Goal: Communication & Community: Answer question/provide support

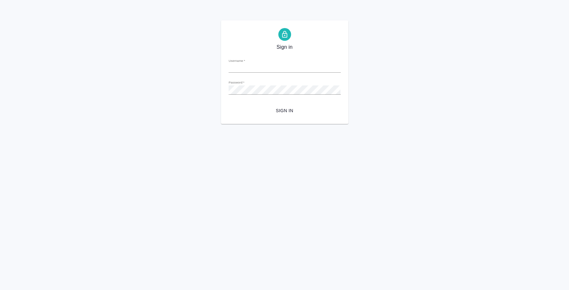
type input "i.fedotova@awatera.com"
click at [301, 112] on span "Sign in" at bounding box center [285, 111] width 102 height 8
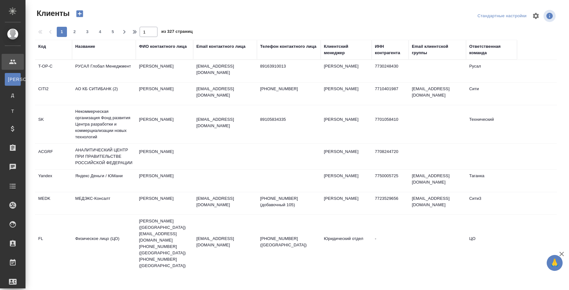
select select "RU"
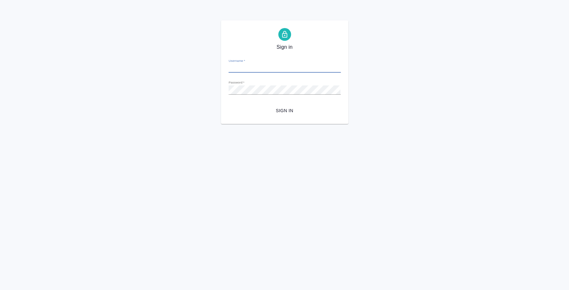
type input "i.fedotova@awatera.com"
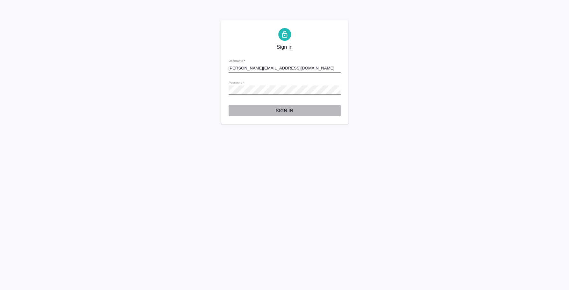
click at [285, 113] on span "Sign in" at bounding box center [285, 111] width 102 height 8
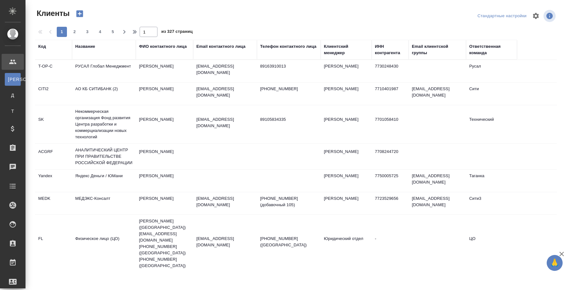
select select "RU"
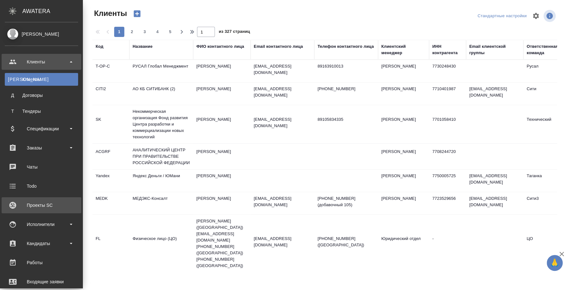
scroll to position [40, 0]
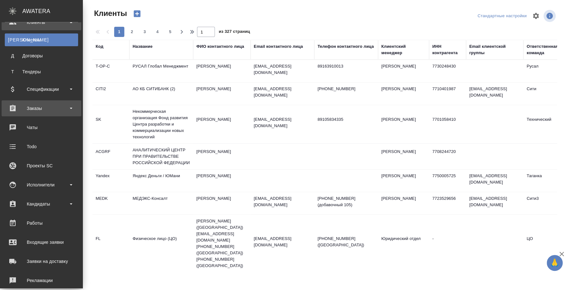
click at [47, 106] on div "Заказы" at bounding box center [41, 109] width 73 height 10
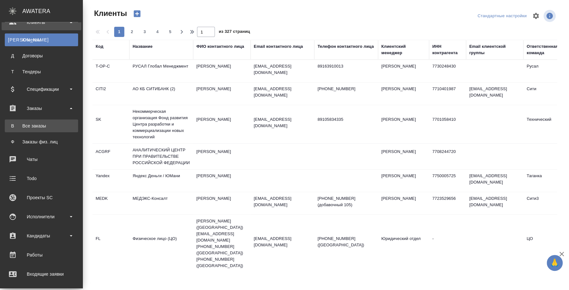
click at [46, 123] on div "Все заказы" at bounding box center [41, 126] width 67 height 6
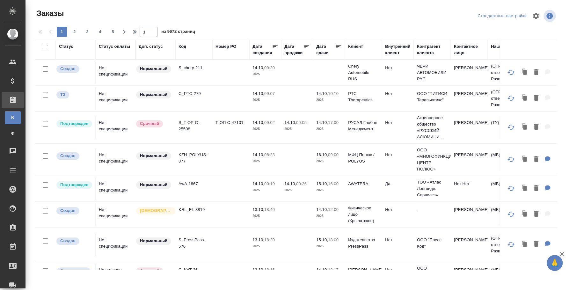
click at [181, 42] on th "Код" at bounding box center [193, 50] width 37 height 20
click at [185, 48] on div "Код" at bounding box center [182, 46] width 8 height 6
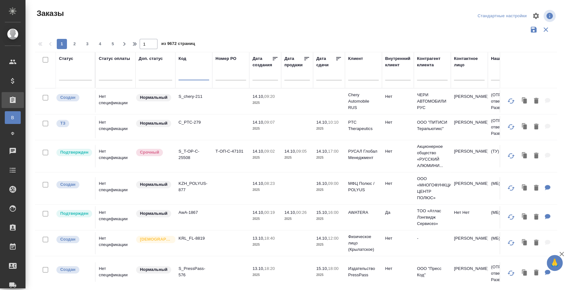
click at [187, 76] on input "text" at bounding box center [193, 76] width 31 height 8
paste input "S_POLYUS-855"
type input "S_POLYUS-855"
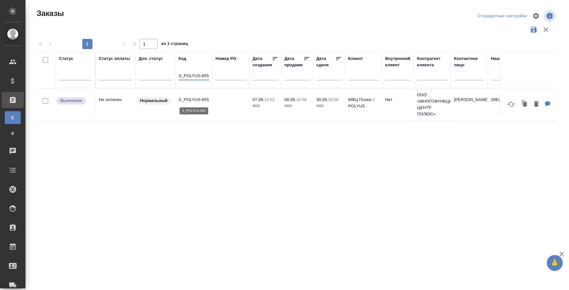
click at [202, 100] on p "S_POLYUS-855" at bounding box center [193, 100] width 31 height 6
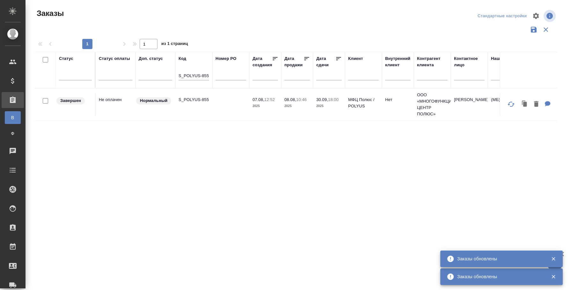
click at [193, 104] on td "S_POLYUS-855" at bounding box center [193, 104] width 37 height 22
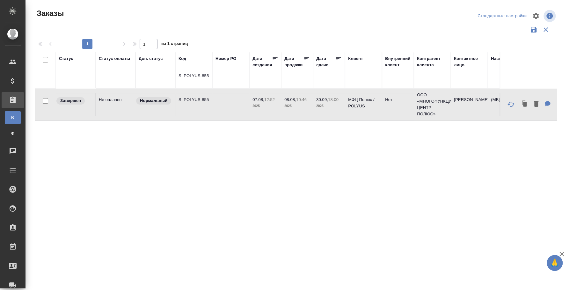
click at [190, 102] on p "S_POLYUS-855" at bounding box center [193, 100] width 31 height 6
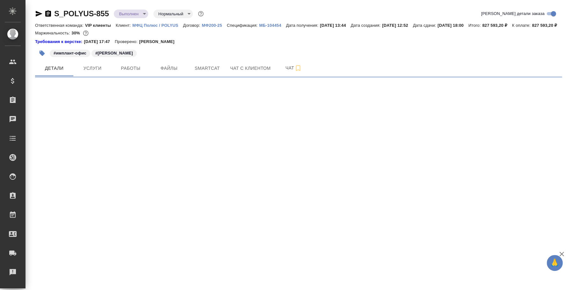
select select "RU"
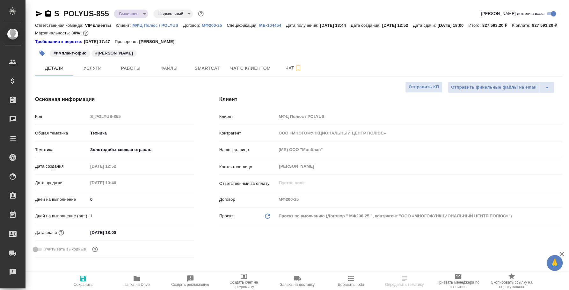
type textarea "x"
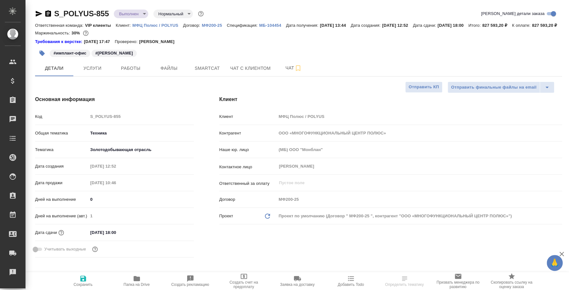
type textarea "x"
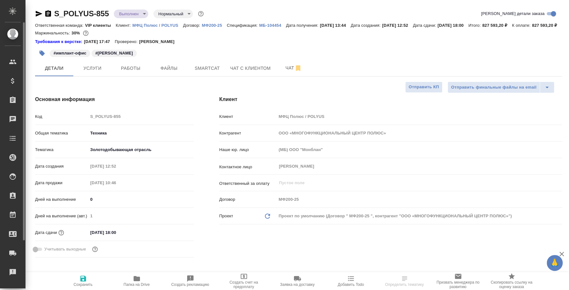
type textarea "x"
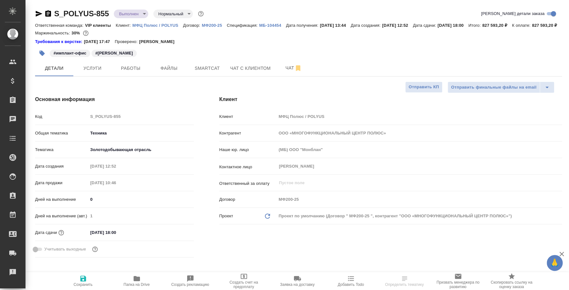
type textarea "x"
click at [131, 72] on span "Работы" at bounding box center [130, 68] width 31 height 8
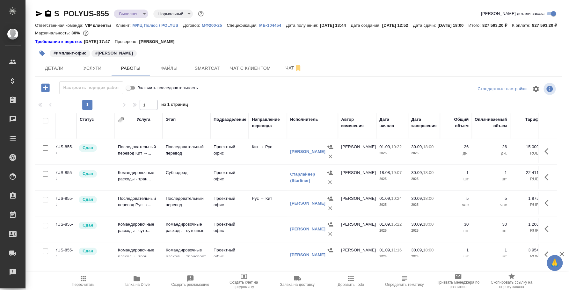
scroll to position [0, 18]
click at [45, 93] on icon "button" at bounding box center [45, 87] width 11 height 11
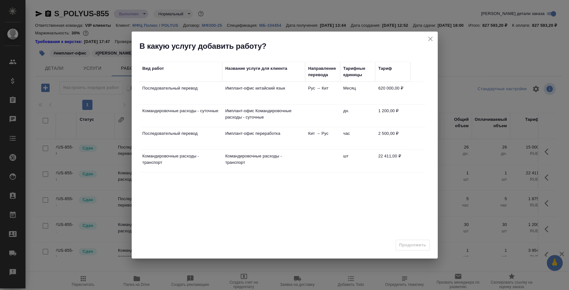
click at [193, 91] on td "Последовательный перевод" at bounding box center [180, 93] width 83 height 22
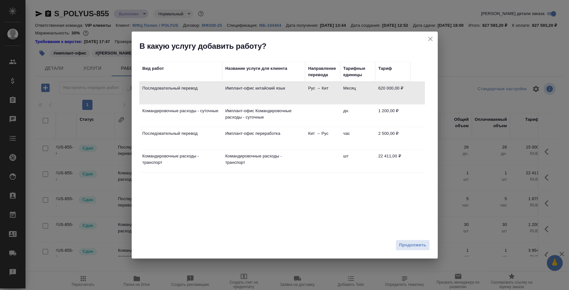
click at [432, 36] on icon "close" at bounding box center [430, 39] width 8 height 8
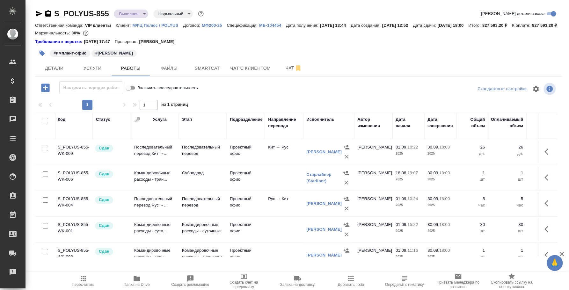
scroll to position [0, 0]
click at [45, 151] on input "checkbox" at bounding box center [45, 148] width 5 height 5
checkbox input "true"
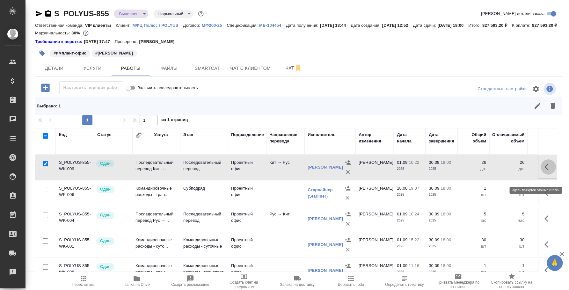
click at [540, 175] on button "button" at bounding box center [547, 166] width 15 height 15
click at [508, 171] on icon "button" at bounding box center [512, 166] width 9 height 9
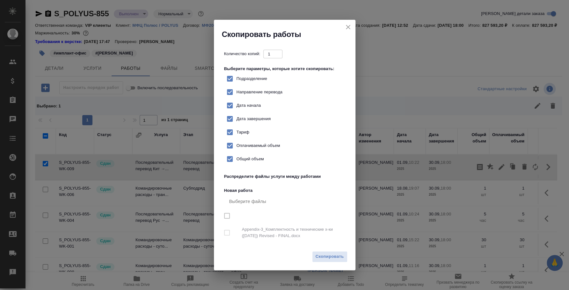
checkbox input "true"
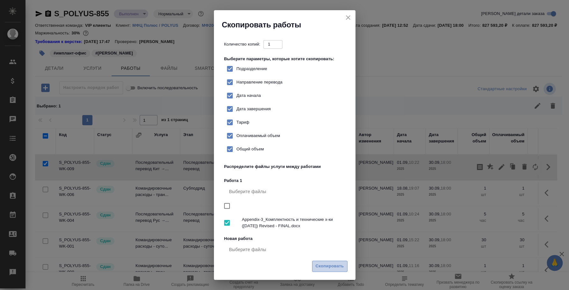
click at [328, 267] on span "Скопировать" at bounding box center [329, 266] width 28 height 7
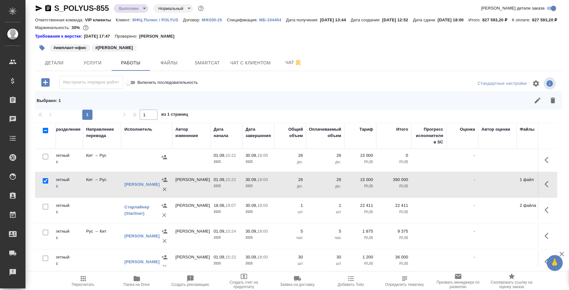
scroll to position [0, 212]
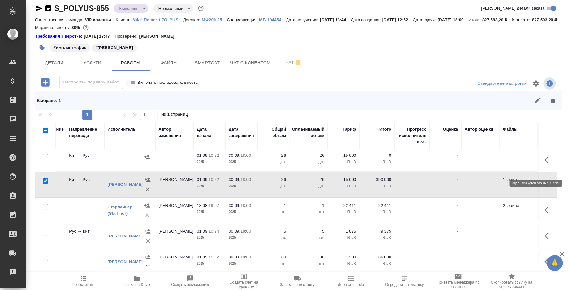
click at [544, 164] on icon "button" at bounding box center [548, 160] width 8 height 8
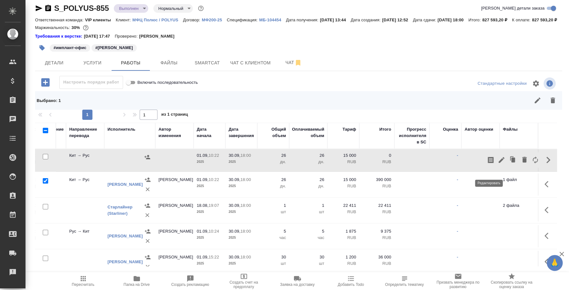
click at [497, 164] on icon "button" at bounding box center [501, 160] width 8 height 8
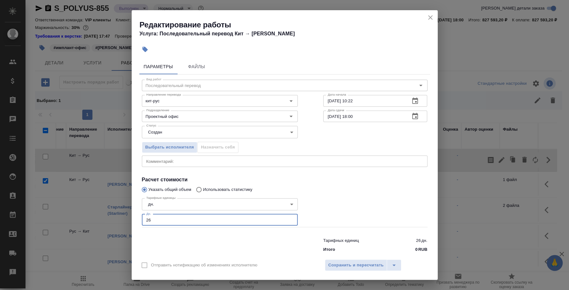
drag, startPoint x: 151, startPoint y: 221, endPoint x: 130, endPoint y: 213, distance: 23.0
click at [130, 213] on div "Редактирование работы Услуга: Последовательный перевод Кит → Рус Параметры Файл…" at bounding box center [284, 145] width 569 height 290
type input "2"
click at [360, 266] on span "Сохранить и пересчитать" at bounding box center [355, 265] width 55 height 7
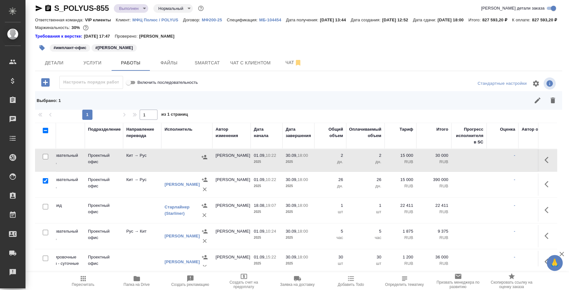
scroll to position [0, 120]
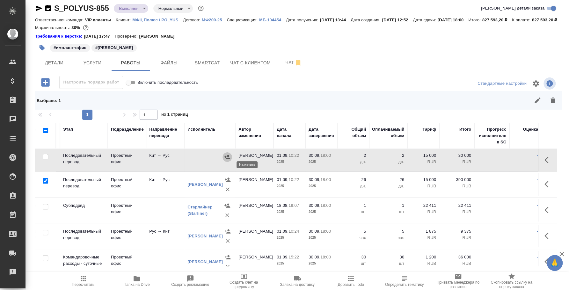
click at [225, 160] on icon "button" at bounding box center [227, 157] width 6 height 6
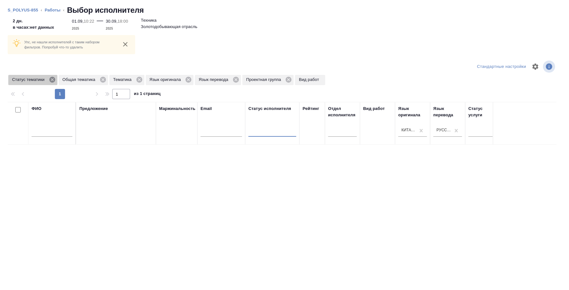
click at [52, 79] on icon at bounding box center [52, 79] width 7 height 7
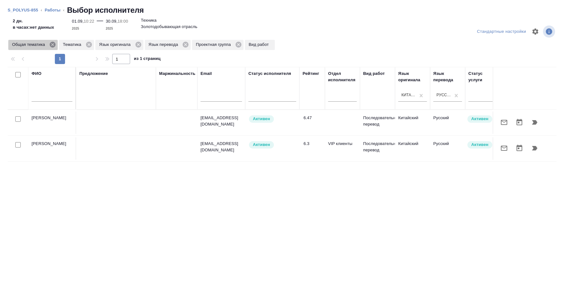
click at [54, 43] on icon at bounding box center [53, 45] width 6 height 6
click at [39, 44] on icon at bounding box center [38, 45] width 6 height 6
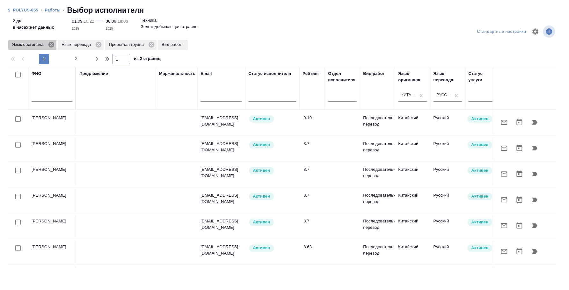
click at [52, 45] on icon at bounding box center [51, 44] width 7 height 7
click at [48, 44] on icon at bounding box center [50, 45] width 6 height 6
click at [55, 45] on icon at bounding box center [55, 45] width 6 height 6
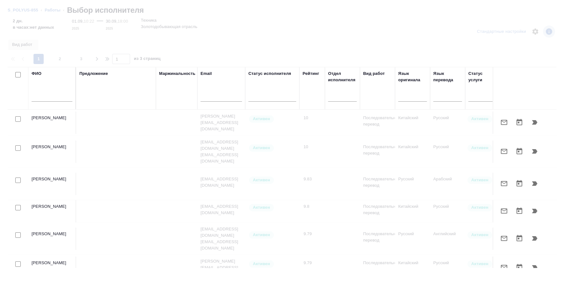
click at [56, 98] on input "text" at bounding box center [52, 98] width 41 height 8
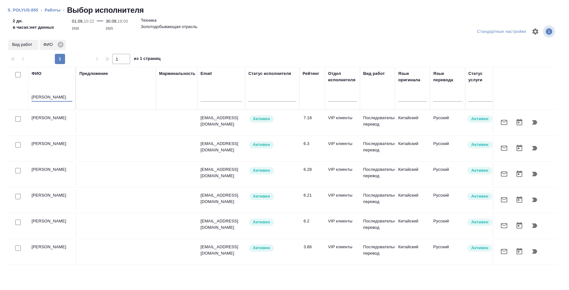
type input "сафонова анна"
click at [18, 117] on input "checkbox" at bounding box center [17, 118] width 5 height 5
checkbox input "true"
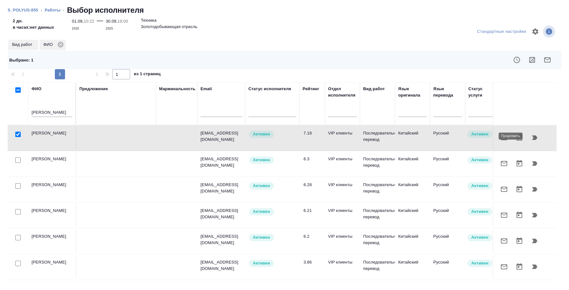
click at [540, 137] on button "button" at bounding box center [534, 137] width 15 height 15
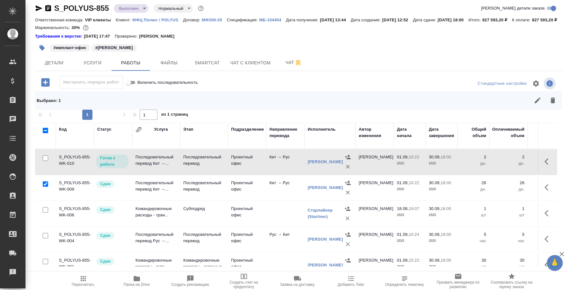
scroll to position [0, 212]
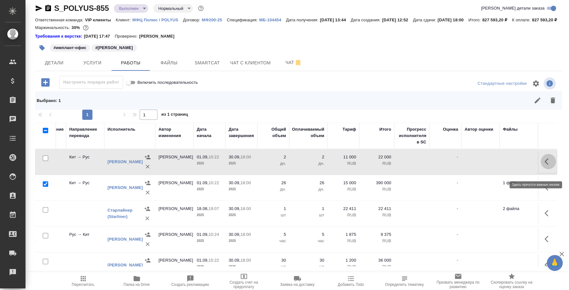
click at [544, 165] on icon "button" at bounding box center [548, 162] width 8 height 8
click at [497, 165] on icon "button" at bounding box center [501, 162] width 8 height 8
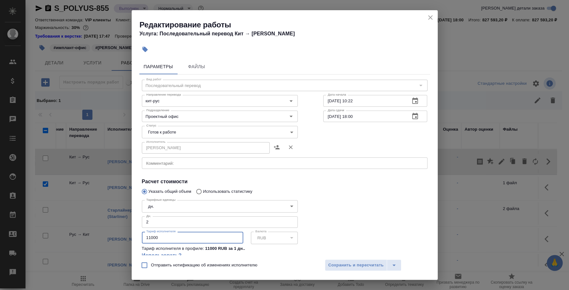
click at [151, 238] on input "11000" at bounding box center [192, 237] width 101 height 11
type input "15000"
click at [342, 268] on span "Сохранить и пересчитать" at bounding box center [355, 265] width 55 height 7
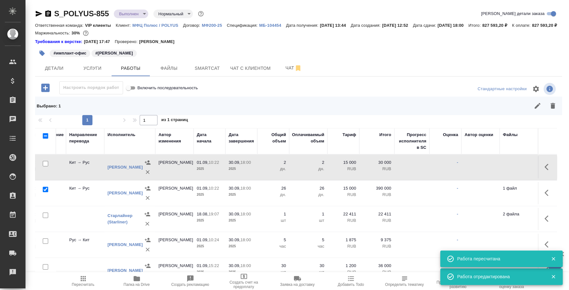
click at [554, 257] on icon "button" at bounding box center [553, 259] width 4 height 4
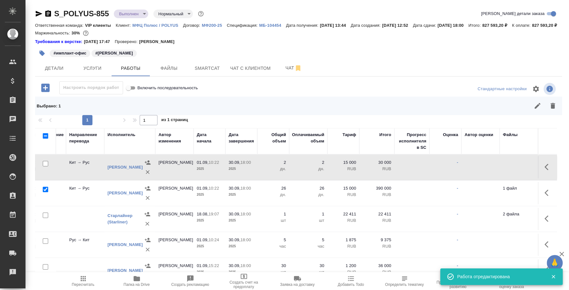
click at [555, 274] on icon "button" at bounding box center [553, 277] width 6 height 6
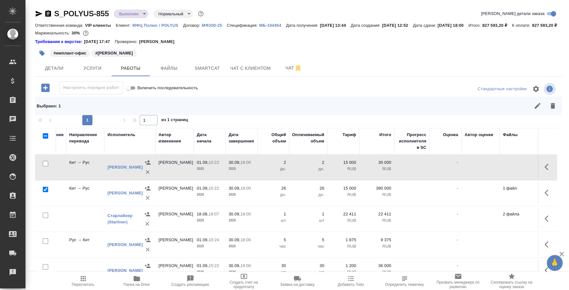
scroll to position [0, 0]
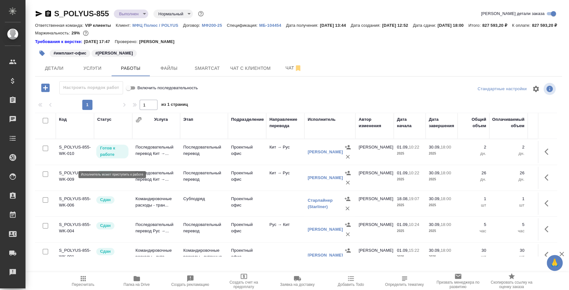
click at [115, 158] on p "Готов к работе" at bounding box center [112, 151] width 25 height 13
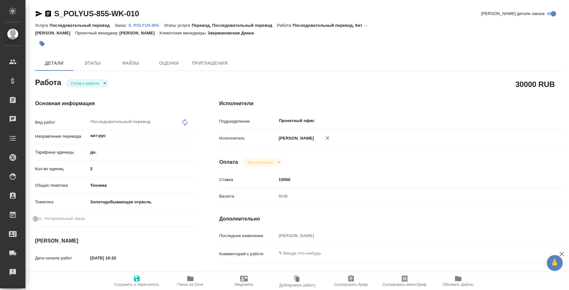
type textarea "x"
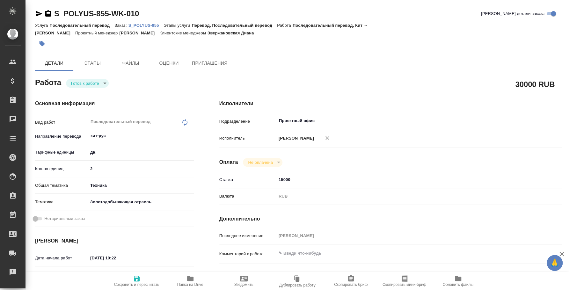
type textarea "x"
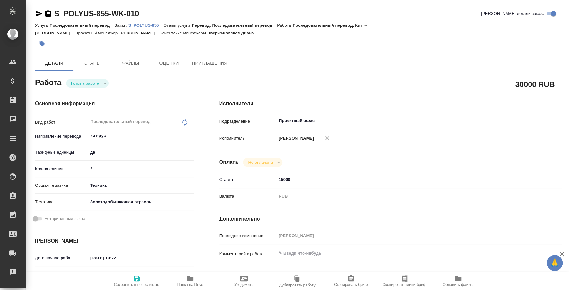
type textarea "x"
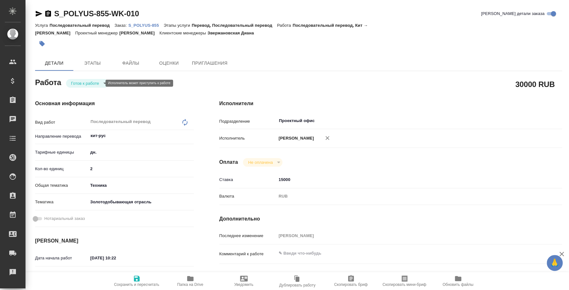
click at [93, 82] on body "🙏 .cls-1 fill:#fff; AWATERA Fedotova Irina Клиенты Спецификации Заказы Чаты Tod…" at bounding box center [284, 145] width 569 height 290
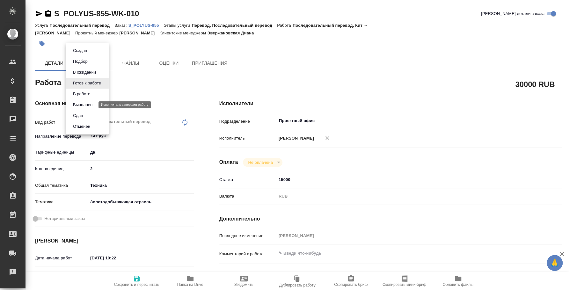
type textarea "x"
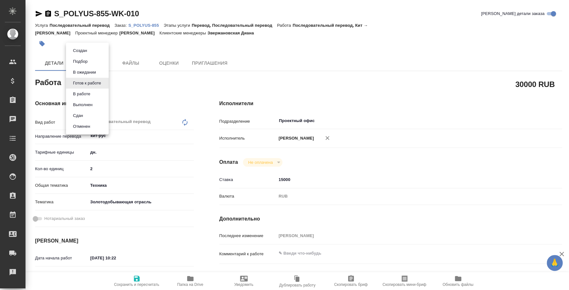
click at [87, 115] on li "Сдан" at bounding box center [87, 115] width 43 height 11
type textarea "x"
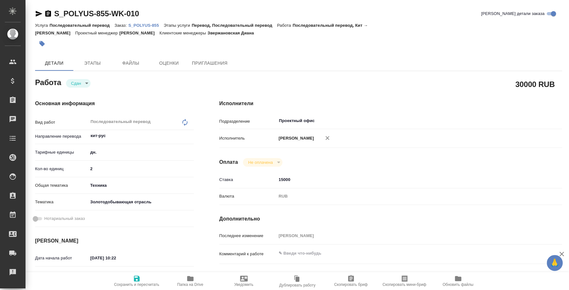
type textarea "x"
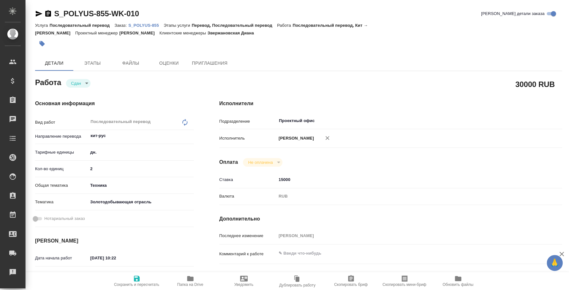
type textarea "x"
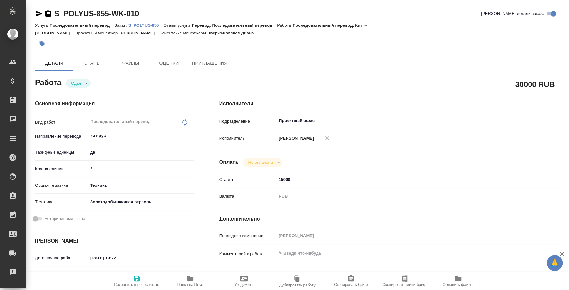
type textarea "x"
click at [155, 27] on p "S_POLYUS-855" at bounding box center [145, 25] width 35 height 5
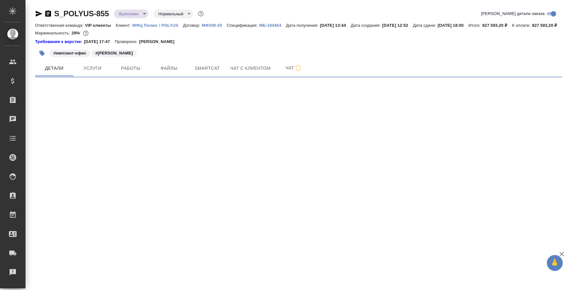
select select "RU"
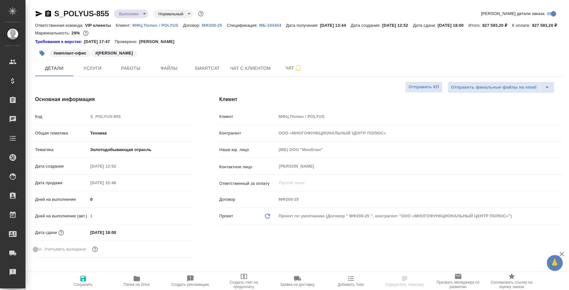
type textarea "x"
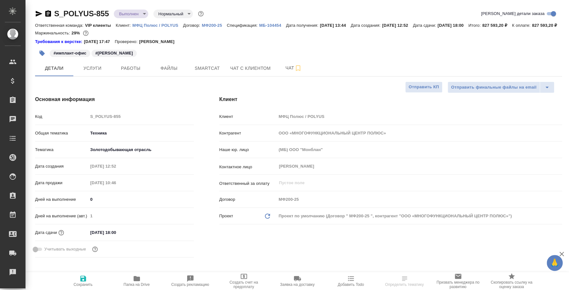
type textarea "x"
click at [133, 76] on button "Работы" at bounding box center [131, 68] width 38 height 16
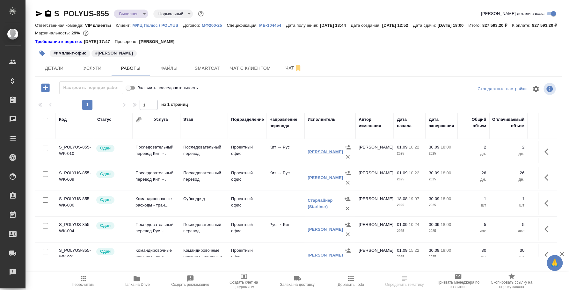
click at [308, 154] on link "[PERSON_NAME]" at bounding box center [324, 151] width 35 height 5
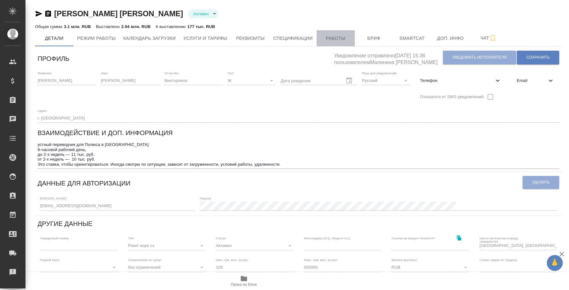
click at [329, 37] on span "Работы" at bounding box center [335, 38] width 31 height 8
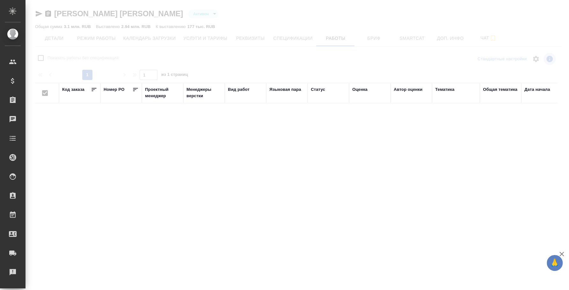
checkbox input "false"
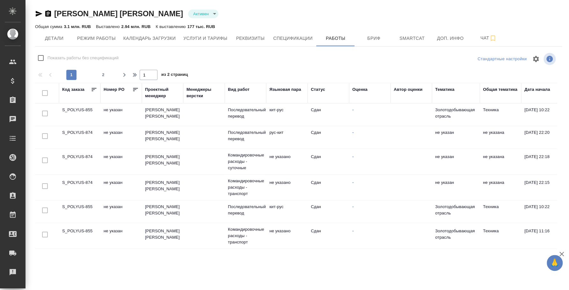
click at [78, 131] on td "S_POLYUS-874" at bounding box center [79, 137] width 41 height 22
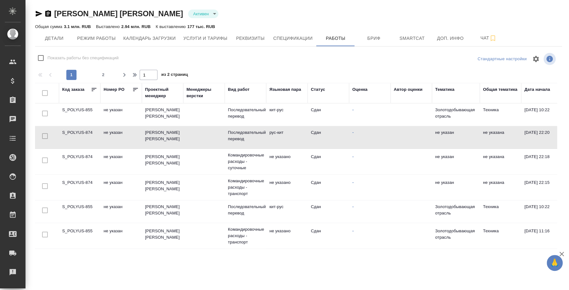
click at [78, 131] on td "S_POLYUS-874" at bounding box center [79, 137] width 41 height 22
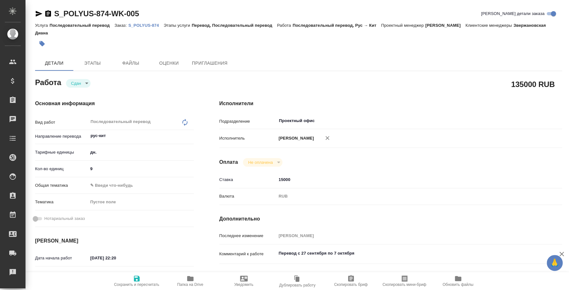
type textarea "x"
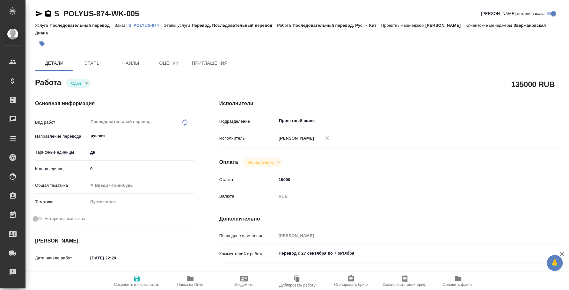
type textarea "x"
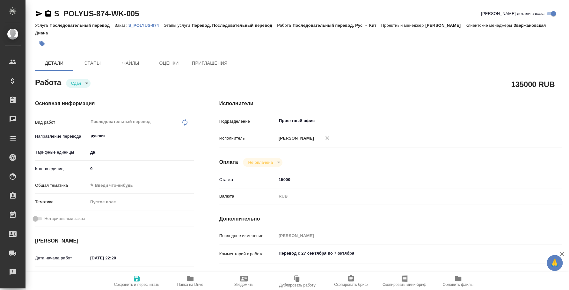
type textarea "x"
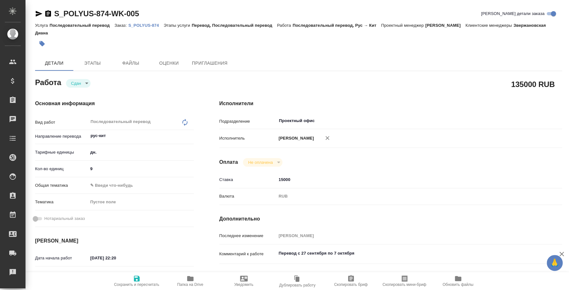
type textarea "x"
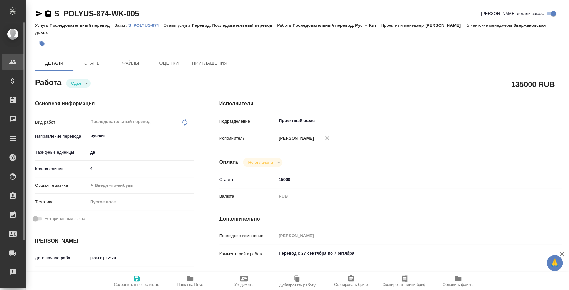
type textarea "x"
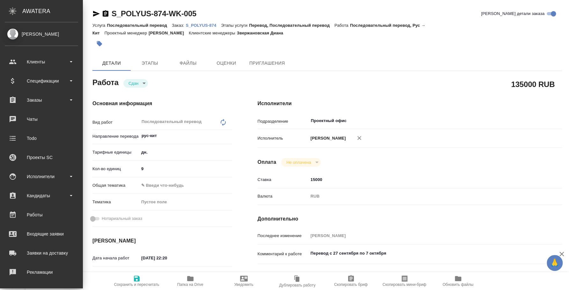
type textarea "x"
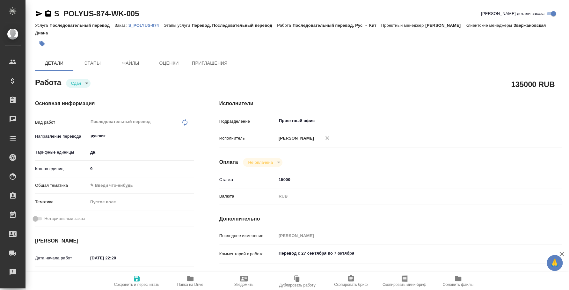
type textarea "x"
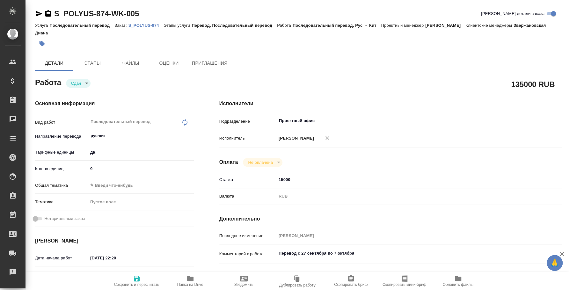
type textarea "x"
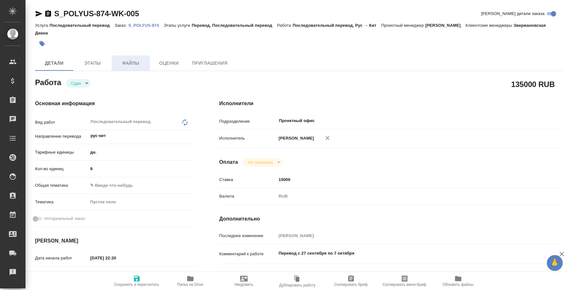
type textarea "x"
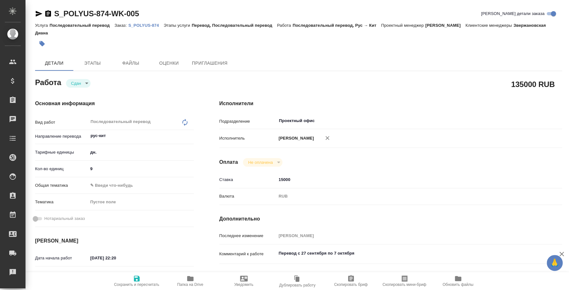
type textarea "x"
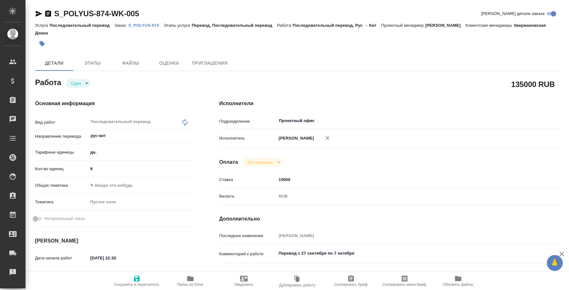
click at [144, 26] on p "S_POLYUS-874" at bounding box center [145, 25] width 35 height 5
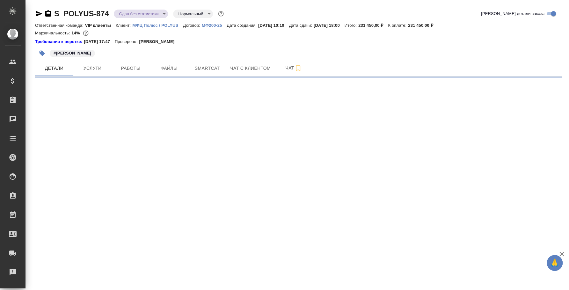
select select "RU"
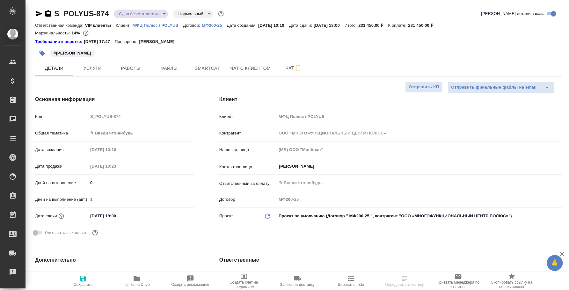
type textarea "x"
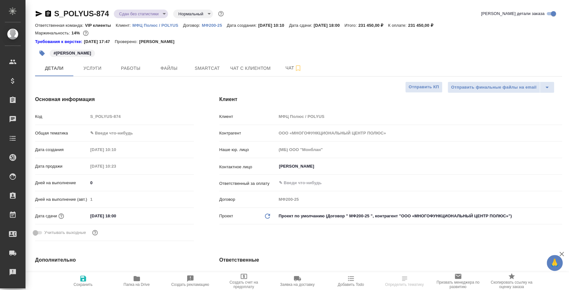
type textarea "x"
click at [126, 65] on span "Работы" at bounding box center [130, 68] width 31 height 8
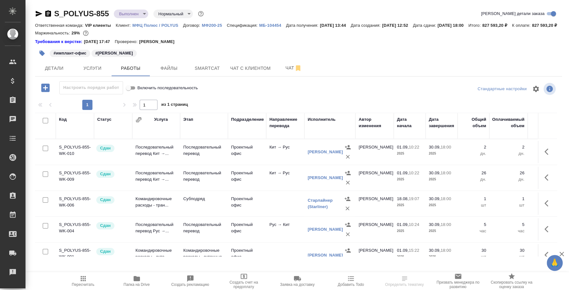
click at [143, 11] on body "🙏 .cls-1 fill:#fff; AWATERA [PERSON_NAME] Спецификации Заказы 0 Чаты Todo Проек…" at bounding box center [284, 145] width 569 height 290
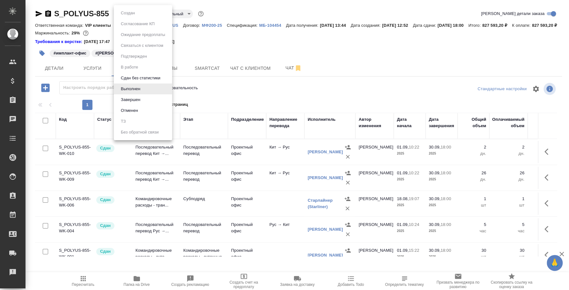
click at [386, 54] on div at bounding box center [284, 145] width 569 height 290
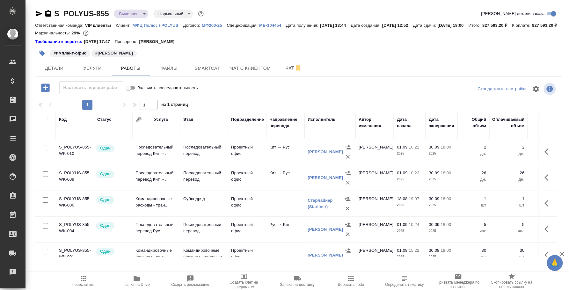
click at [141, 13] on body "🙏 .cls-1 fill:#fff; AWATERA [PERSON_NAME] Спецификации Заказы 0 Чаты Todo Проек…" at bounding box center [284, 145] width 569 height 290
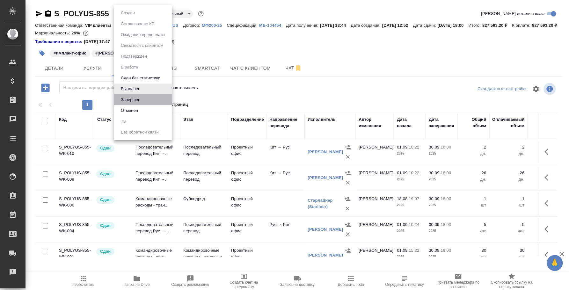
click at [139, 96] on li "Завершен" at bounding box center [143, 99] width 58 height 11
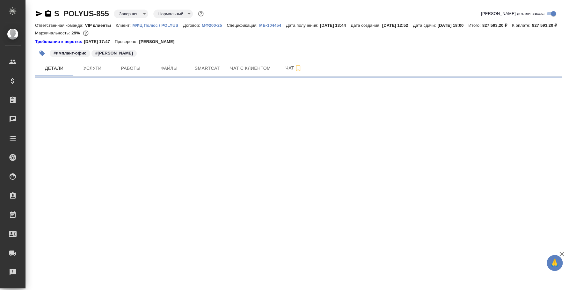
select select "RU"
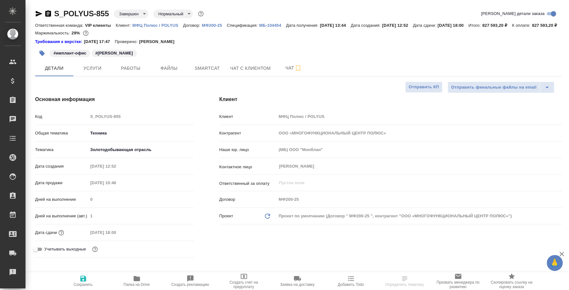
type textarea "x"
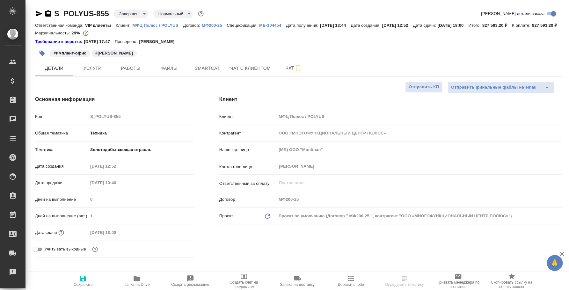
type textarea "x"
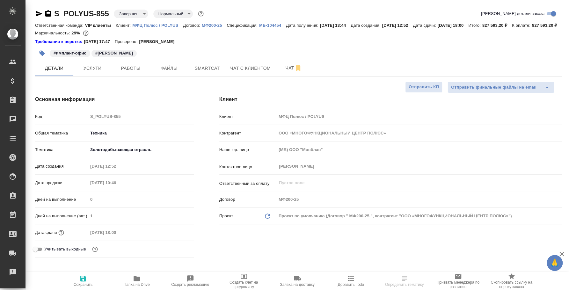
type textarea "x"
select select "RU"
type textarea "x"
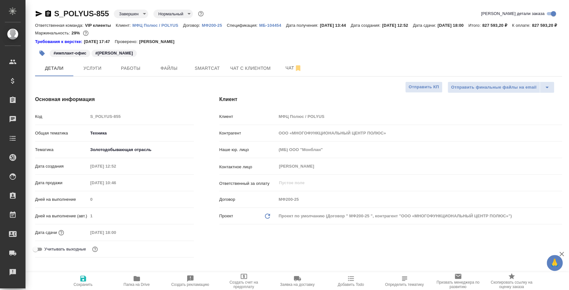
type textarea "x"
click at [125, 69] on button "Работы" at bounding box center [131, 68] width 38 height 16
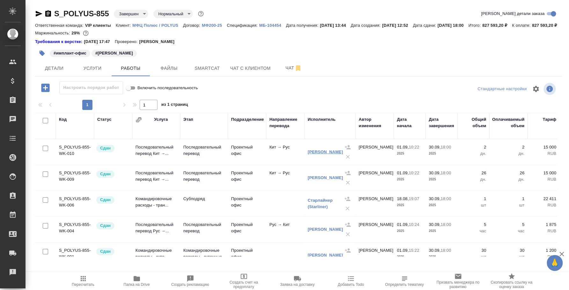
click at [325, 154] on link "[PERSON_NAME]" at bounding box center [324, 151] width 35 height 5
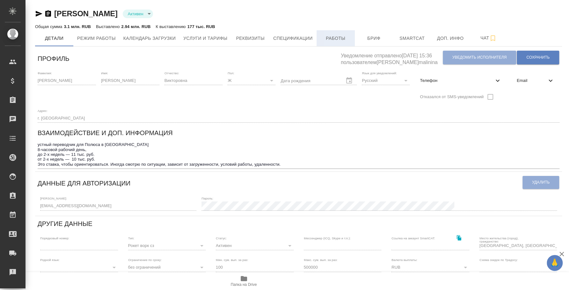
click at [347, 33] on button "Работы" at bounding box center [335, 38] width 38 height 16
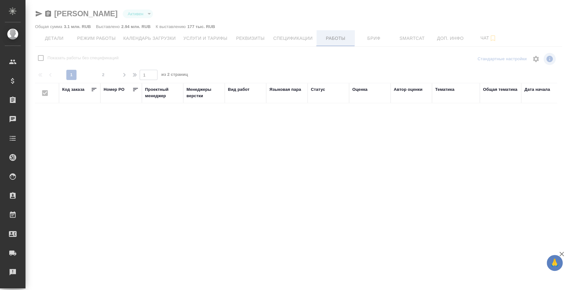
checkbox input "false"
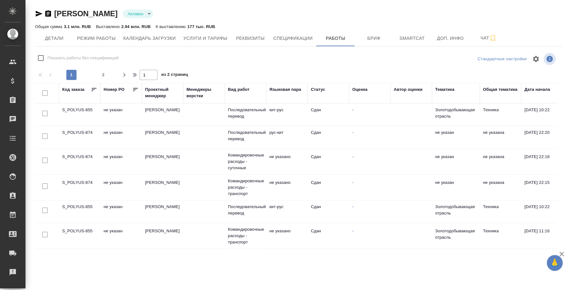
click at [68, 134] on td "S_POLYUS-874" at bounding box center [79, 137] width 41 height 22
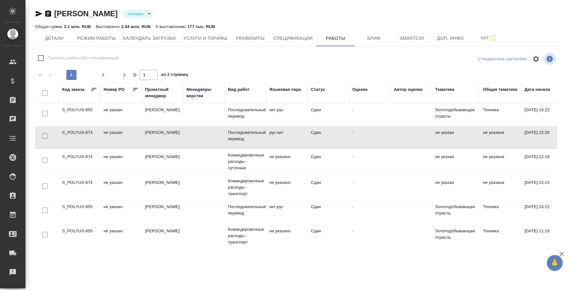
click at [68, 134] on td "S_POLYUS-874" at bounding box center [79, 137] width 41 height 22
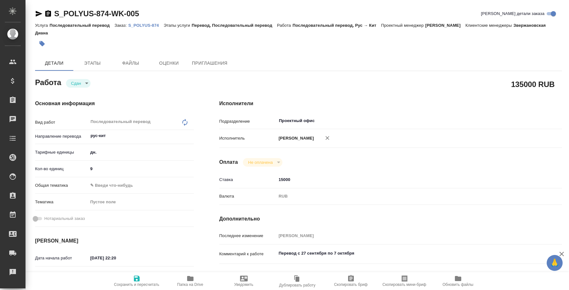
type textarea "x"
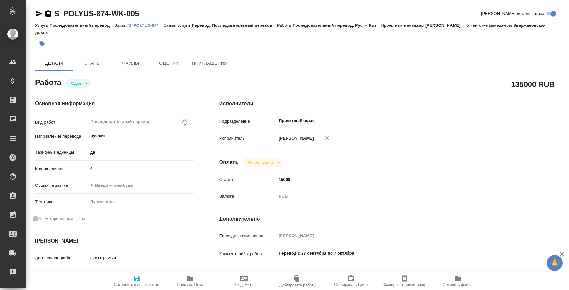
type textarea "x"
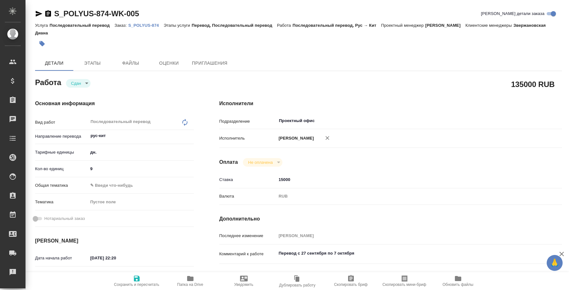
type textarea "x"
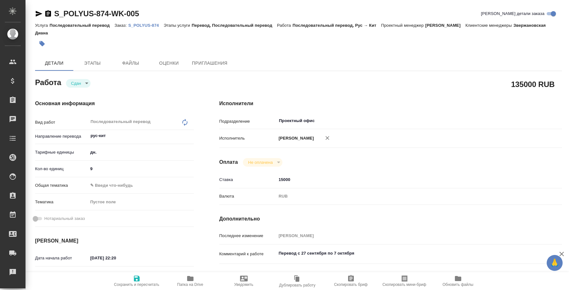
type textarea "x"
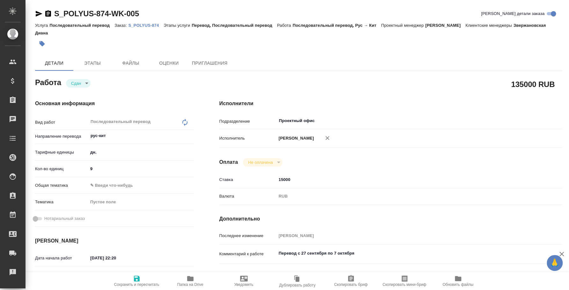
type textarea "x"
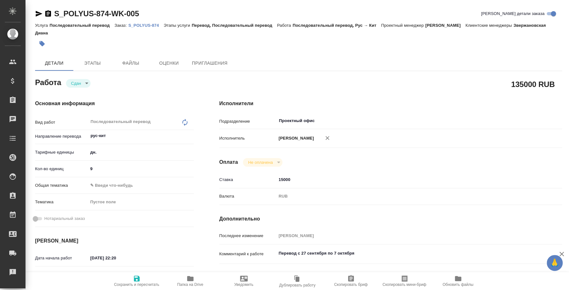
type textarea "x"
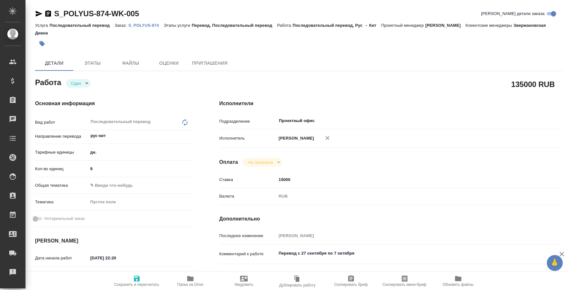
type textarea "x"
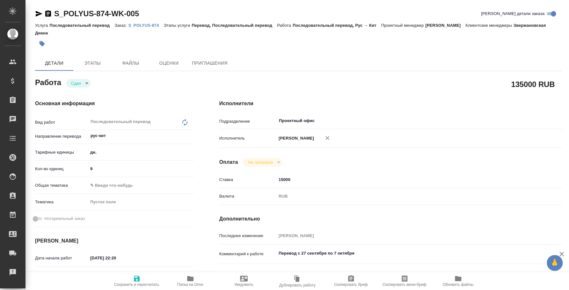
type textarea "x"
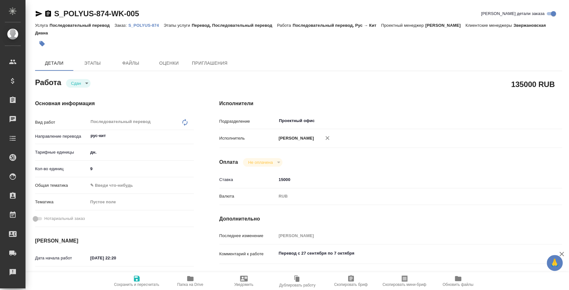
click at [140, 26] on p "S_POLYUS-874" at bounding box center [145, 25] width 35 height 5
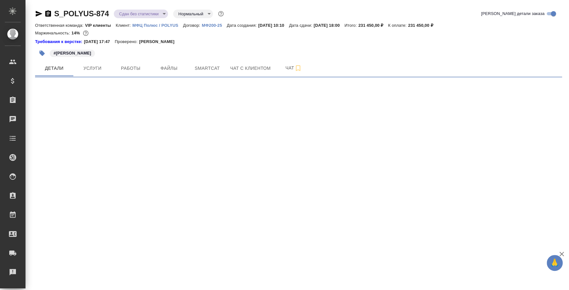
select select "RU"
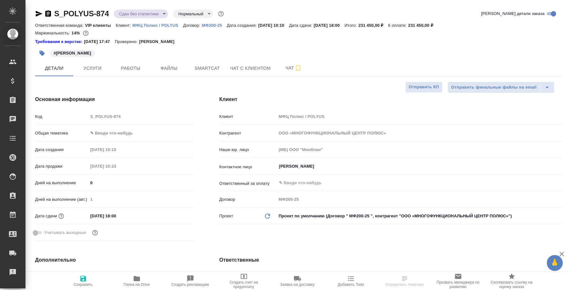
type textarea "x"
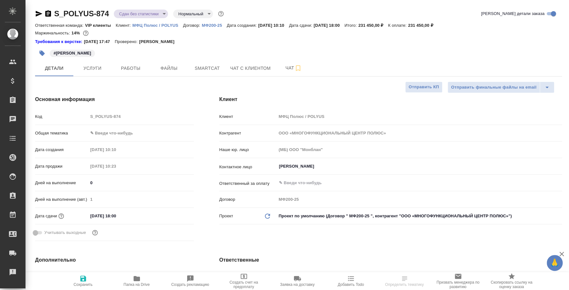
type textarea "x"
click at [157, 13] on body "🙏 .cls-1 fill:#fff; AWATERA Fedotova Irina Клиенты Спецификации Заказы Чаты Tod…" at bounding box center [284, 145] width 569 height 290
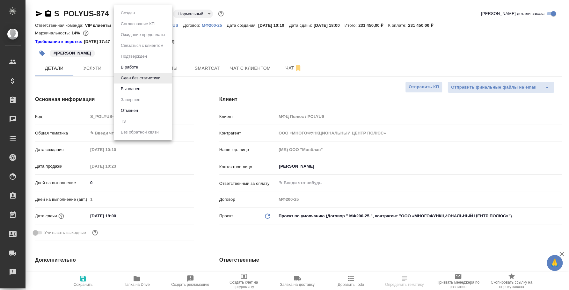
click at [149, 91] on li "Выполнен" at bounding box center [143, 88] width 58 height 11
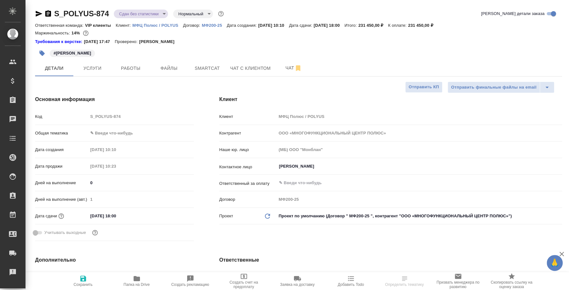
type textarea "x"
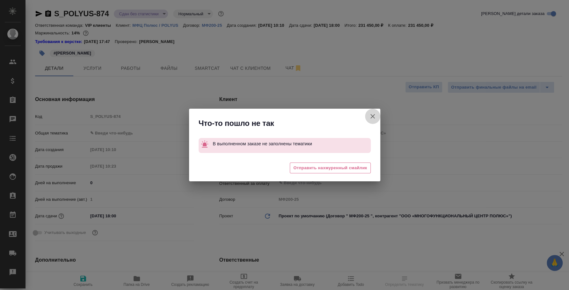
click at [371, 115] on icon "button" at bounding box center [373, 116] width 8 height 8
type textarea "x"
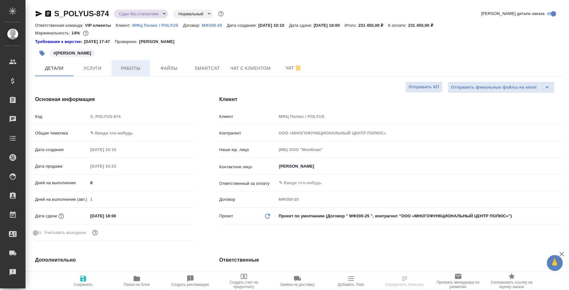
click at [127, 68] on span "Работы" at bounding box center [130, 68] width 31 height 8
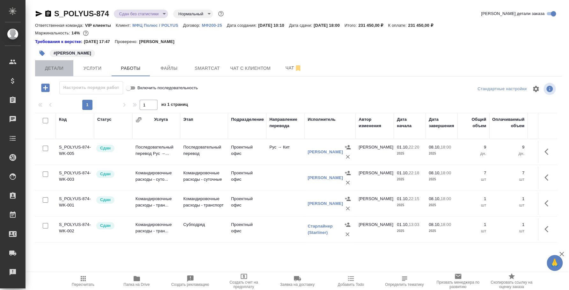
click at [53, 66] on span "Детали" at bounding box center [54, 68] width 31 height 8
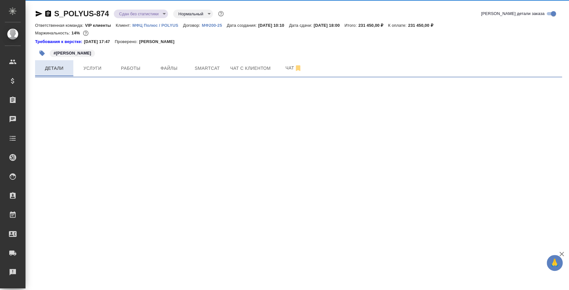
select select "RU"
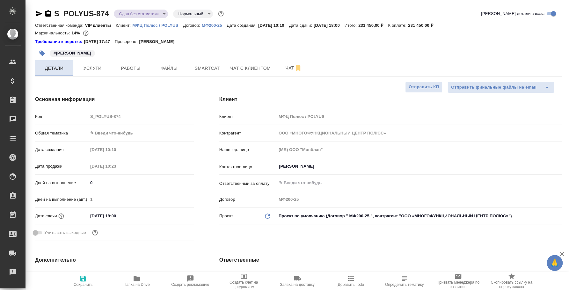
type textarea "x"
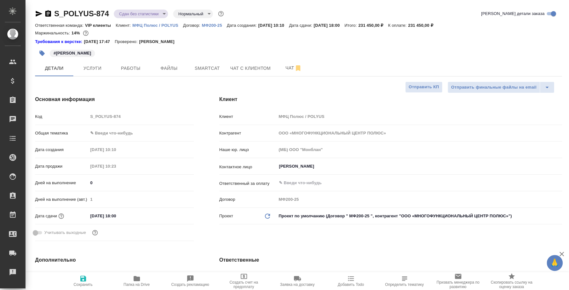
type textarea "x"
click at [137, 128] on body "🙏 .cls-1 fill:#fff; AWATERA Fedotova Irina Клиенты Спецификации Заказы 0 Чаты T…" at bounding box center [284, 145] width 569 height 290
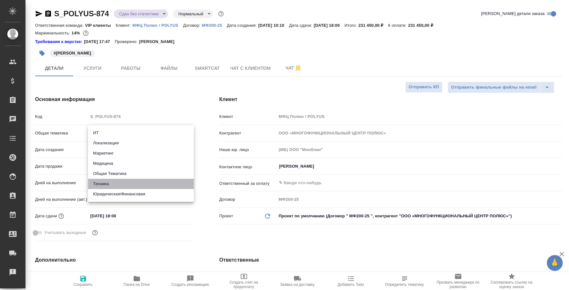
click at [158, 183] on li "Техника" at bounding box center [141, 184] width 106 height 10
type input "tech"
type textarea "x"
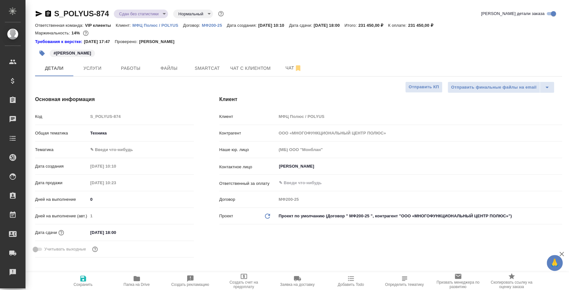
click at [125, 145] on body "🙏 .cls-1 fill:#fff; AWATERA Fedotova Irina Клиенты Спецификации Заказы 0 Чаты T…" at bounding box center [284, 145] width 569 height 290
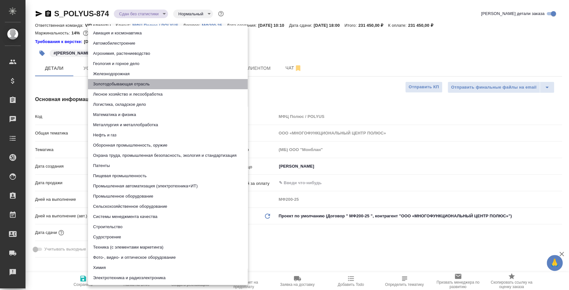
click at [147, 83] on li "Золотодобывающая отрасль" at bounding box center [168, 84] width 160 height 10
type textarea "x"
type input "614984e9deb28370d38bb290"
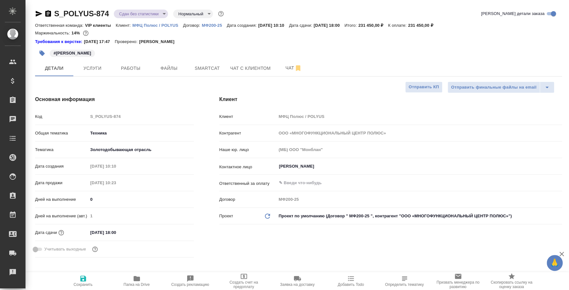
click at [86, 277] on icon "button" at bounding box center [83, 279] width 8 height 8
type textarea "x"
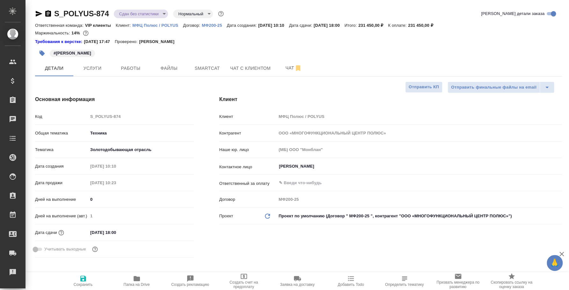
type textarea "x"
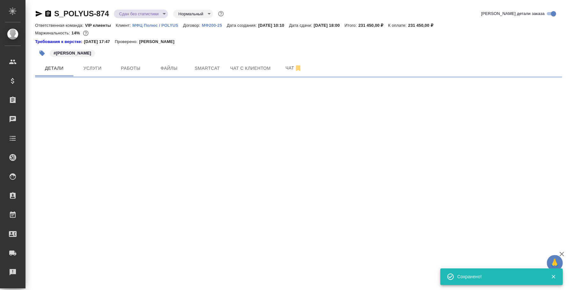
select select "RU"
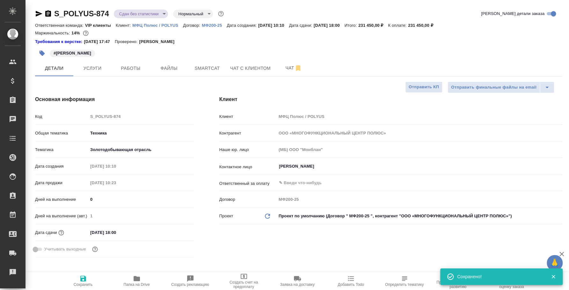
type textarea "x"
click at [160, 13] on body "🙏 .cls-1 fill:#fff; AWATERA Fedotova Irina Клиенты Спецификации Заказы 0 Чаты T…" at bounding box center [284, 145] width 569 height 290
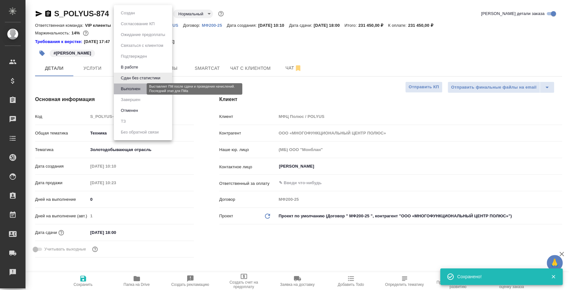
click at [134, 91] on button "Выполнен" at bounding box center [130, 88] width 23 height 7
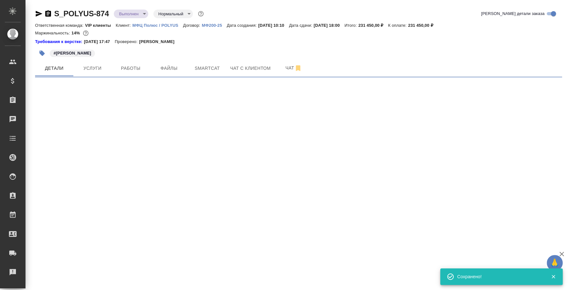
select select "RU"
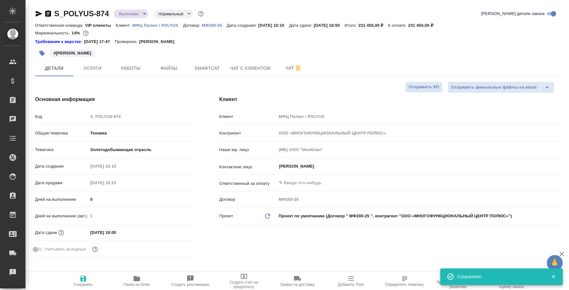
type textarea "x"
click at [553, 276] on icon "button" at bounding box center [553, 277] width 4 height 4
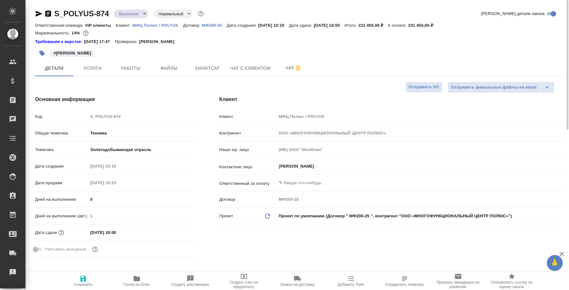
type textarea "x"
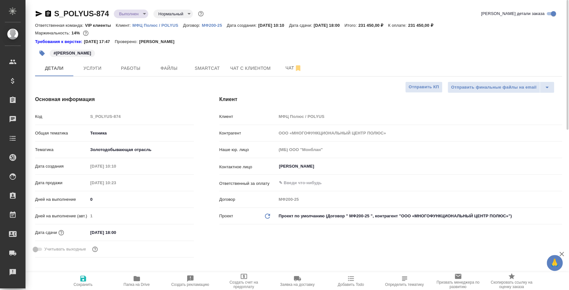
type textarea "x"
click at [105, 68] on span "Услуги" at bounding box center [92, 68] width 31 height 8
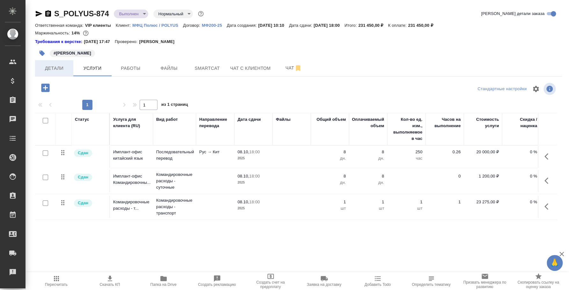
click at [71, 67] on button "Детали" at bounding box center [54, 68] width 38 height 16
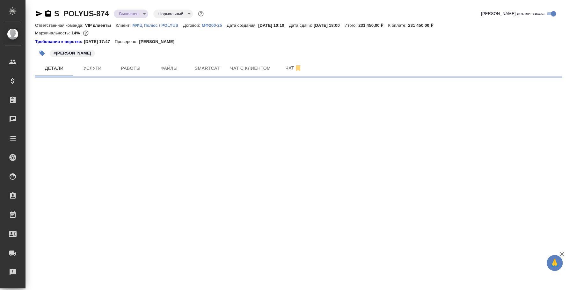
select select "RU"
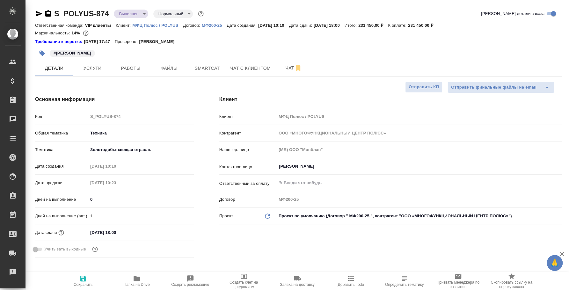
type textarea "x"
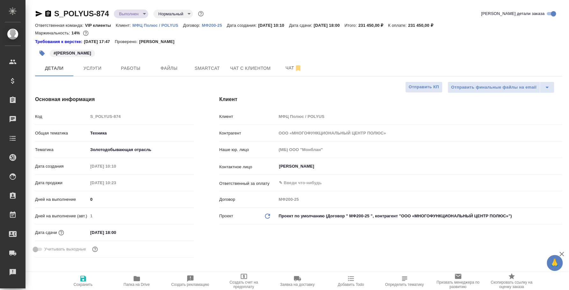
type textarea "x"
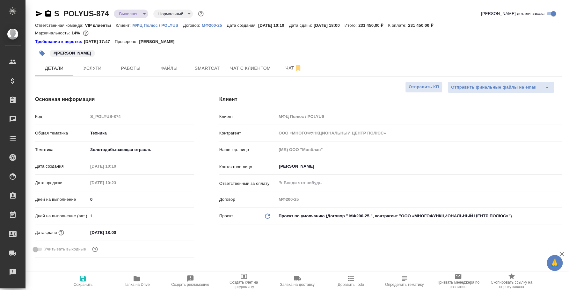
type textarea "x"
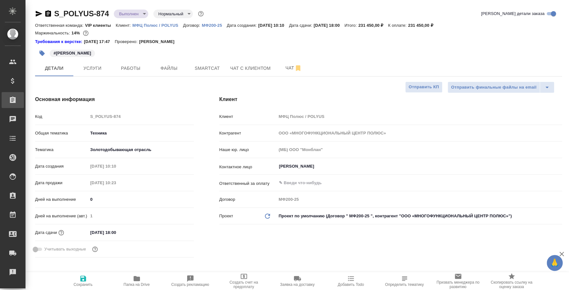
type textarea "x"
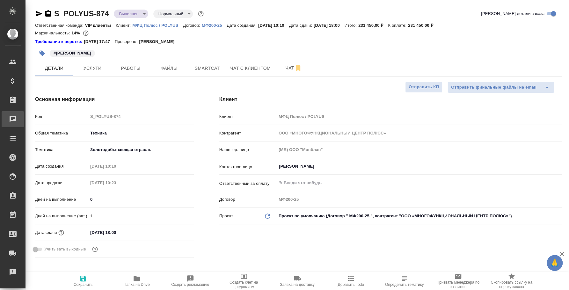
type textarea "x"
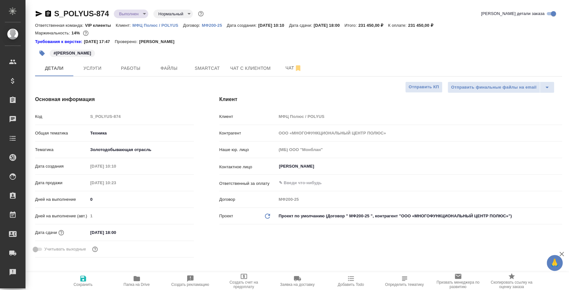
type textarea "x"
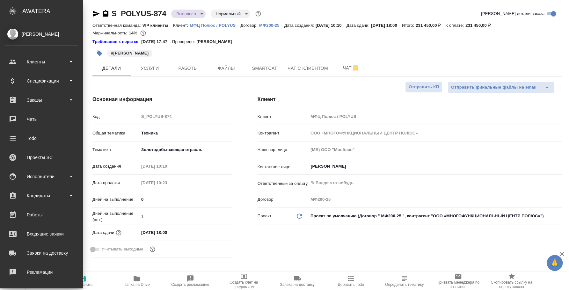
type textarea "x"
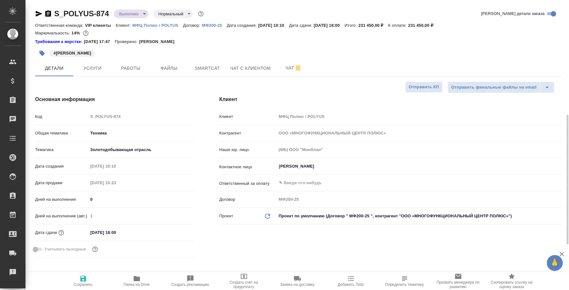
scroll to position [79, 0]
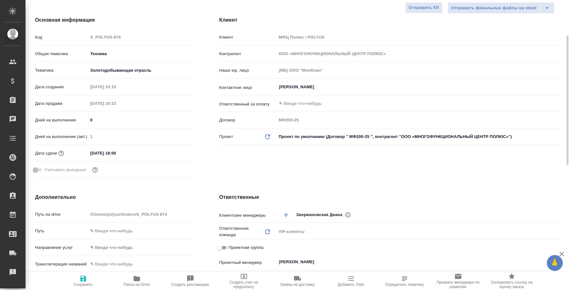
type textarea "x"
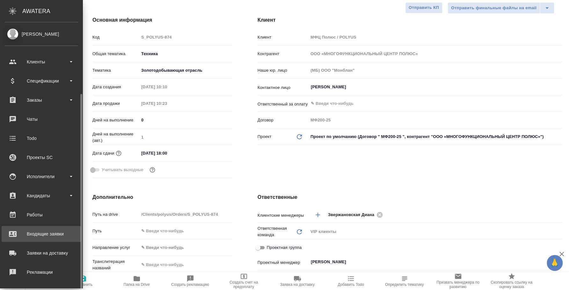
scroll to position [58, 0]
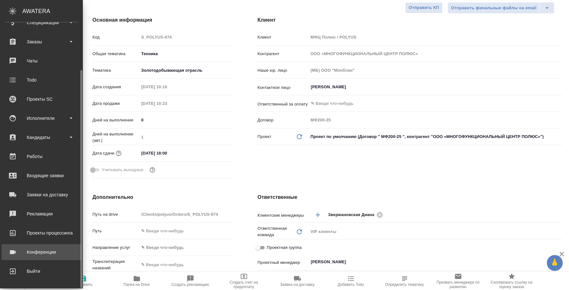
type textarea "x"
click at [45, 245] on link "Конференции" at bounding box center [42, 252] width 80 height 16
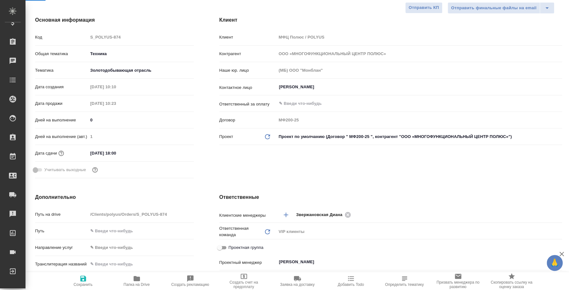
type textarea "x"
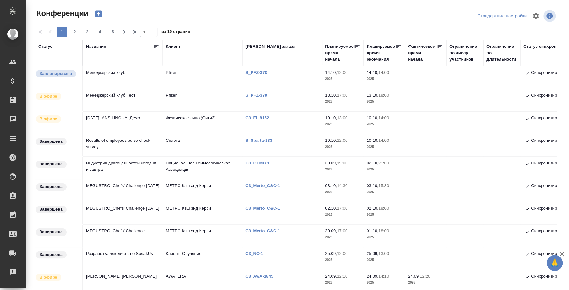
click at [256, 72] on p "S_PFZ-378" at bounding box center [258, 72] width 26 height 5
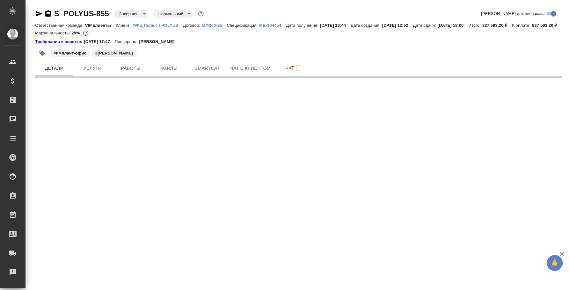
select select "RU"
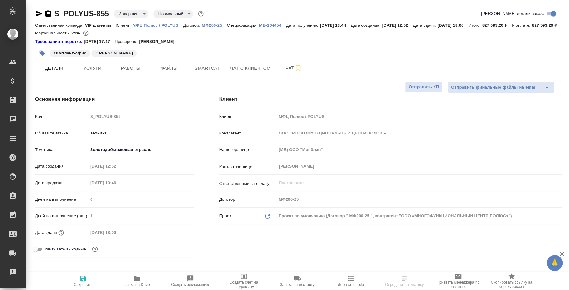
type textarea "x"
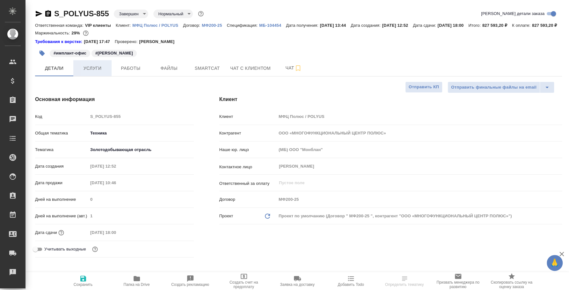
type textarea "x"
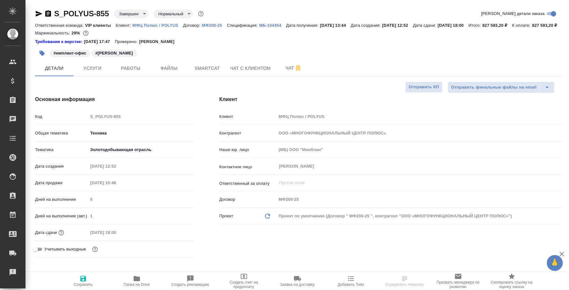
type textarea "x"
select select "RU"
type textarea "x"
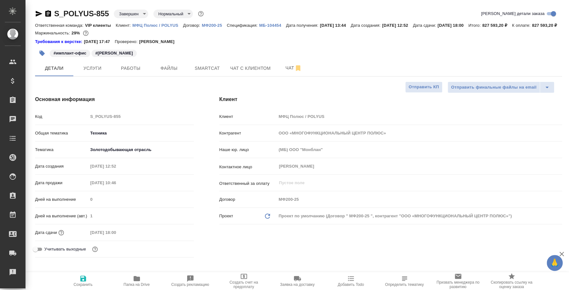
type textarea "x"
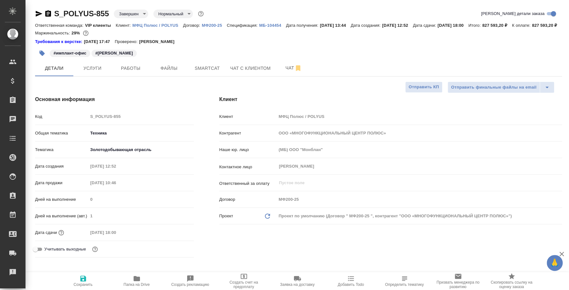
type textarea "x"
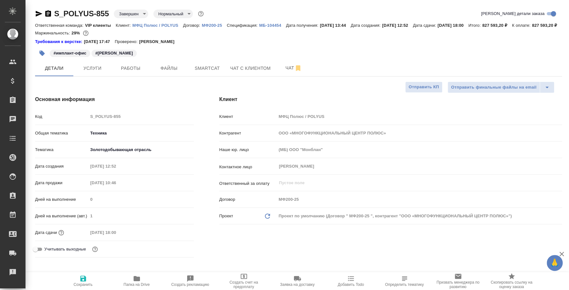
type textarea "x"
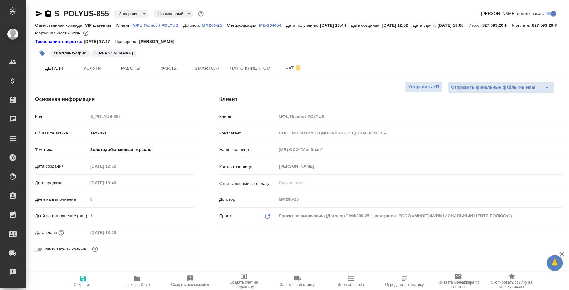
type textarea "x"
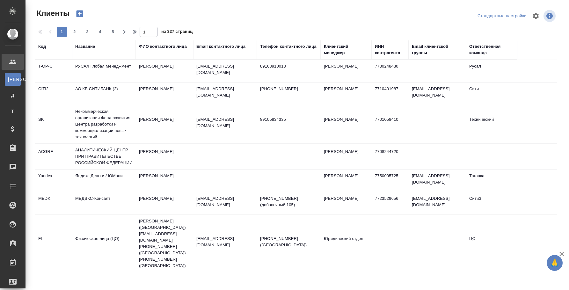
select select "RU"
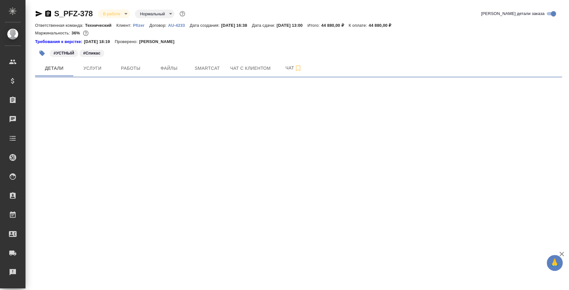
select select "RU"
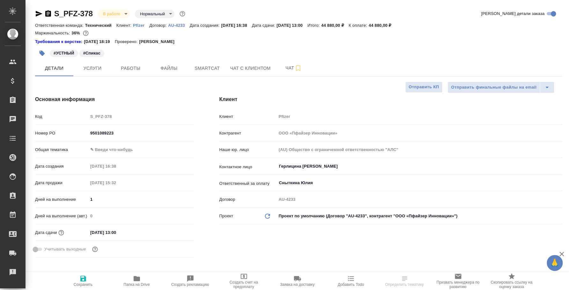
type textarea "x"
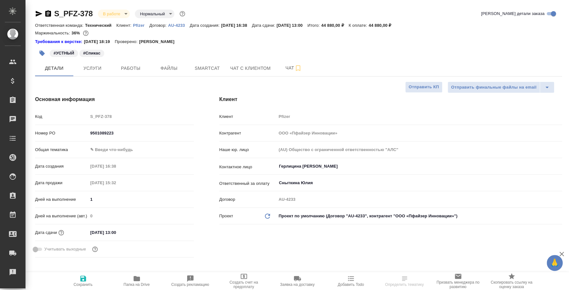
type textarea "x"
click at [127, 68] on span "Работы" at bounding box center [130, 68] width 31 height 8
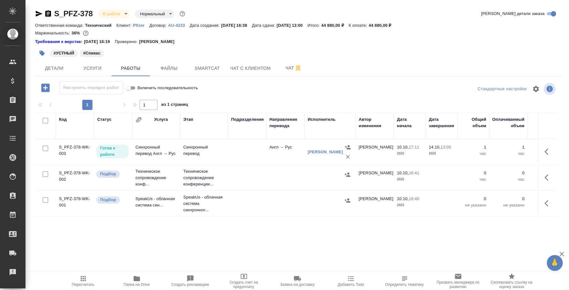
click at [346, 168] on td at bounding box center [329, 178] width 51 height 22
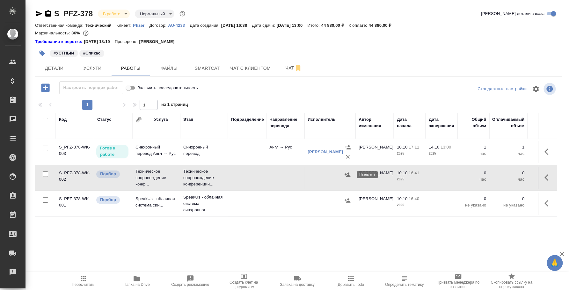
click at [350, 175] on icon "button" at bounding box center [347, 174] width 6 height 4
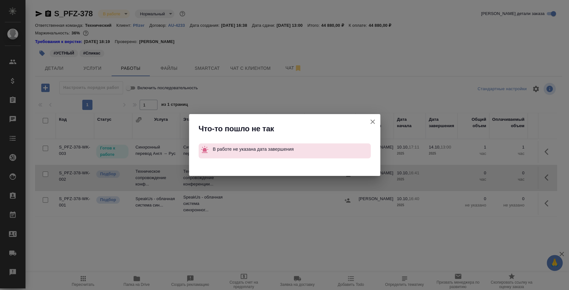
click at [374, 120] on icon "button" at bounding box center [372, 121] width 4 height 4
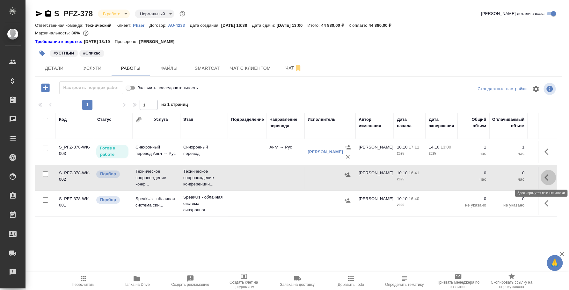
click at [548, 176] on icon "button" at bounding box center [548, 178] width 8 height 8
click at [505, 174] on icon "button" at bounding box center [501, 178] width 8 height 8
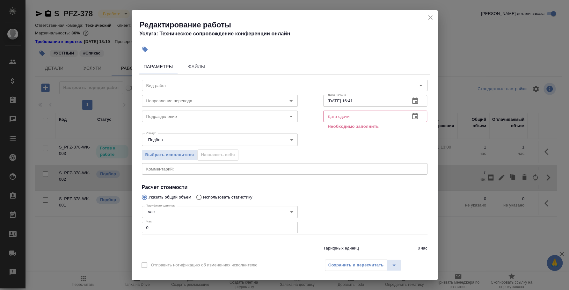
click at [411, 117] on icon "button" at bounding box center [415, 116] width 8 height 8
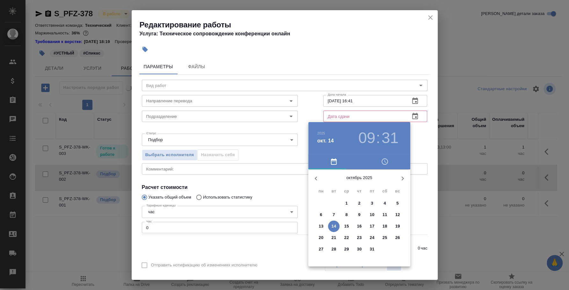
click at [333, 225] on p "14" at bounding box center [333, 226] width 5 height 6
type input "14.10.2025 09:31"
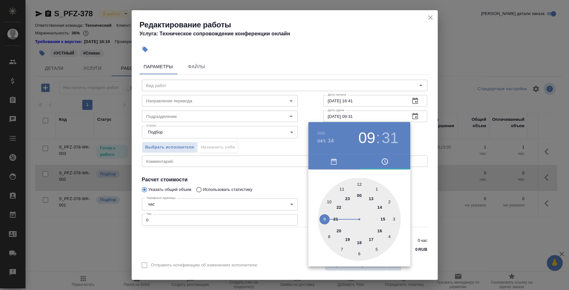
drag, startPoint x: 414, startPoint y: 136, endPoint x: 420, endPoint y: 134, distance: 6.6
click at [420, 134] on div at bounding box center [284, 145] width 569 height 290
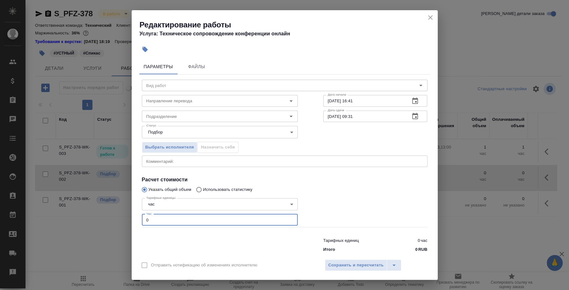
drag, startPoint x: 148, startPoint y: 215, endPoint x: 137, endPoint y: 213, distance: 10.3
click at [139, 215] on div "Параметры Файлы Вид работ Вид работ Направление перевода Направление перевода Д…" at bounding box center [285, 155] width 306 height 199
type input "2"
click at [380, 266] on span "Сохранить и пересчитать" at bounding box center [355, 265] width 55 height 7
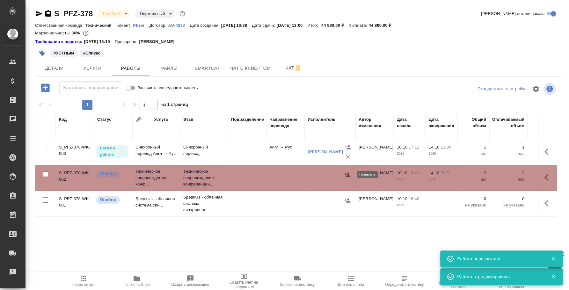
click at [350, 172] on icon "button" at bounding box center [347, 174] width 6 height 6
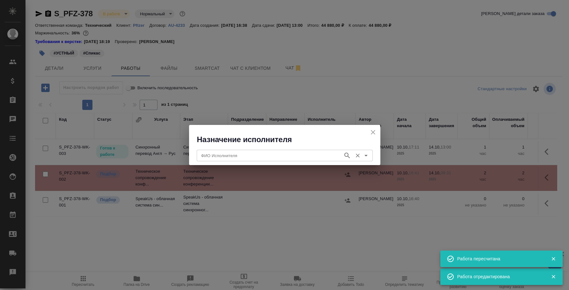
click at [334, 158] on input "ФИО Исполнителя" at bounding box center [268, 156] width 141 height 8
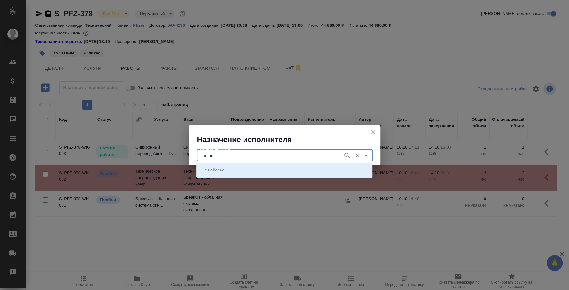
type input "вагапов"
click at [271, 168] on li "Вагапов Алексей" at bounding box center [284, 169] width 176 height 11
type input "Вагапов Алексей"
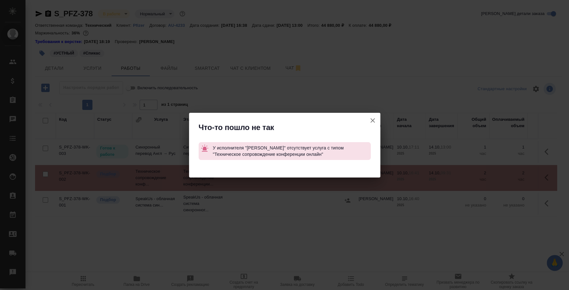
click at [372, 120] on icon "button" at bounding box center [372, 120] width 4 height 4
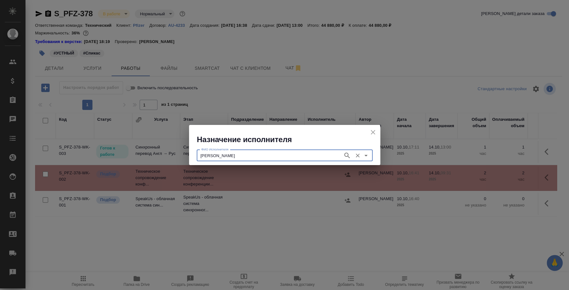
click at [371, 131] on icon "close" at bounding box center [373, 132] width 4 height 4
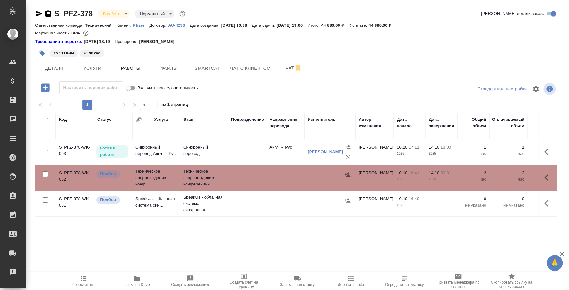
click at [44, 86] on icon "button" at bounding box center [45, 87] width 8 height 8
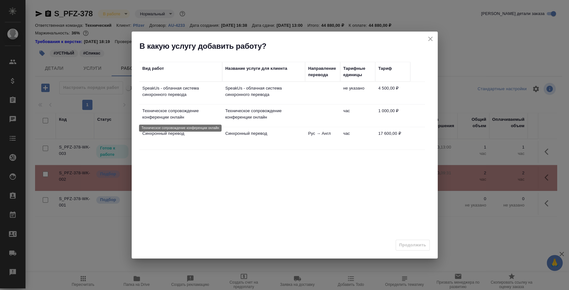
click at [181, 119] on p "Техническое сопровождение конференции онлайн" at bounding box center [180, 114] width 76 height 13
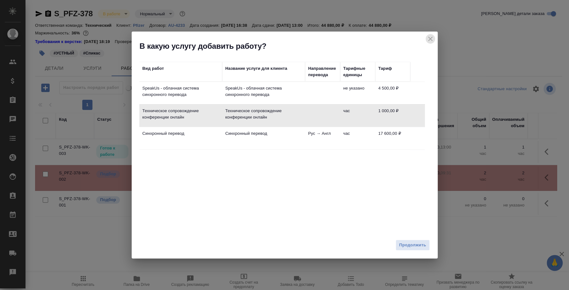
click at [427, 38] on icon "close" at bounding box center [430, 39] width 8 height 8
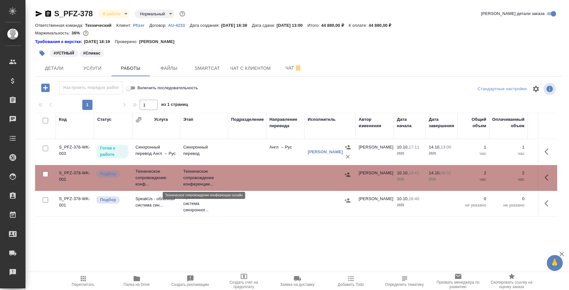
click at [193, 178] on p "Техническое сопровождение конференции..." at bounding box center [203, 177] width 41 height 19
click at [82, 172] on td "S_PFZ-378-WK-002" at bounding box center [75, 178] width 38 height 22
click at [241, 238] on div "Код Статус Услуга Этап Подразделение Направление перевода Исполнитель Автор изм…" at bounding box center [296, 184] width 522 height 143
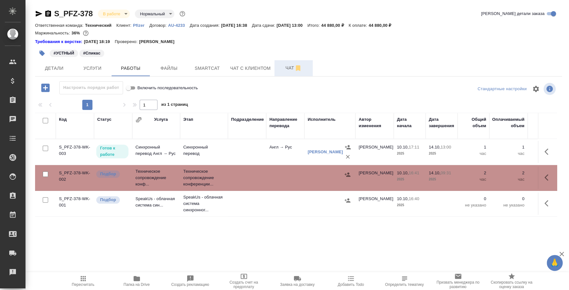
click at [287, 64] on span "Чат" at bounding box center [293, 68] width 31 height 8
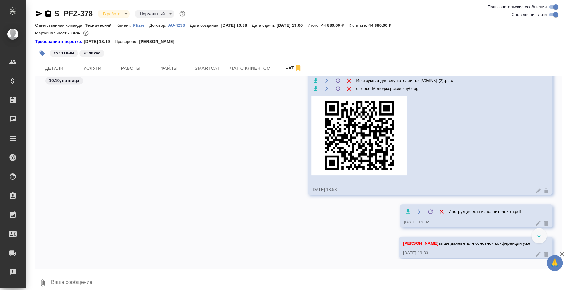
scroll to position [768, 0]
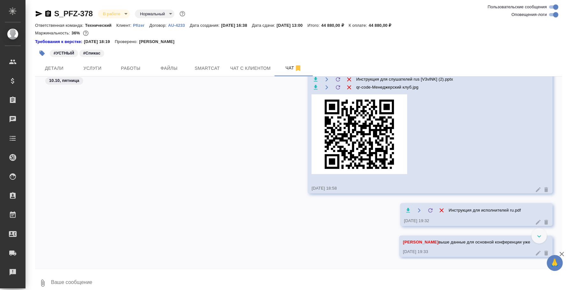
click at [406, 81] on div "10.10, пятница" at bounding box center [298, 82] width 527 height 12
click at [411, 84] on div "10.10, пятница" at bounding box center [298, 82] width 527 height 12
click at [413, 84] on div "10.10, пятница" at bounding box center [298, 82] width 527 height 12
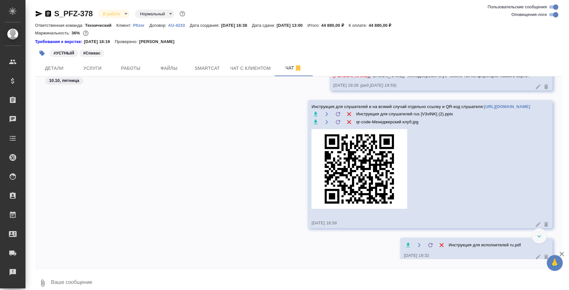
scroll to position [728, 0]
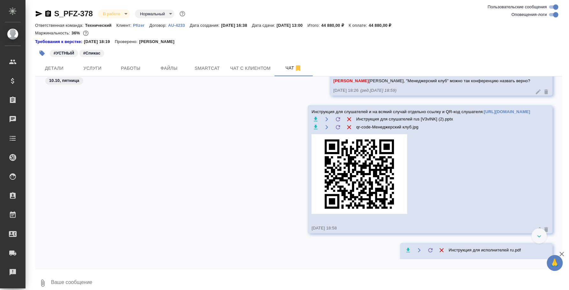
click at [517, 114] on link "https://speakus.online/listener/5b30c53b-cd9f-5676-801e-a4722b6dec14" at bounding box center [507, 111] width 46 height 5
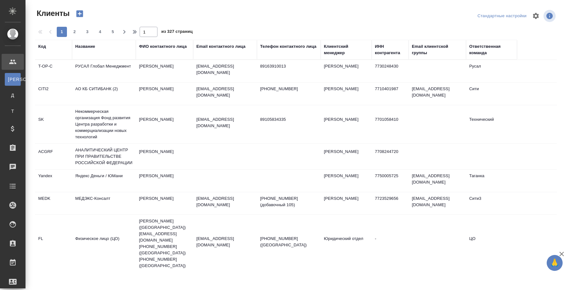
select select "RU"
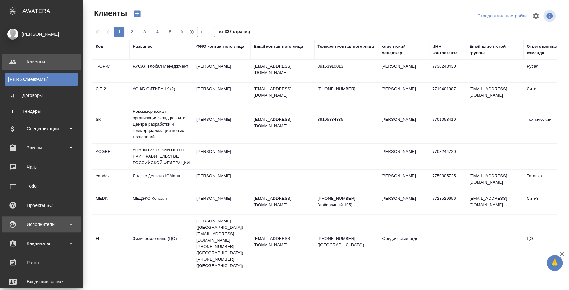
click at [45, 225] on div "Исполнители" at bounding box center [41, 225] width 73 height 10
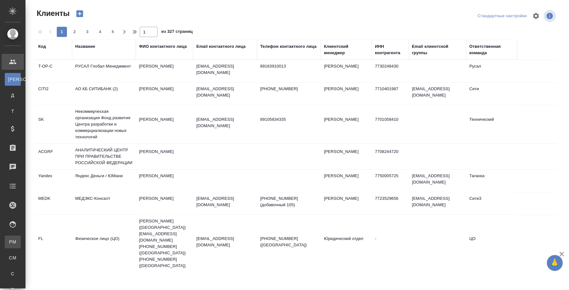
click at [21, 238] on link "PM Для PM/LQA" at bounding box center [13, 241] width 16 height 13
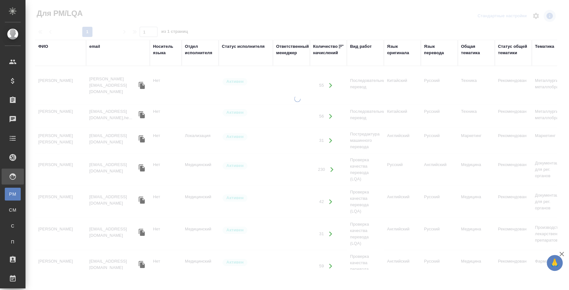
click at [43, 45] on div "ФИО" at bounding box center [43, 46] width 10 height 6
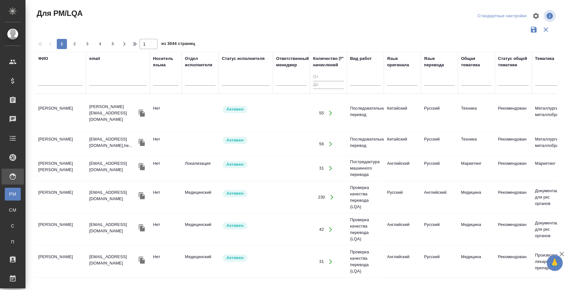
click at [56, 83] on input "text" at bounding box center [60, 82] width 45 height 8
type input "вагапов"
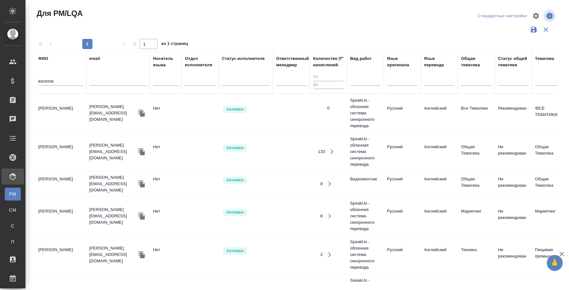
click at [65, 106] on td "Вагапов [PERSON_NAME]" at bounding box center [60, 113] width 51 height 22
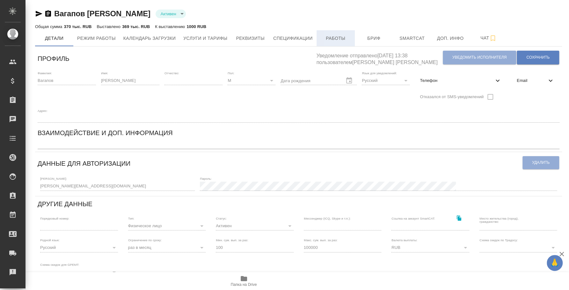
click at [335, 34] on button "Работы" at bounding box center [335, 38] width 38 height 16
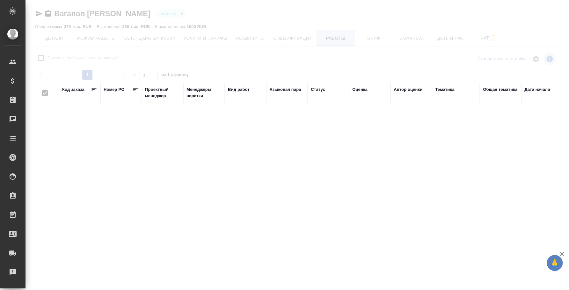
checkbox input "false"
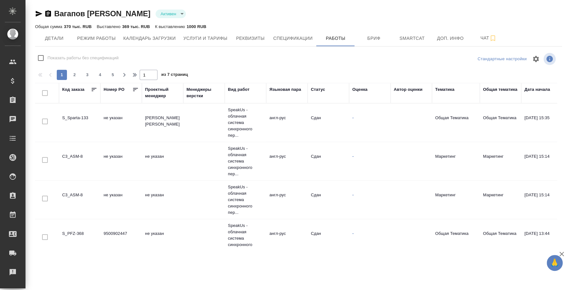
click at [162, 229] on td "не указан" at bounding box center [162, 238] width 41 height 22
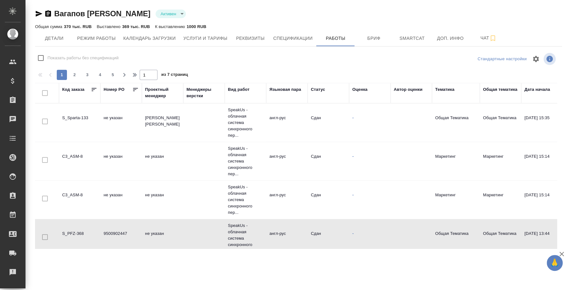
click at [162, 229] on td "не указан" at bounding box center [162, 238] width 41 height 22
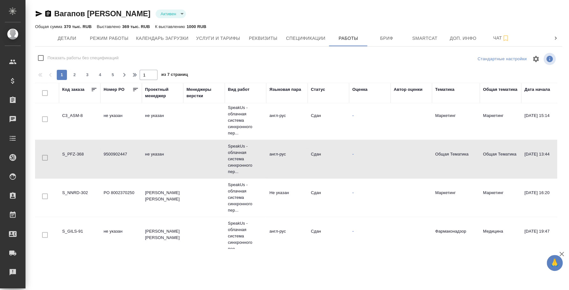
click at [49, 13] on icon "button" at bounding box center [48, 13] width 6 height 6
click at [39, 14] on icon "button" at bounding box center [39, 14] width 7 height 6
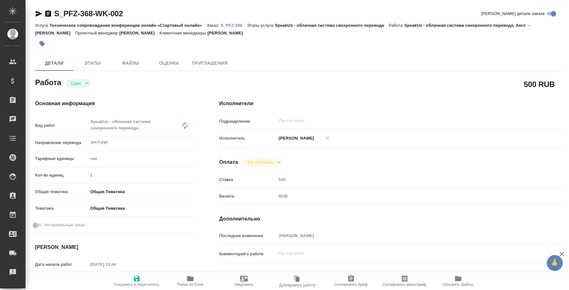
type textarea "x"
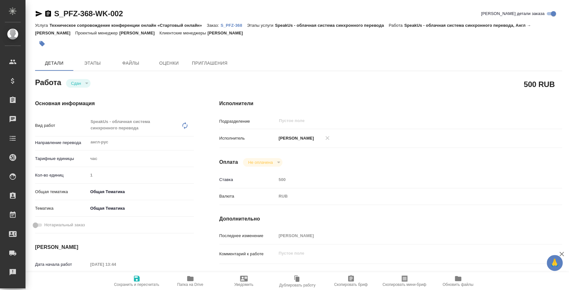
type textarea "x"
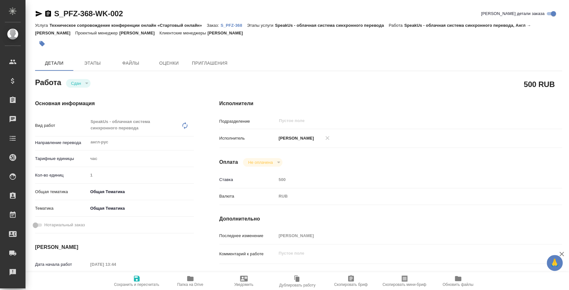
click at [239, 23] on p "S_PFZ-368" at bounding box center [233, 25] width 26 height 5
type textarea "x"
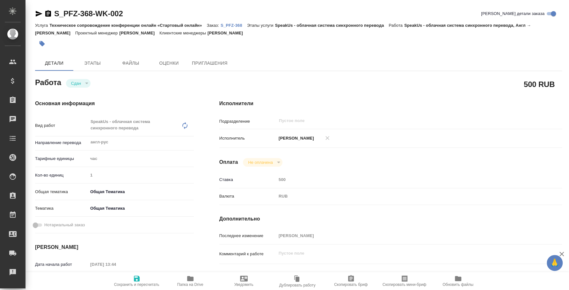
type textarea "x"
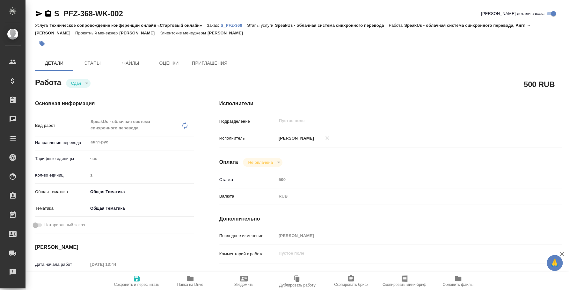
type textarea "x"
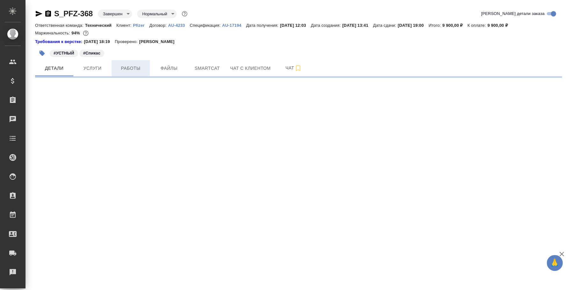
select select "RU"
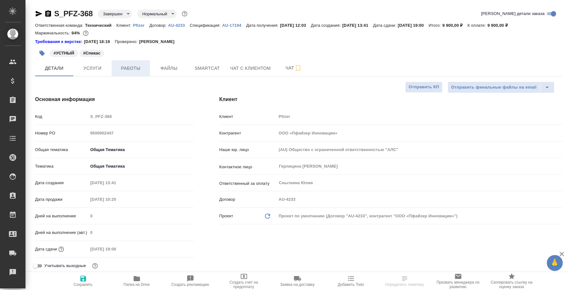
type textarea "x"
click at [130, 68] on span "Работы" at bounding box center [130, 68] width 31 height 8
type textarea "x"
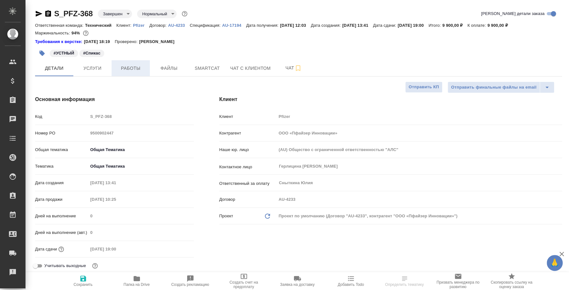
type textarea "x"
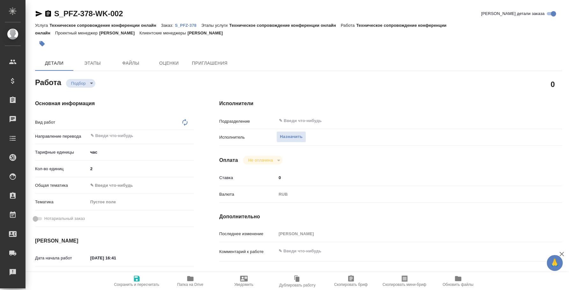
type textarea "x"
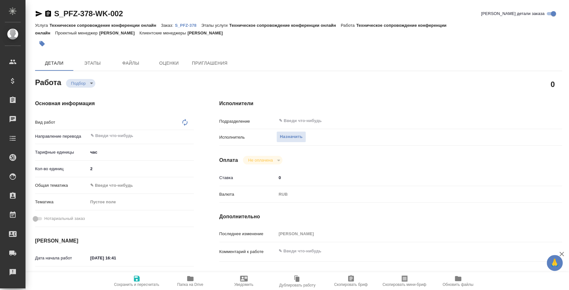
type textarea "x"
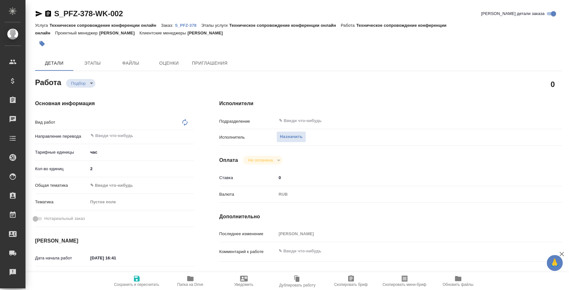
type textarea "x"
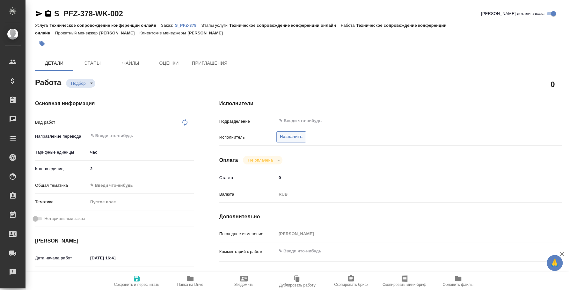
type textarea "x"
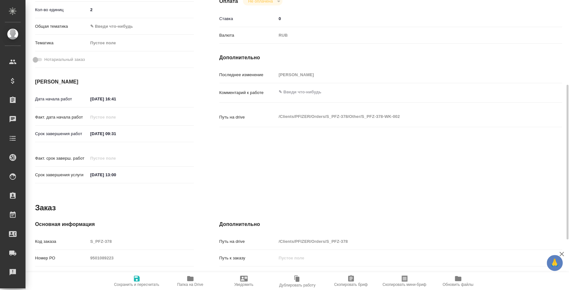
type textarea "x"
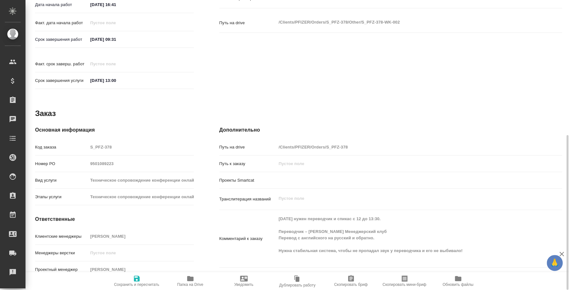
type textarea "x"
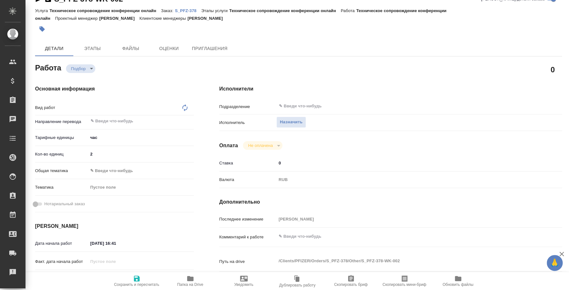
scroll to position [0, 0]
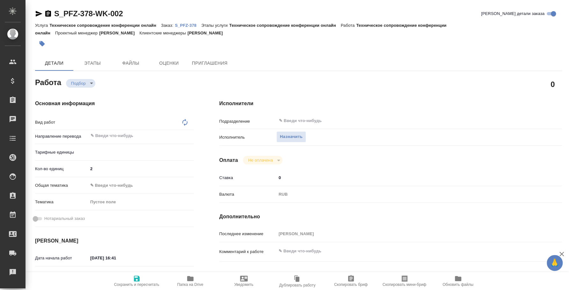
type textarea "x"
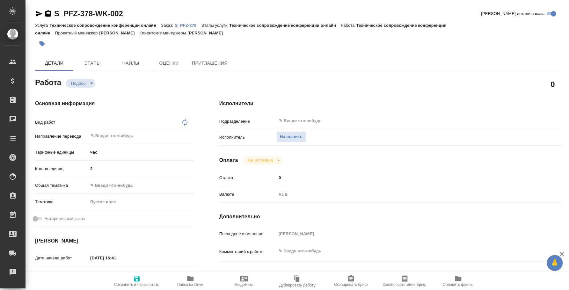
type textarea "x"
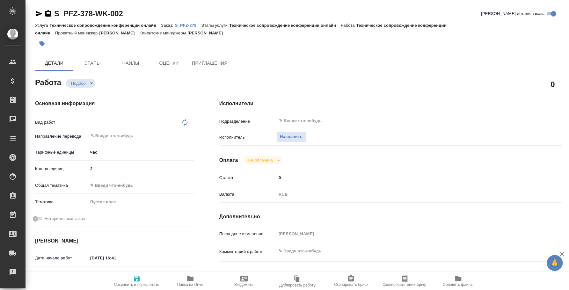
type textarea "x"
click at [38, 12] on icon "button" at bounding box center [39, 14] width 7 height 6
type textarea "x"
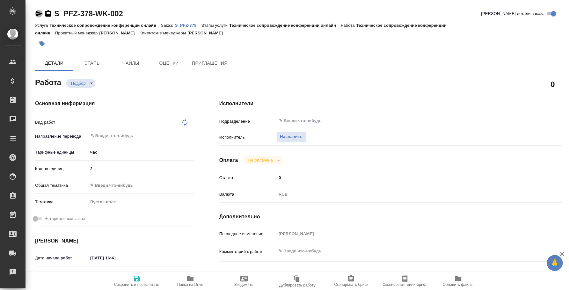
type textarea "x"
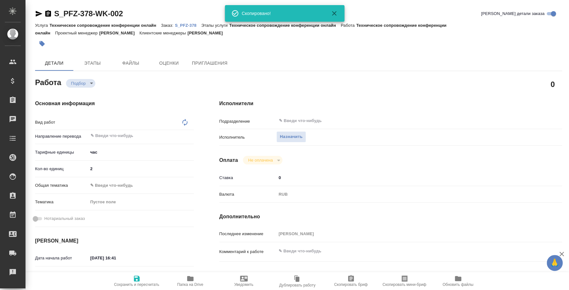
type textarea "x"
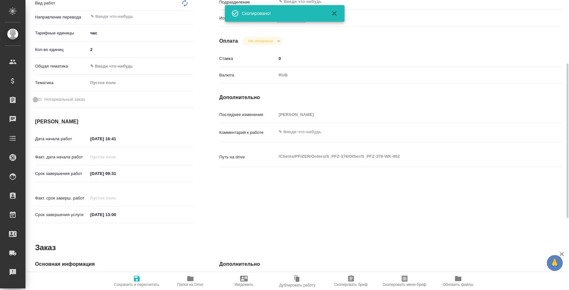
type textarea "x"
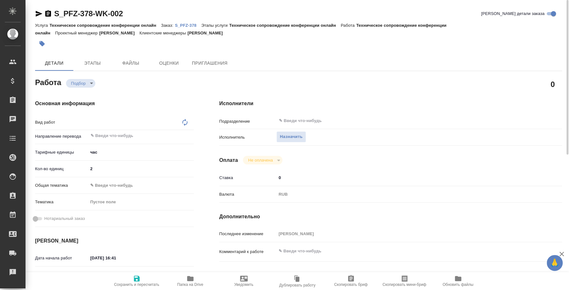
type textarea "x"
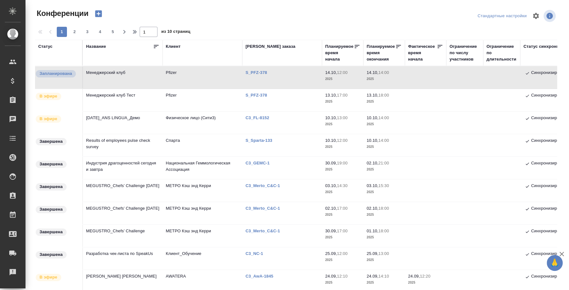
click at [267, 73] on p "S_PFZ-378" at bounding box center [258, 72] width 26 height 5
click at [119, 69] on td "Менеджерский клуб" at bounding box center [123, 77] width 80 height 22
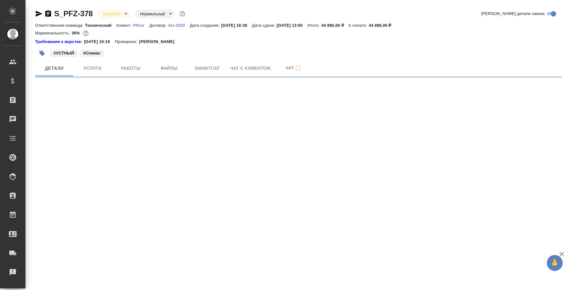
select select "RU"
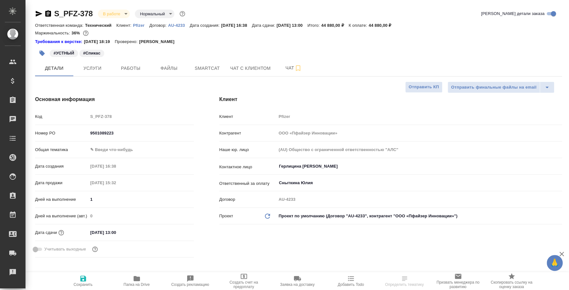
type textarea "x"
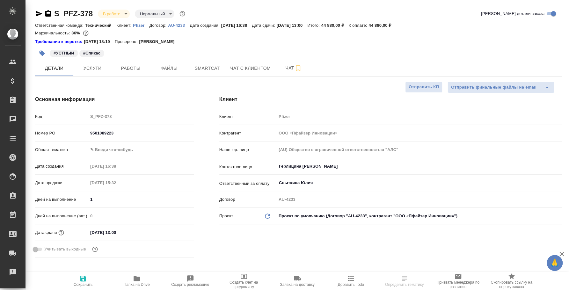
type textarea "x"
select select "RU"
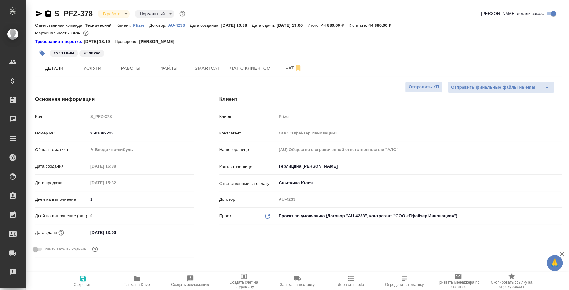
type textarea "x"
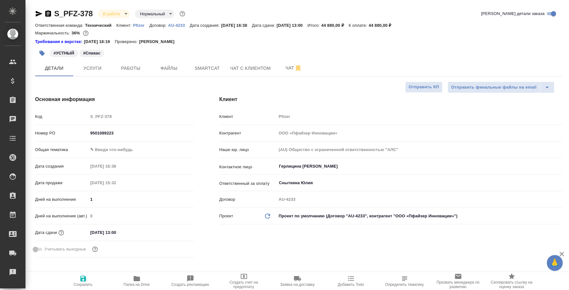
type textarea "x"
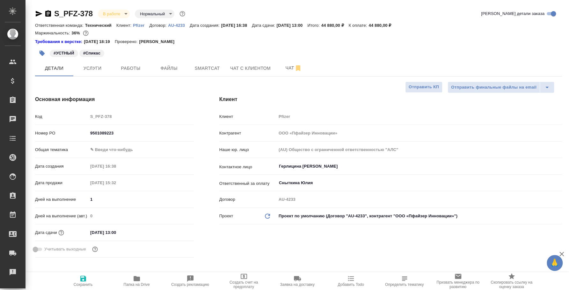
type textarea "x"
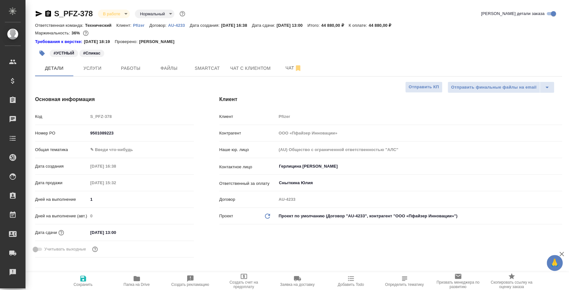
type textarea "x"
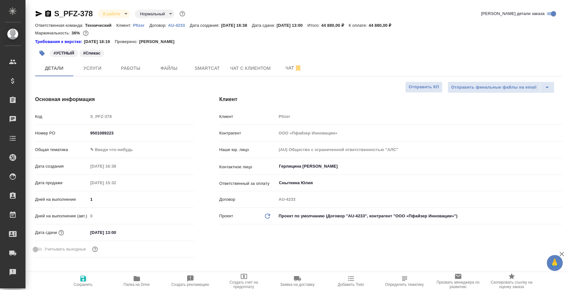
type textarea "x"
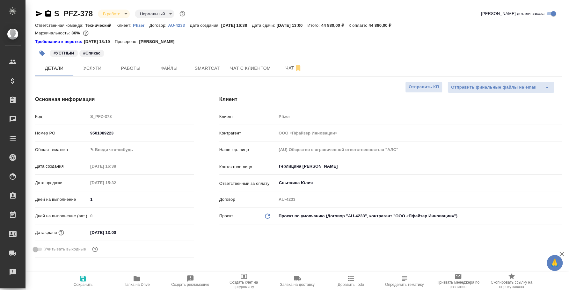
type textarea "x"
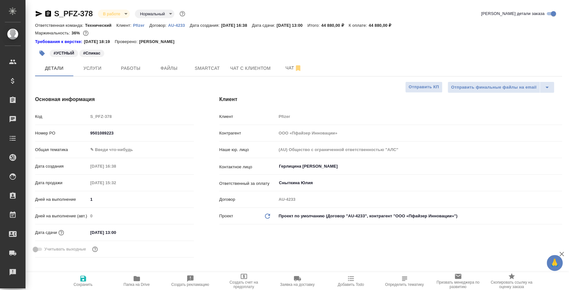
type textarea "x"
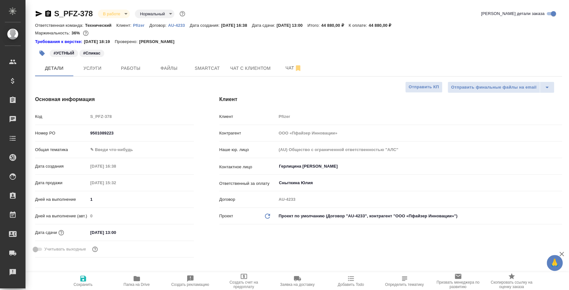
type textarea "x"
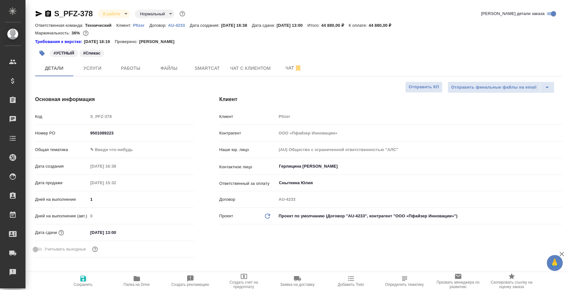
type textarea "x"
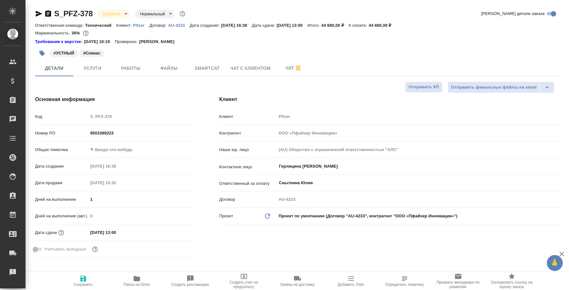
type textarea "x"
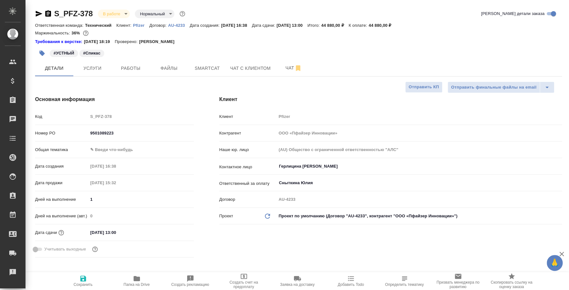
type textarea "x"
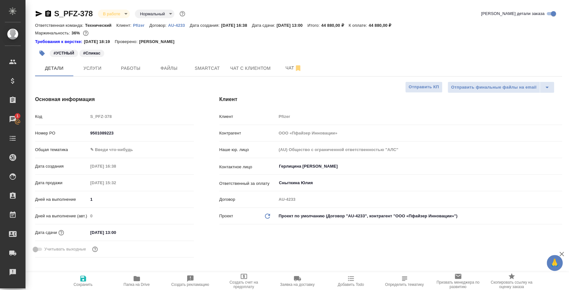
type textarea "x"
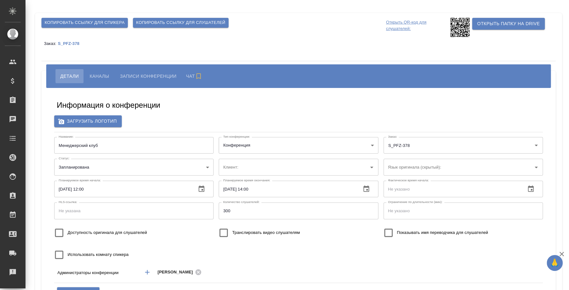
type input "Pfizer"
click at [100, 75] on span "Каналы" at bounding box center [99, 76] width 19 height 8
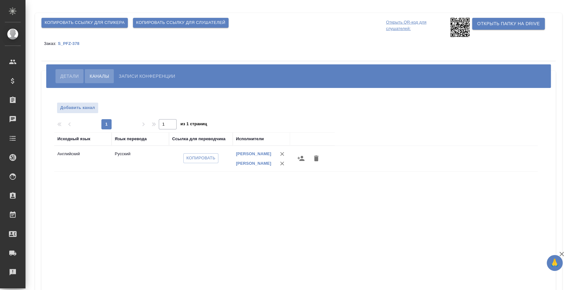
click at [74, 75] on span "Детали" at bounding box center [69, 76] width 18 height 8
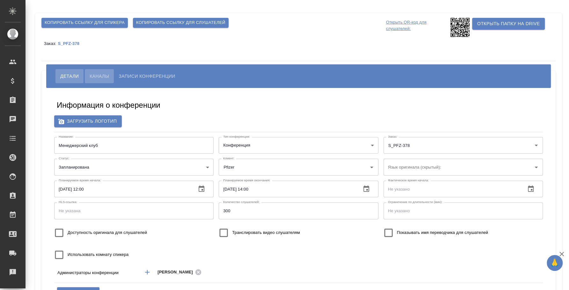
click at [90, 75] on span "Каналы" at bounding box center [99, 76] width 19 height 8
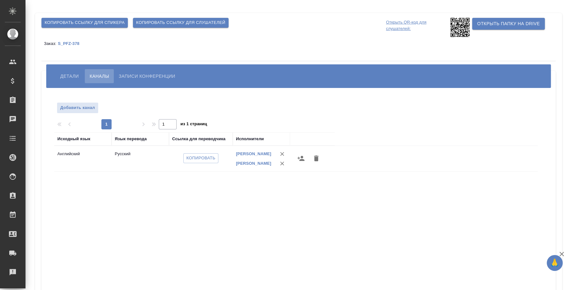
click at [69, 78] on span "Детали" at bounding box center [69, 76] width 18 height 8
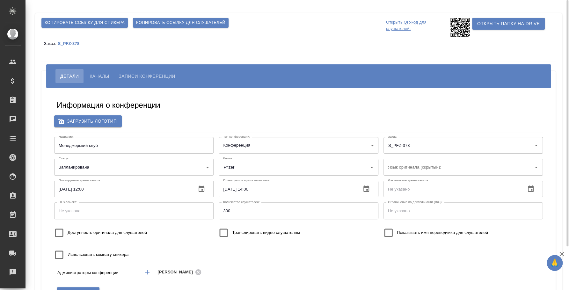
click at [100, 74] on span "Каналы" at bounding box center [99, 76] width 19 height 8
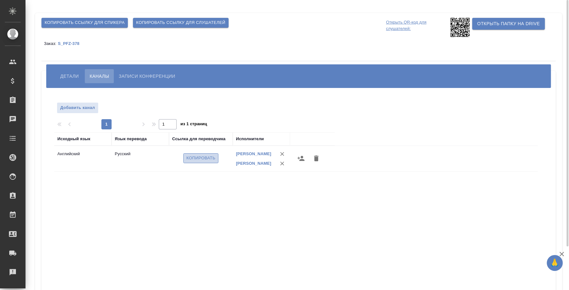
click at [186, 161] on span "Копировать" at bounding box center [200, 158] width 29 height 7
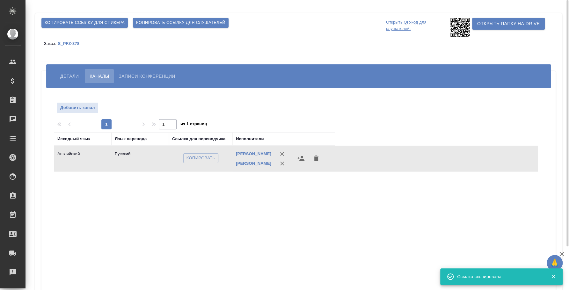
click at [74, 67] on div "Детали Каналы Записи конференции" at bounding box center [298, 76] width 504 height 24
click at [72, 75] on span "Детали" at bounding box center [69, 76] width 18 height 8
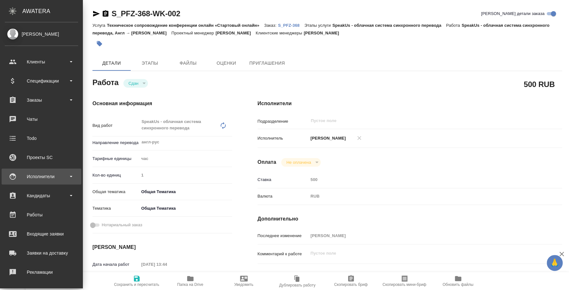
click at [58, 183] on div "Исполнители" at bounding box center [42, 177] width 80 height 16
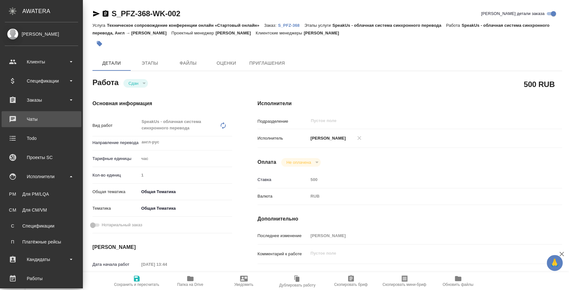
click at [38, 117] on div "Чаты" at bounding box center [41, 119] width 73 height 10
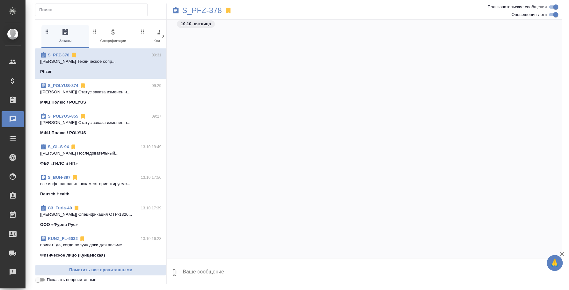
scroll to position [2371, 0]
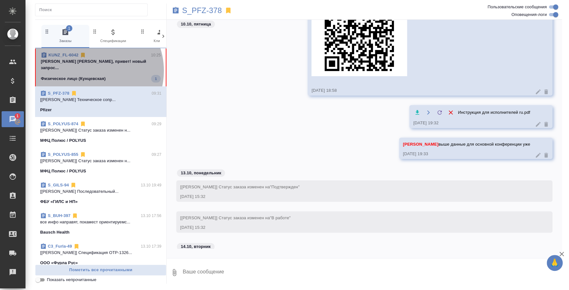
click at [90, 76] on p "Физическое лицо (Кунцевская)" at bounding box center [73, 79] width 65 height 6
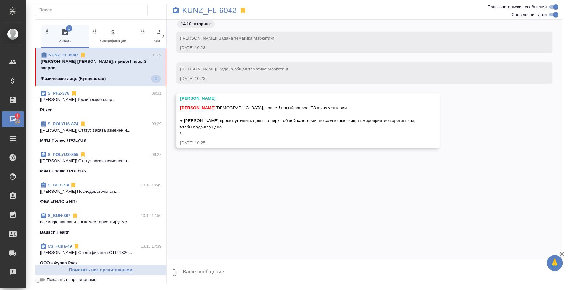
scroll to position [0, 0]
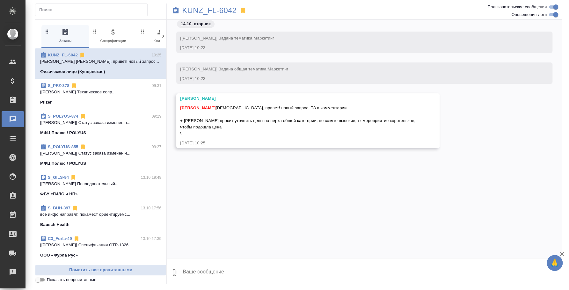
click at [215, 10] on p "KUNZ_FL-6042" at bounding box center [209, 10] width 54 height 6
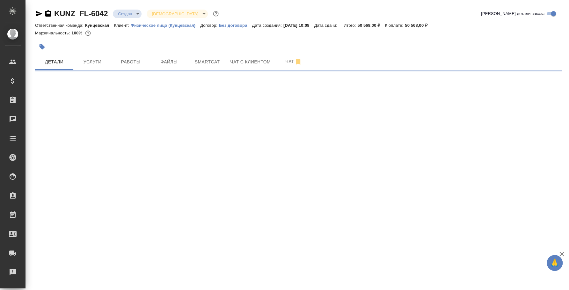
select select "RU"
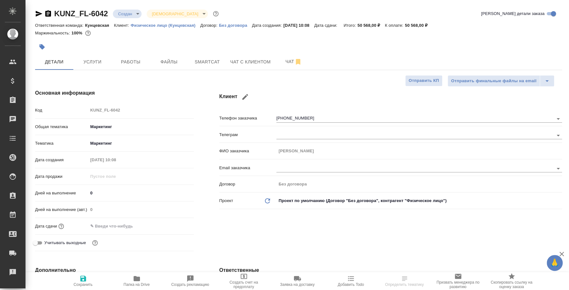
type textarea "x"
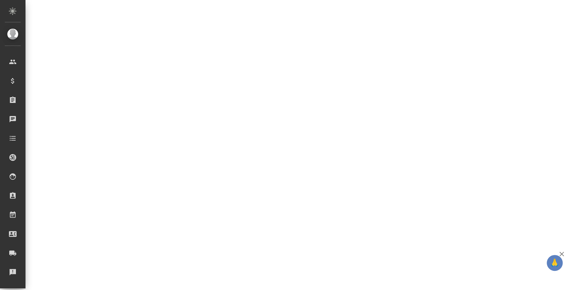
select select "RU"
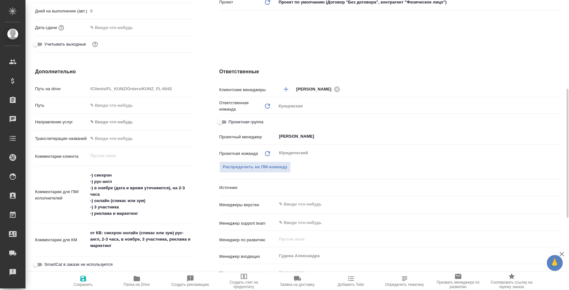
type textarea "x"
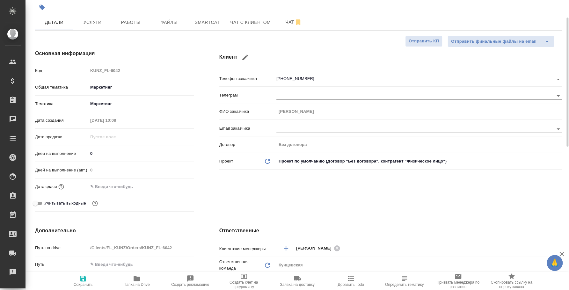
scroll to position [0, 0]
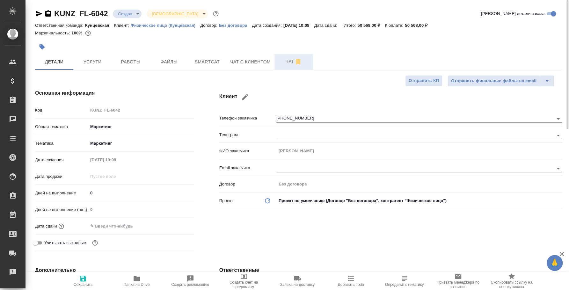
click at [276, 60] on button "Чат" at bounding box center [293, 62] width 38 height 16
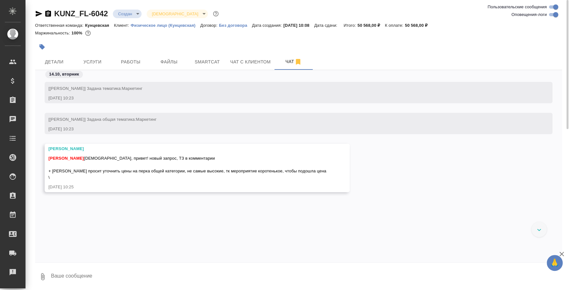
click at [208, 260] on div "14.10, вторник [Веселова Юлия] Задана тематика: Маркетинг 14.10.25, 10:23 [Весе…" at bounding box center [298, 166] width 527 height 192
click at [204, 287] on div "0" at bounding box center [298, 274] width 527 height 25
click at [200, 285] on textarea at bounding box center [305, 277] width 511 height 22
type textarea """
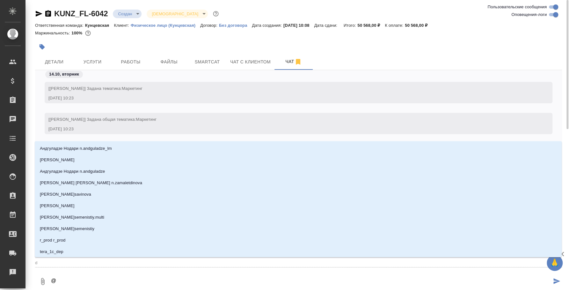
type textarea "@d"
type input "d"
type textarea "@d't"
type input "d't"
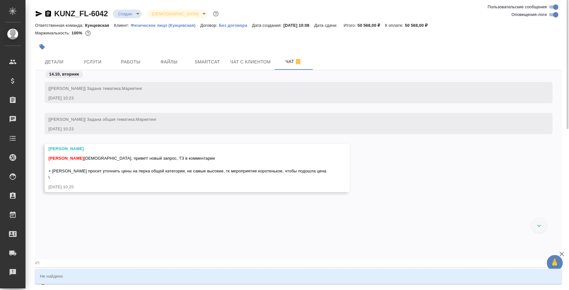
type textarea "@d"
type input "d"
type textarea "@"
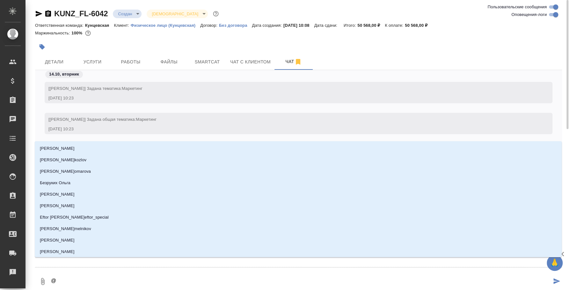
type textarea "@в"
type input "в"
type textarea "@ве"
type input "ве"
type textarea "@вес"
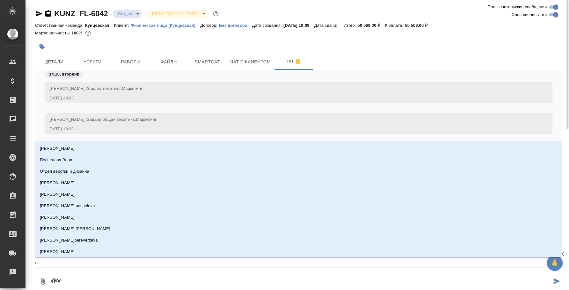
type input "вес"
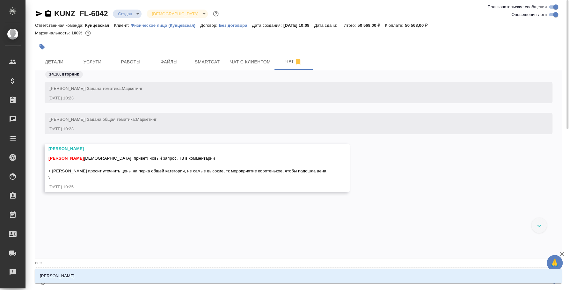
type textarea "@весе"
type input "весе"
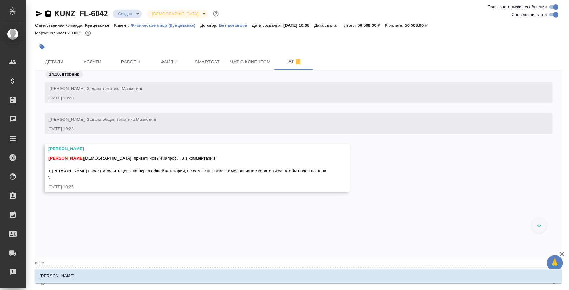
click at [197, 276] on li "Веселова Юлия" at bounding box center [298, 275] width 527 height 11
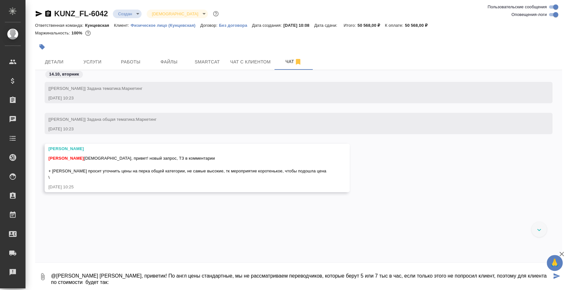
scroll to position [17, 0]
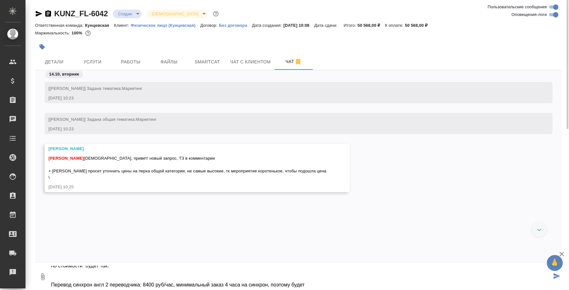
click at [171, 285] on textarea "@Веселова Юлия Юля, приветик! По англ цены стандартные, мы не рассматриваем пер…" at bounding box center [300, 277] width 501 height 22
click at [331, 285] on textarea "@Веселова Юлия Юля, приветик! По англ цены стандартные, мы не рассматриваем пер…" at bounding box center [300, 277] width 501 height 22
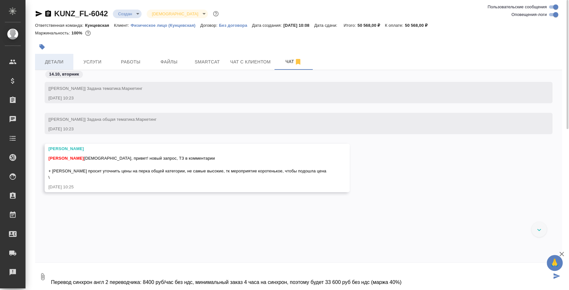
type textarea "@Веселова Юлия Юля, приветик! По англ цены стандартные, мы не рассматриваем пер…"
click at [55, 61] on span "Детали" at bounding box center [54, 62] width 31 height 8
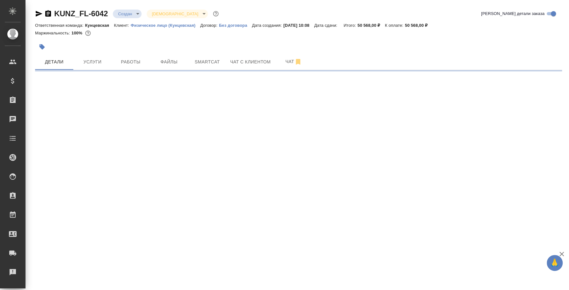
select select "RU"
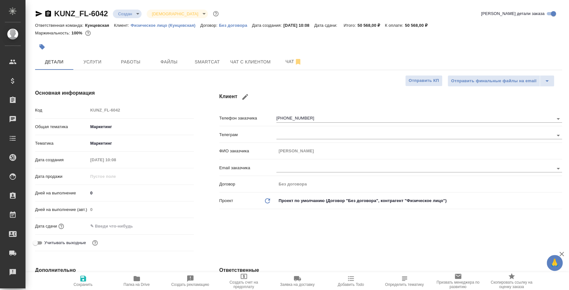
type textarea "x"
click at [297, 59] on icon "button" at bounding box center [298, 62] width 8 height 8
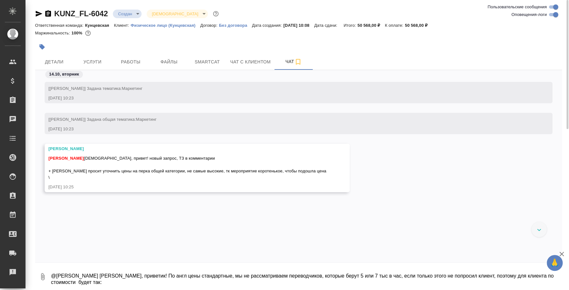
click at [79, 283] on textarea "@Веселова Юлия Юля, приветик! По англ цены стандартные, мы не рассматриваем пер…" at bounding box center [305, 277] width 511 height 22
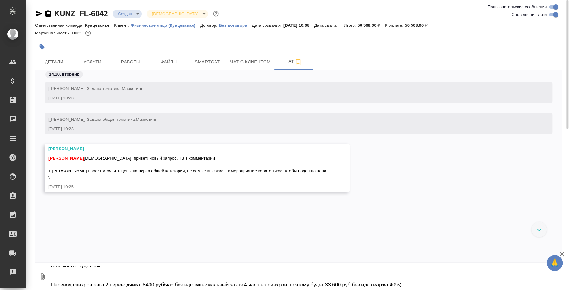
scroll to position [23, 0]
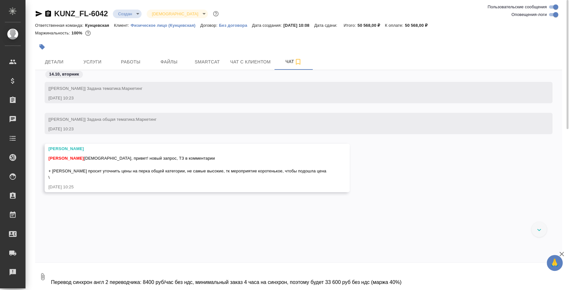
paste textarea "SpeakUs - платформа для синхронного перевода"
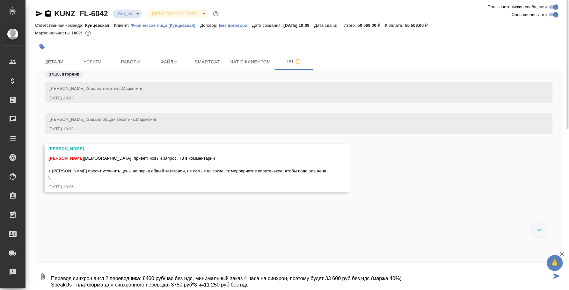
scroll to position [30, 0]
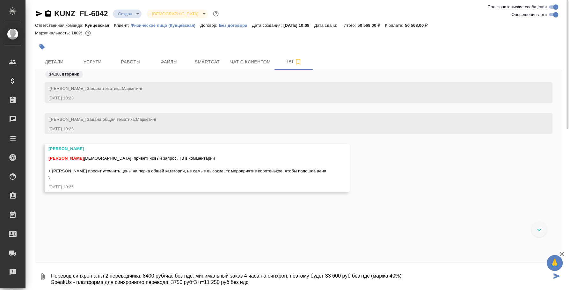
paste textarea "Техническое сопровождение конференции онлайн"
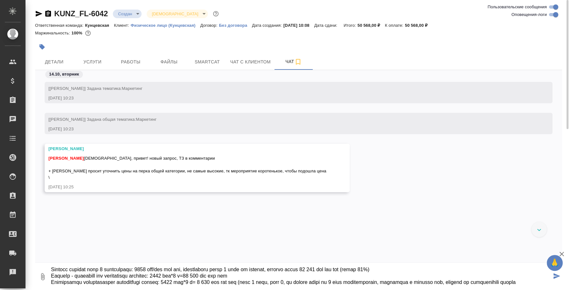
scroll to position [36, 0]
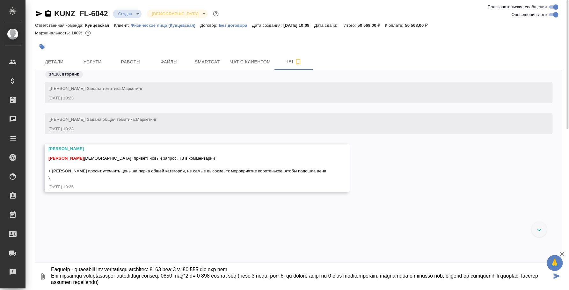
drag, startPoint x: 267, startPoint y: 285, endPoint x: 250, endPoint y: 281, distance: 17.4
click at [250, 281] on textarea at bounding box center [300, 277] width 501 height 22
click at [292, 283] on textarea at bounding box center [300, 277] width 501 height 22
click at [251, 276] on textarea at bounding box center [300, 277] width 501 height 22
click at [254, 277] on textarea at bounding box center [300, 277] width 501 height 22
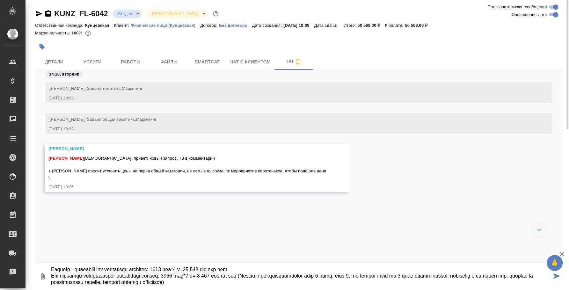
click at [396, 278] on textarea at bounding box center [300, 277] width 501 height 22
click at [398, 276] on textarea at bounding box center [300, 277] width 501 height 22
click at [394, 280] on textarea at bounding box center [300, 277] width 501 height 22
click at [284, 283] on textarea at bounding box center [300, 277] width 501 height 22
type textarea "@Веселова Юлия Юля, приветик! По англ цены стандартные, мы не рассматриваем пер…"
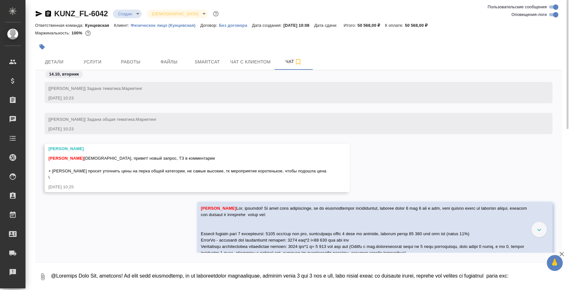
scroll to position [24, 0]
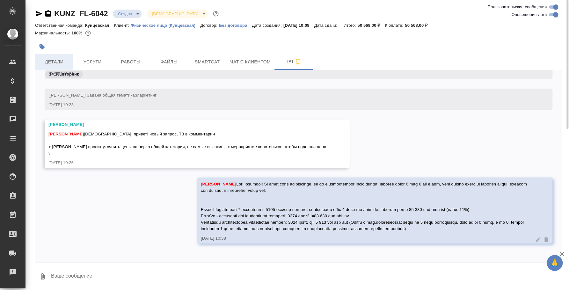
click at [63, 61] on span "Детали" at bounding box center [54, 62] width 31 height 8
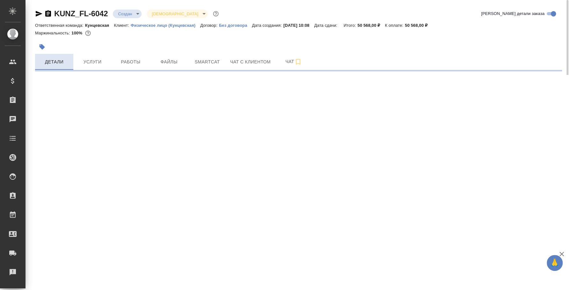
select select "RU"
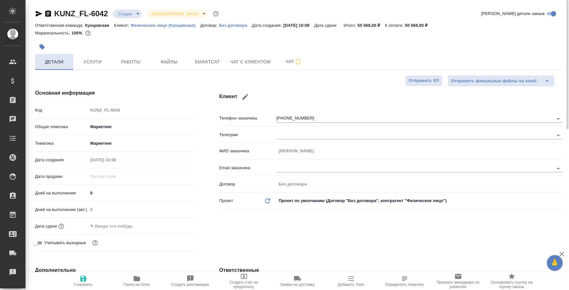
type textarea "x"
click at [277, 64] on button "Чат" at bounding box center [293, 62] width 38 height 16
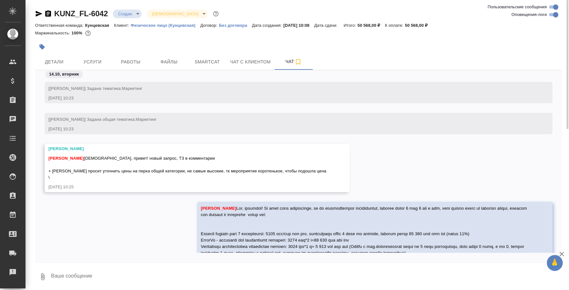
scroll to position [24, 0]
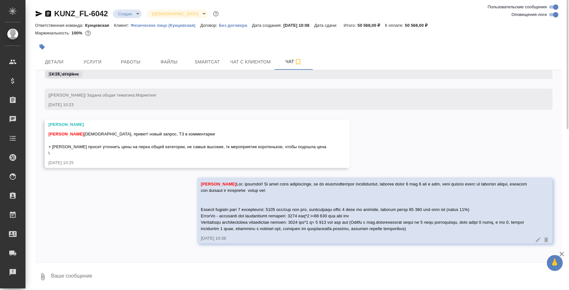
click at [231, 271] on textarea at bounding box center [305, 277] width 511 height 22
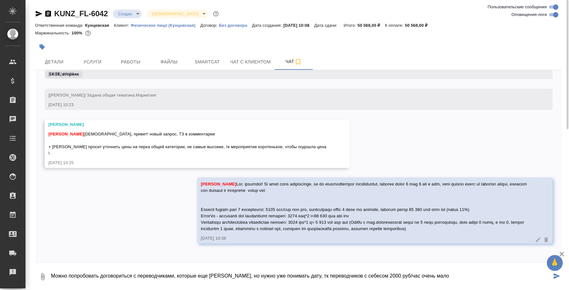
type textarea "Можно попробовать договориться с переводчиками, которые еще чуток дешевле, но н…"
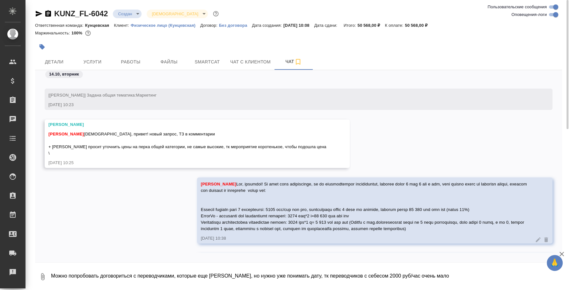
scroll to position [61, 0]
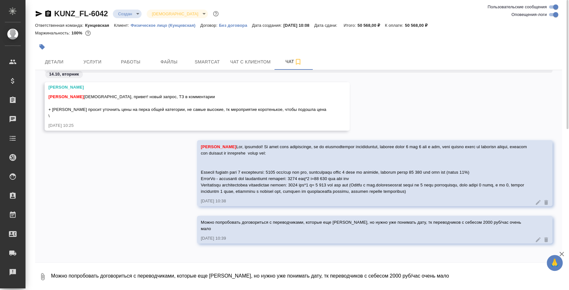
click at [324, 267] on textarea "Можно попробовать договориться с переводчиками, которые еще чуток дешевле, но н…" at bounding box center [305, 277] width 511 height 22
click at [200, 272] on textarea "Плюс, подойдут ли они клиенту потом, тоже вопрос, конечно. Если они будут смотр…" at bounding box center [300, 277] width 501 height 22
type textarea "Плюс, подойдут ли они клиенту потом, тоже вопрос, конечно, е сли они будут смот…"
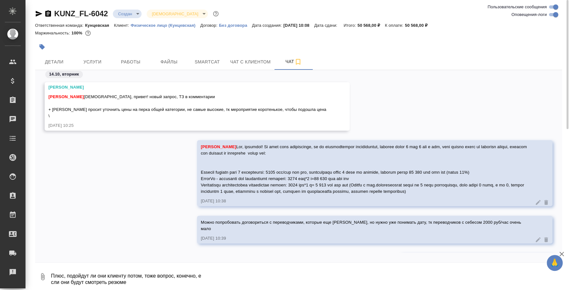
scroll to position [99, 0]
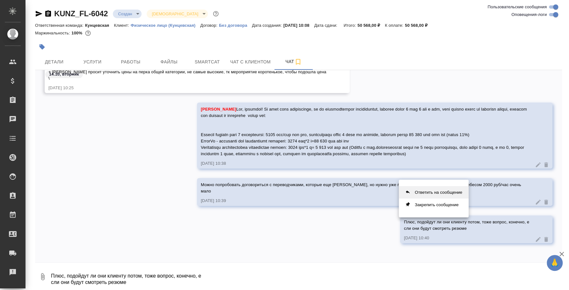
click at [448, 188] on button "Ответить на сообщение" at bounding box center [434, 192] width 70 height 12
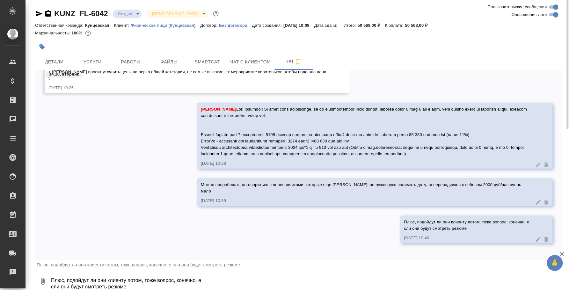
click at [535, 239] on icon at bounding box center [538, 239] width 6 height 6
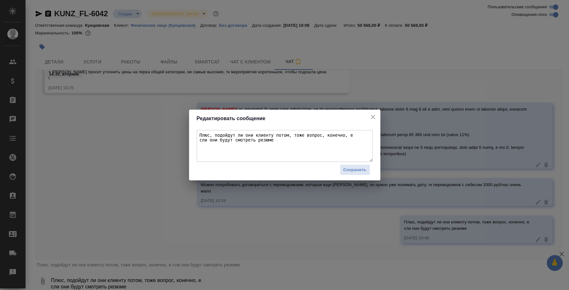
click at [339, 133] on textarea "Плюс, подойдут ли они клиенту потом, тоже вопрос, конечно, е сли они будут смот…" at bounding box center [285, 146] width 176 height 32
type textarea "Плюс, подойдут ли они клиенту потом, тоже вопрос, конечно, если они будут смотр…"
click at [355, 169] on span "Сохранить" at bounding box center [354, 169] width 23 height 7
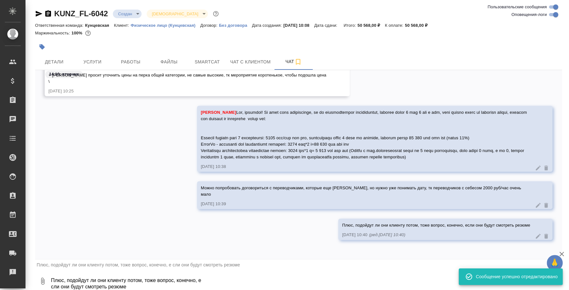
scroll to position [92, 0]
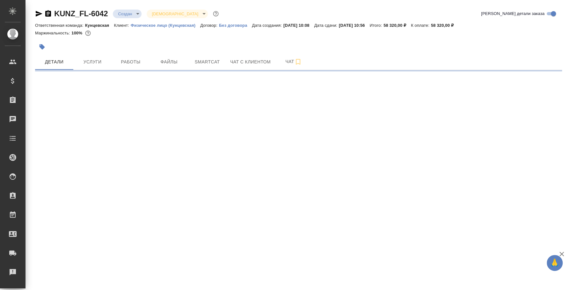
select select "RU"
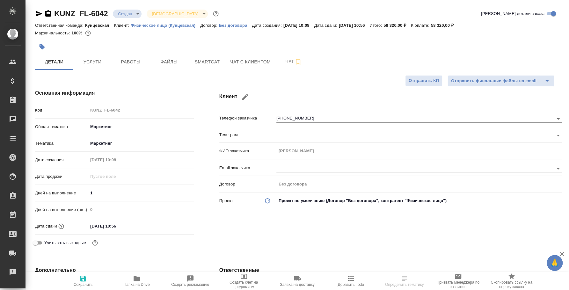
type textarea "x"
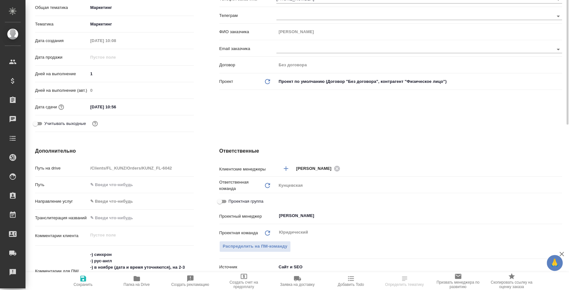
scroll to position [79, 0]
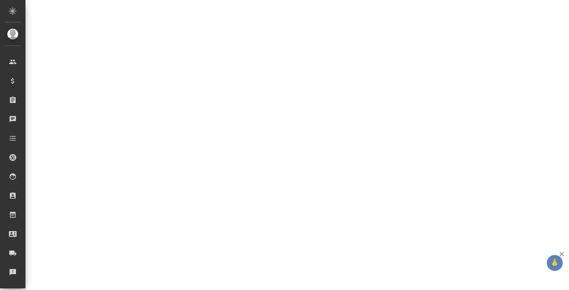
select select "RU"
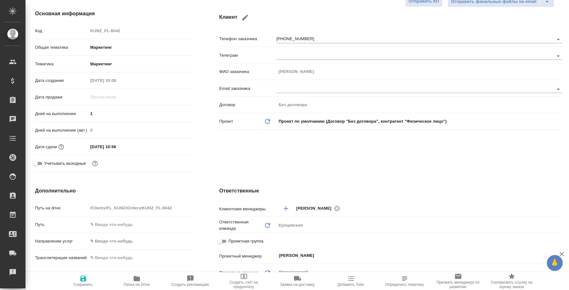
type textarea "x"
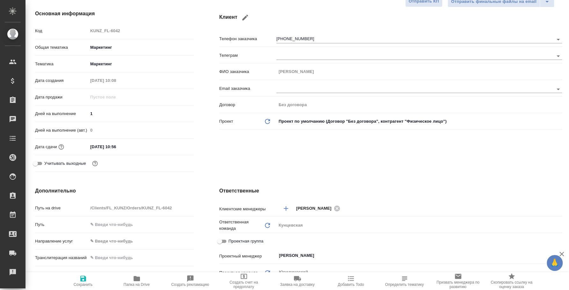
type textarea "x"
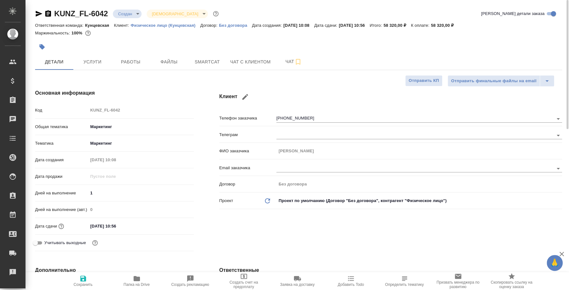
type textarea "x"
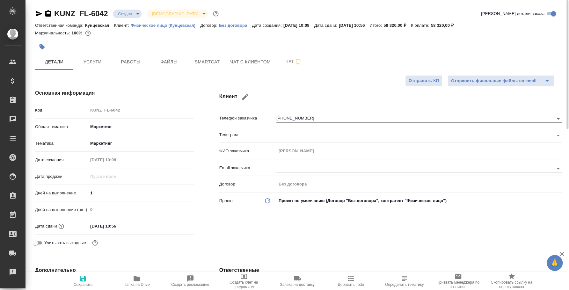
type textarea "x"
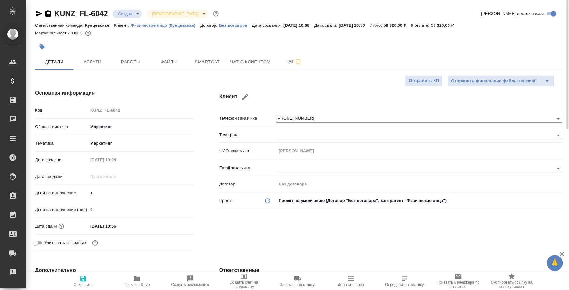
type textarea "x"
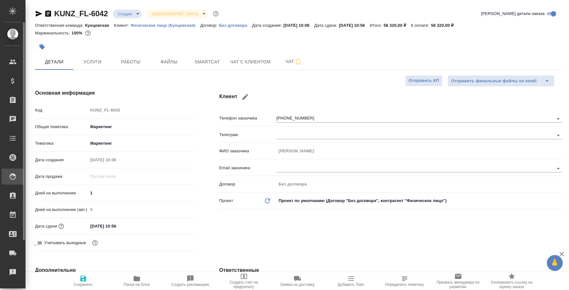
type textarea "x"
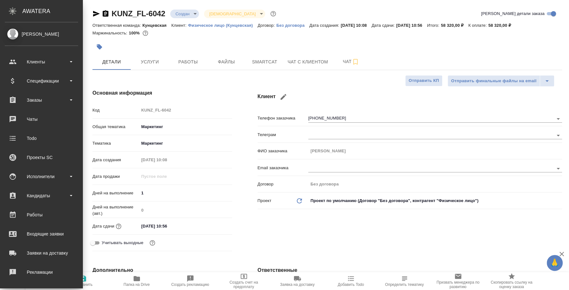
type textarea "x"
click at [48, 120] on div "Чаты" at bounding box center [41, 119] width 73 height 10
type textarea "x"
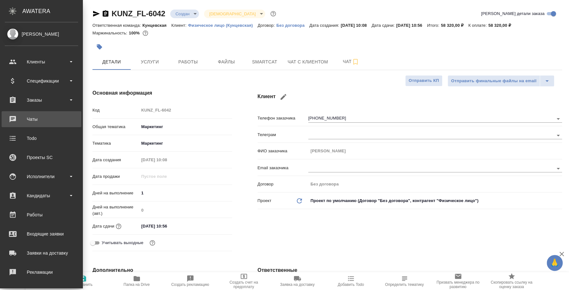
type textarea "x"
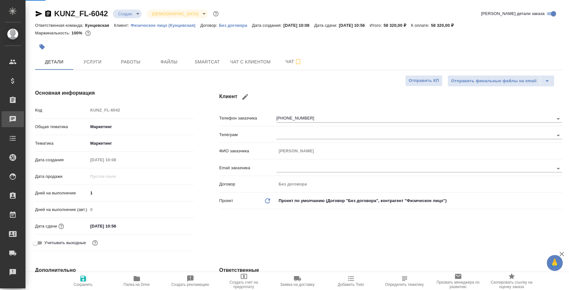
type textarea "x"
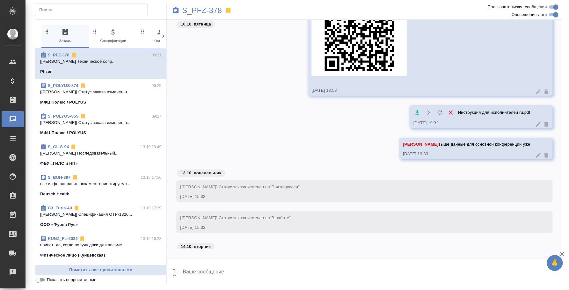
scroll to position [2371, 0]
click at [198, 9] on p "S_PFZ-378" at bounding box center [202, 10] width 40 height 6
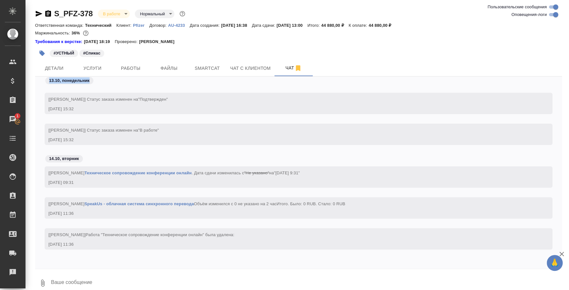
scroll to position [971, 0]
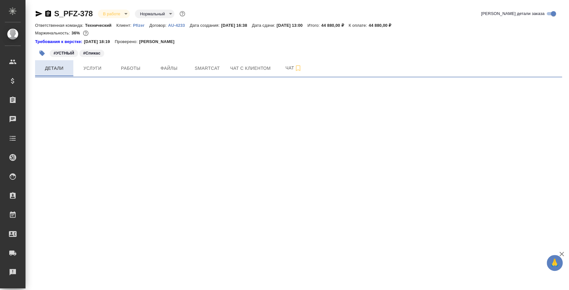
select select "RU"
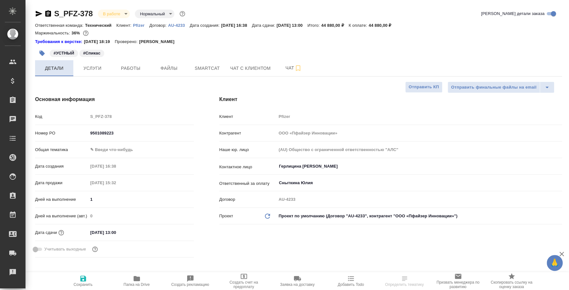
type textarea "x"
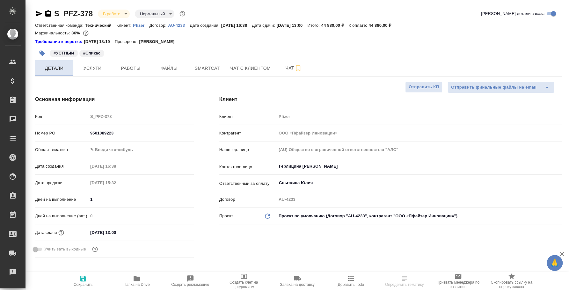
type textarea "x"
type input "[PERSON_NAME]"
type input "[PERSON_NAME]pereverzeva"
click at [54, 69] on span "Детали" at bounding box center [54, 68] width 31 height 8
click at [91, 75] on button "Услуги" at bounding box center [92, 68] width 38 height 16
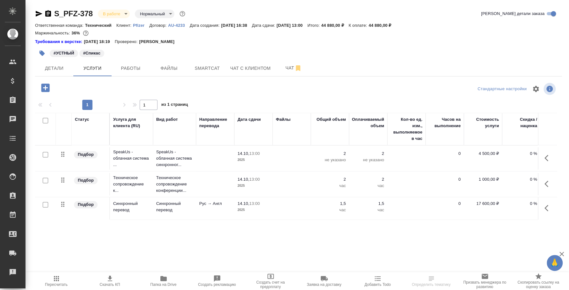
click at [46, 88] on icon "button" at bounding box center [45, 87] width 11 height 11
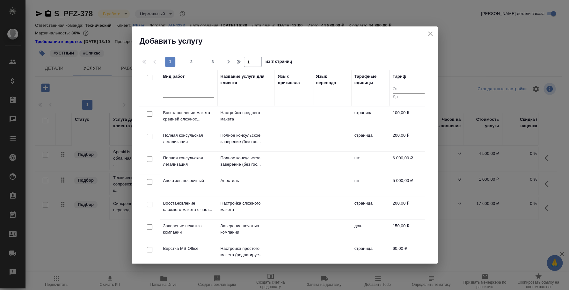
click at [202, 93] on div at bounding box center [188, 91] width 51 height 9
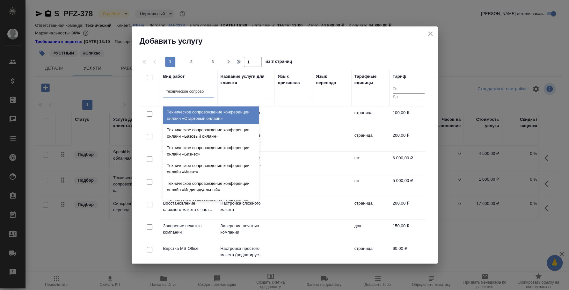
type input "техническое сопрово"
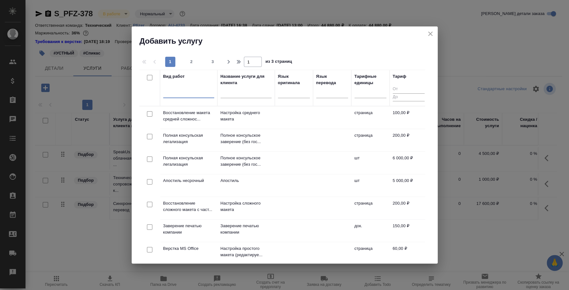
click at [427, 32] on icon "close" at bounding box center [430, 34] width 8 height 8
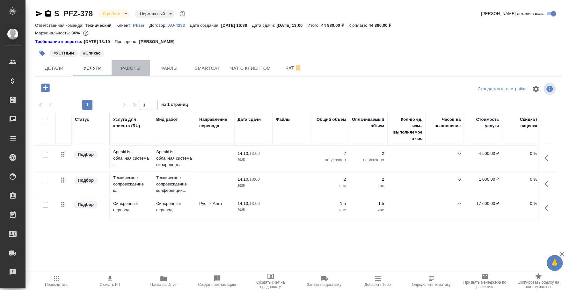
click at [141, 70] on span "Работы" at bounding box center [130, 68] width 31 height 8
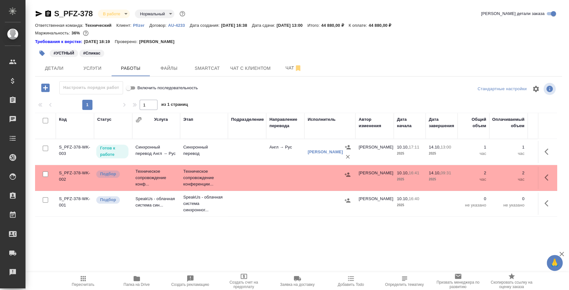
click at [43, 88] on icon "button" at bounding box center [45, 87] width 8 height 8
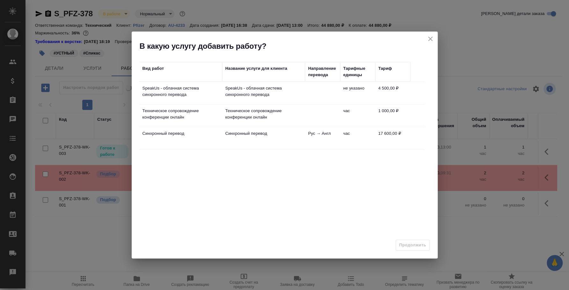
click at [429, 37] on icon "close" at bounding box center [430, 39] width 8 height 8
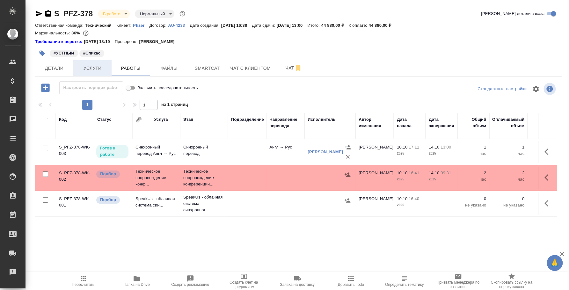
click at [93, 68] on span "Услуги" at bounding box center [92, 68] width 31 height 8
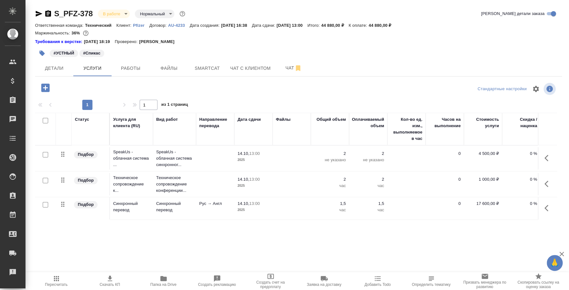
click at [45, 88] on icon "button" at bounding box center [45, 87] width 8 height 8
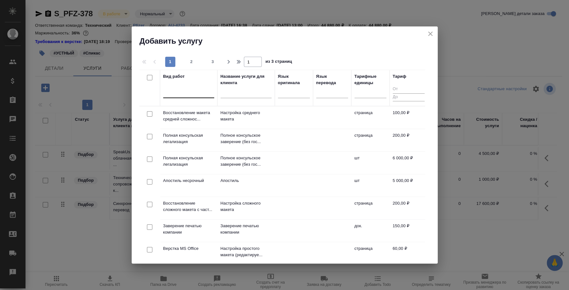
click at [175, 91] on div at bounding box center [188, 91] width 51 height 9
type input "техническое сопрово"
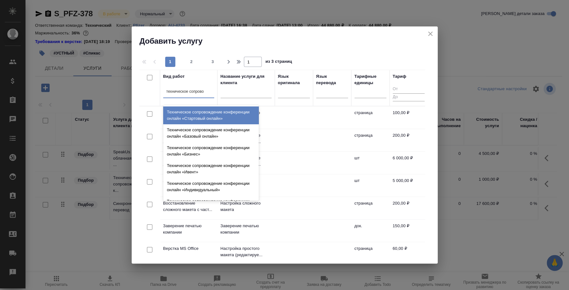
click at [202, 115] on div "Техническое сопровождение конференции онлайн «Стартовый онлайн»" at bounding box center [211, 115] width 96 height 18
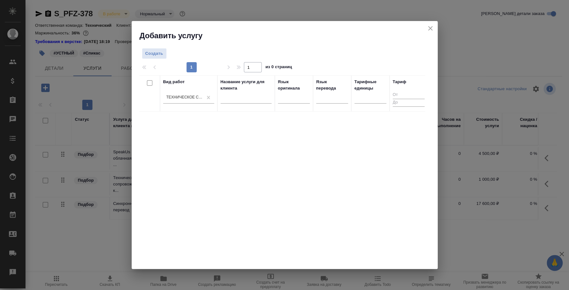
click at [176, 134] on div "Вид работ Техническое сопровождение конференции онлайн «Стартовый онлайн» Назва…" at bounding box center [281, 170] width 285 height 191
click at [159, 56] on span "Создать" at bounding box center [154, 53] width 18 height 7
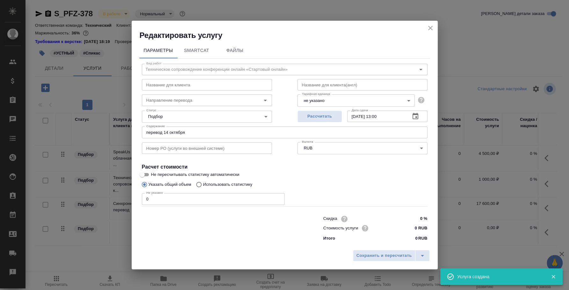
click at [429, 24] on icon "close" at bounding box center [430, 28] width 8 height 8
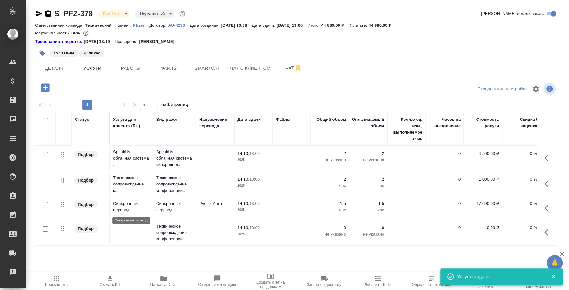
scroll to position [2, 0]
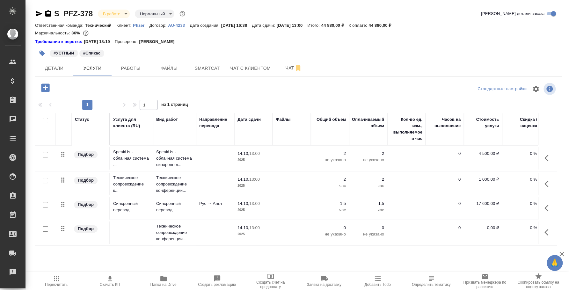
click at [45, 227] on input "checkbox" at bounding box center [45, 228] width 5 height 5
checkbox input "true"
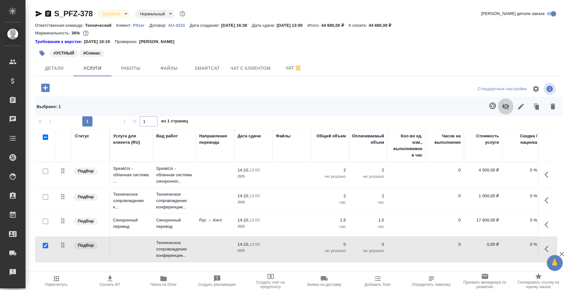
click at [507, 105] on icon "button" at bounding box center [505, 107] width 7 height 6
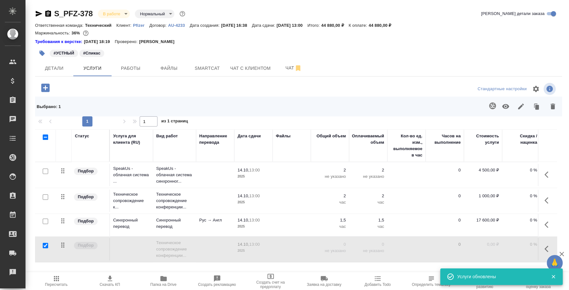
click at [303, 85] on div at bounding box center [299, 88] width 176 height 15
click at [132, 73] on button "Работы" at bounding box center [131, 68] width 38 height 16
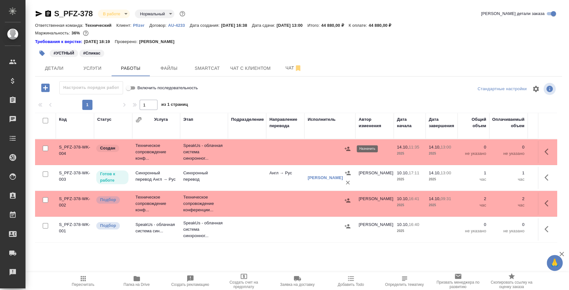
click at [345, 147] on icon "button" at bounding box center [347, 149] width 6 height 6
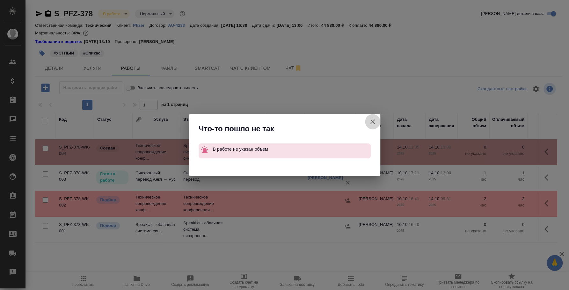
click at [371, 120] on icon "button" at bounding box center [372, 121] width 4 height 4
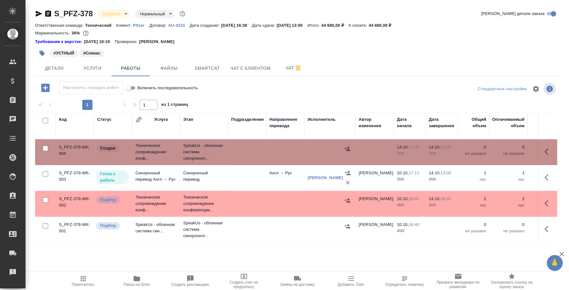
click at [546, 151] on icon "button" at bounding box center [546, 151] width 4 height 6
click at [502, 151] on icon "button" at bounding box center [501, 152] width 6 height 6
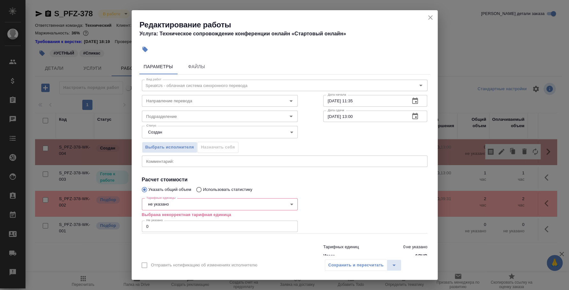
click at [193, 196] on div "Тарифные единицы не указано 5a8b1489cc6b4906c91bfd89 Тарифные единицы Выбрана н…" at bounding box center [220, 215] width 156 height 38
click at [193, 202] on body "🙏 .cls-1 fill:#fff; AWATERA Fedotova Irina Клиенты Спецификации Заказы 0 Чаты T…" at bounding box center [284, 145] width 569 height 290
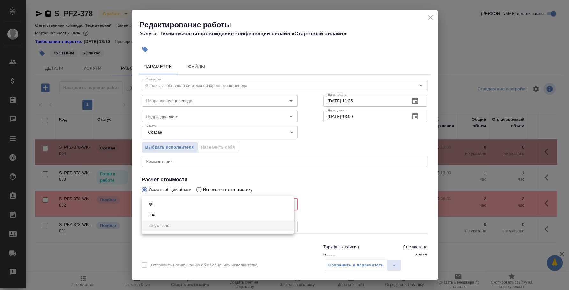
click at [187, 213] on li "час" at bounding box center [217, 214] width 152 height 11
type input "5a8b1489cc6b4906c91bfd93"
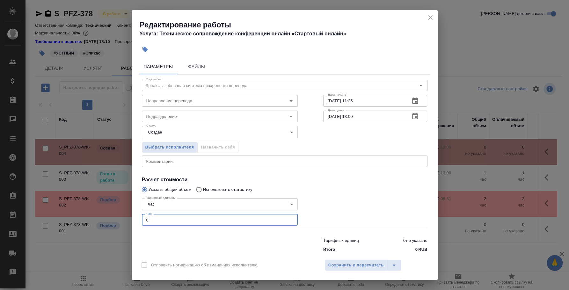
drag, startPoint x: 179, startPoint y: 223, endPoint x: 100, endPoint y: 208, distance: 80.9
click at [100, 208] on div "Редактирование работы Услуга: Техническое сопровождение конференции онлайн «Ста…" at bounding box center [284, 145] width 569 height 290
type input "2"
drag, startPoint x: 338, startPoint y: 258, endPoint x: 341, endPoint y: 260, distance: 3.7
click at [338, 259] on div "Отправить нотификацию об изменениях исполнителю Сохранить и пересчитать" at bounding box center [285, 267] width 306 height 25
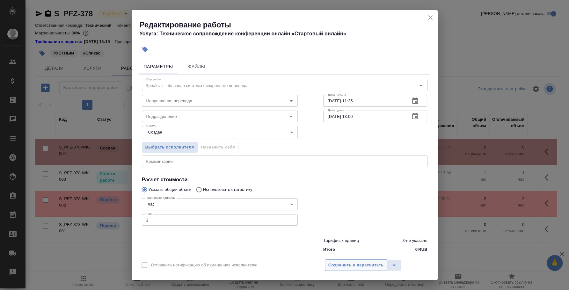
click at [341, 260] on button "Сохранить и пересчитать" at bounding box center [356, 264] width 62 height 11
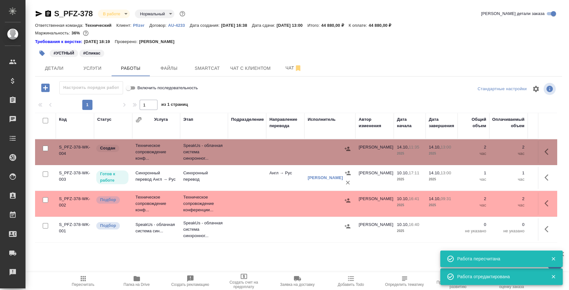
click at [46, 201] on input "checkbox" at bounding box center [45, 199] width 5 height 5
checkbox input "true"
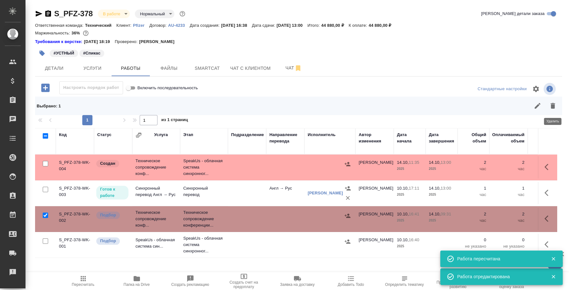
click at [553, 108] on icon "button" at bounding box center [552, 106] width 4 height 6
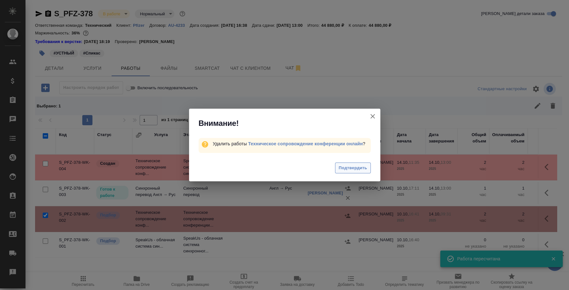
click at [355, 171] on button "Подтвердить" at bounding box center [352, 167] width 35 height 11
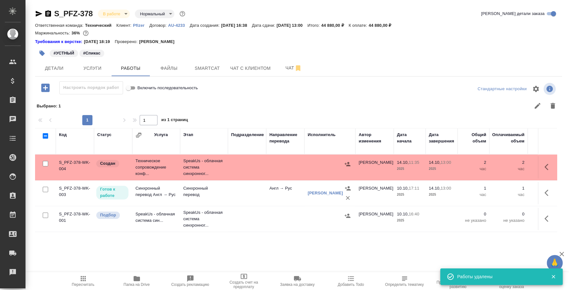
click at [46, 217] on input "checkbox" at bounding box center [45, 215] width 5 height 5
checkbox input "true"
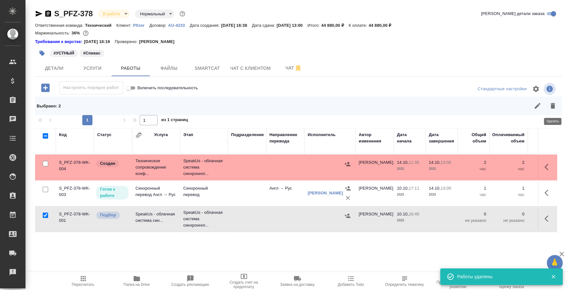
click at [554, 103] on icon "button" at bounding box center [553, 106] width 8 height 8
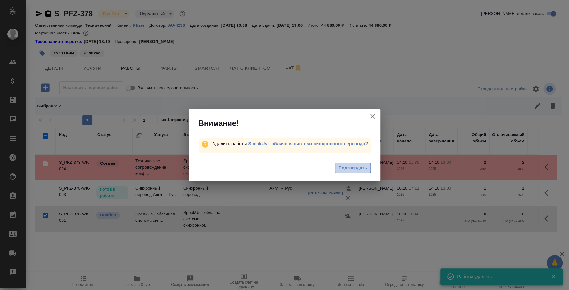
click at [362, 167] on span "Подтвердить" at bounding box center [352, 167] width 28 height 7
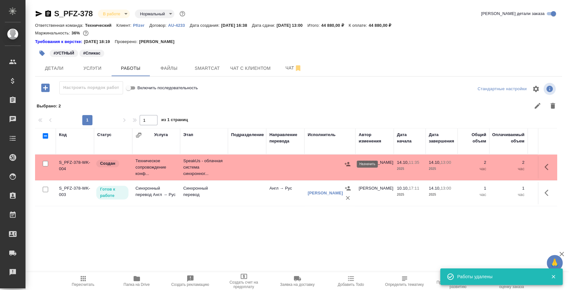
click at [347, 166] on icon "button" at bounding box center [347, 164] width 6 height 6
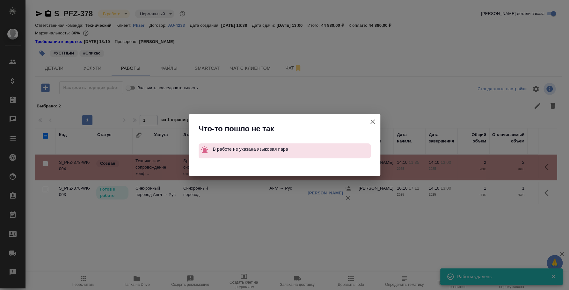
click at [373, 121] on icon "button" at bounding box center [372, 121] width 4 height 4
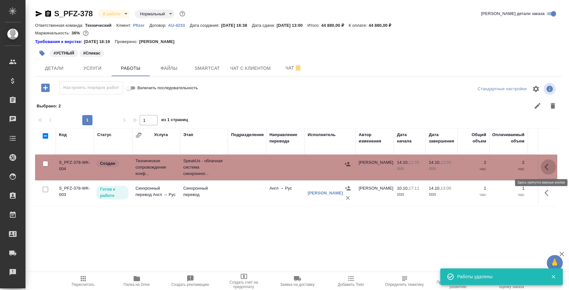
click at [546, 164] on icon "button" at bounding box center [548, 167] width 8 height 8
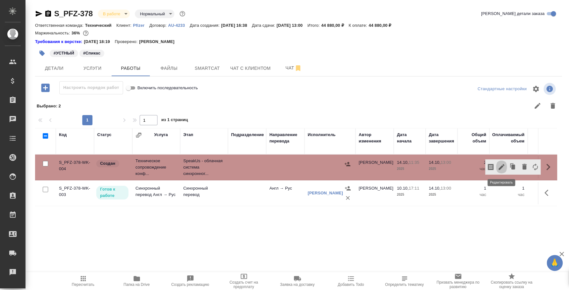
click at [501, 166] on icon "button" at bounding box center [501, 167] width 8 height 8
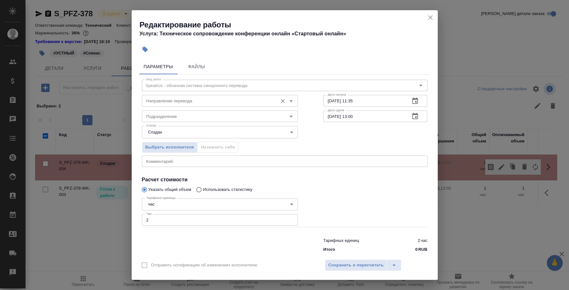
click at [183, 101] on input "Направление перевода" at bounding box center [209, 101] width 131 height 8
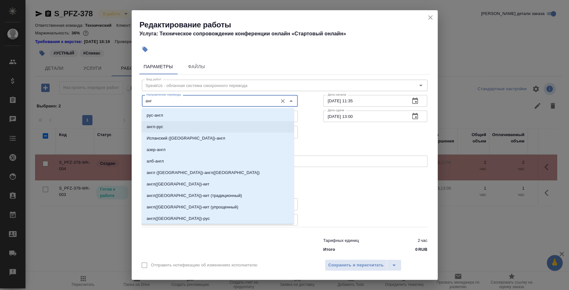
click at [226, 129] on li "англ-рус" at bounding box center [217, 126] width 152 height 11
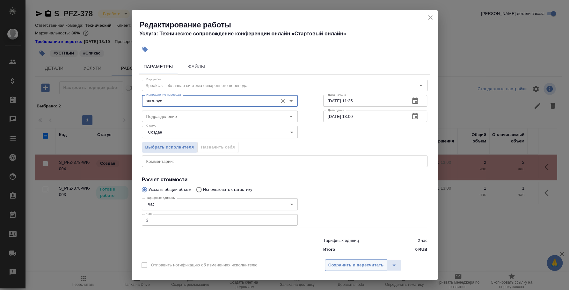
type input "англ-рус"
click at [343, 267] on span "Сохранить и пересчитать" at bounding box center [355, 265] width 55 height 7
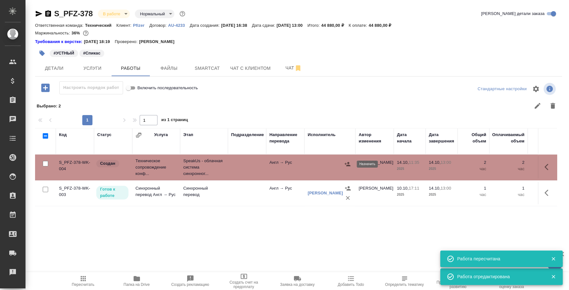
click at [349, 163] on icon "button" at bounding box center [347, 164] width 6 height 6
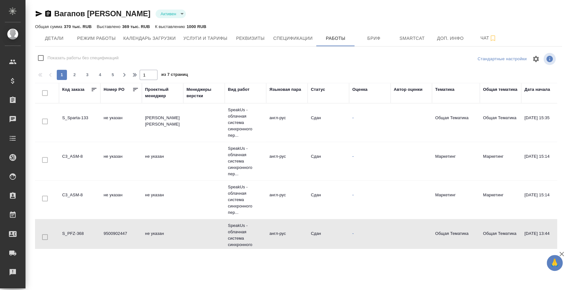
scroll to position [79, 0]
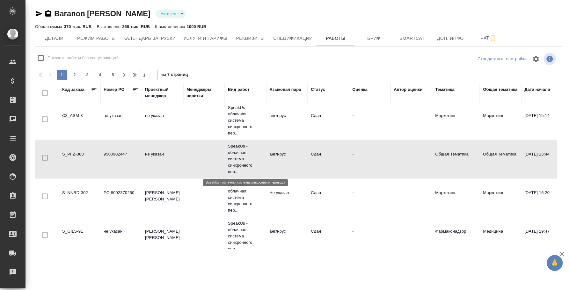
click at [245, 159] on p "SpeakUs - облачная система синхронного пер..." at bounding box center [245, 159] width 35 height 32
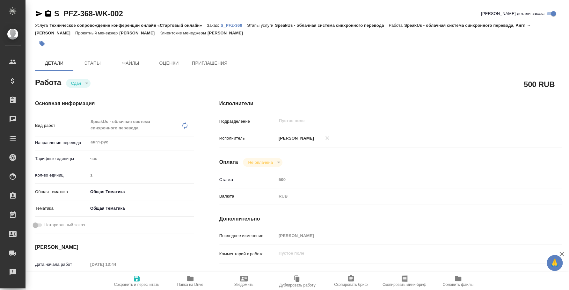
type textarea "x"
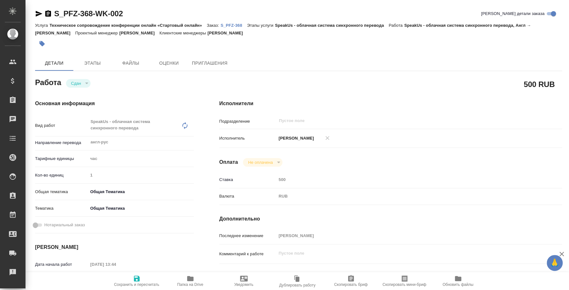
type textarea "x"
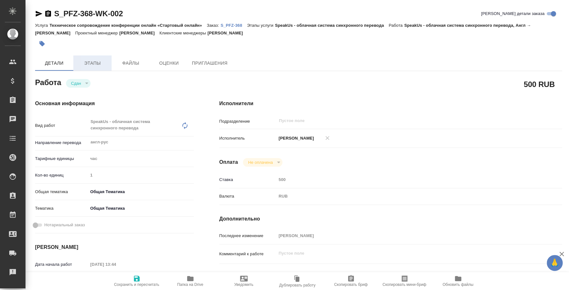
type textarea "x"
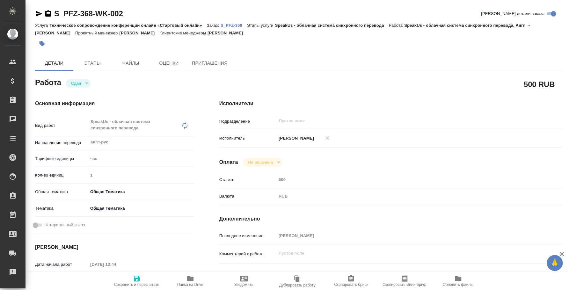
click at [229, 25] on p "S_PFZ-368" at bounding box center [233, 25] width 26 height 5
type textarea "x"
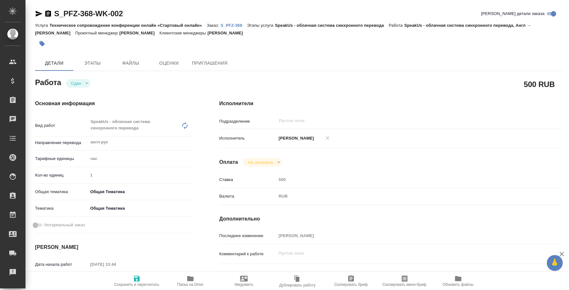
type textarea "x"
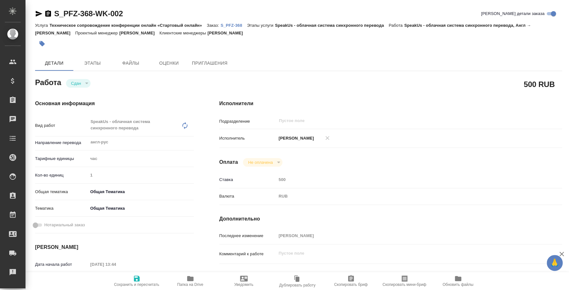
type textarea "x"
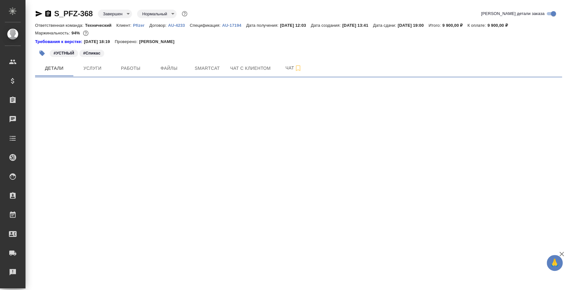
select select "RU"
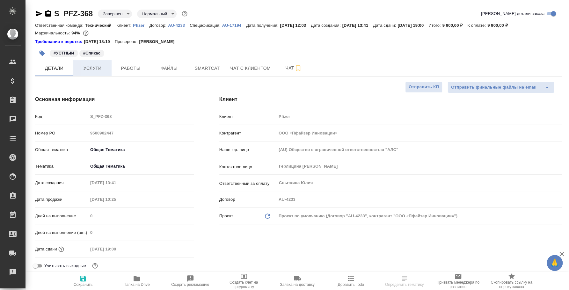
type textarea "x"
click at [91, 75] on button "Услуги" at bounding box center [92, 68] width 38 height 16
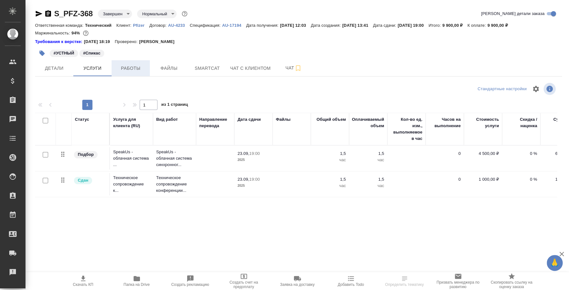
click at [130, 68] on span "Работы" at bounding box center [130, 68] width 31 height 8
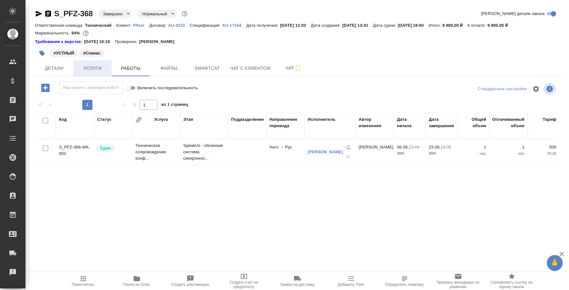
click at [84, 68] on span "Услуги" at bounding box center [92, 68] width 31 height 8
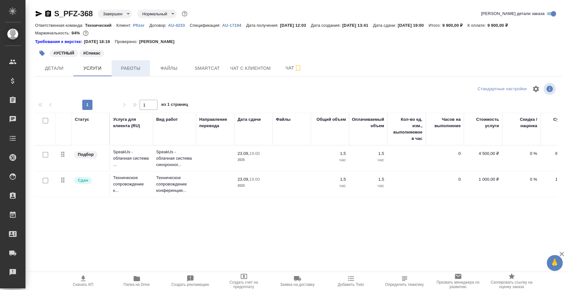
click at [133, 62] on button "Работы" at bounding box center [131, 68] width 38 height 16
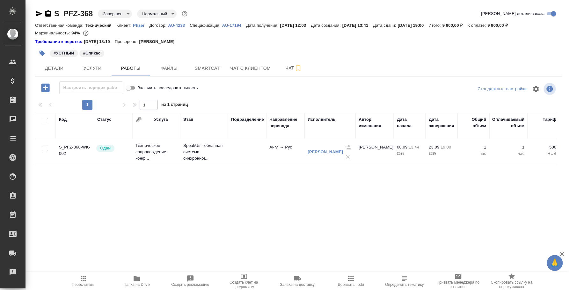
click at [199, 151] on p "SpeakUs - облачная система синхронног..." at bounding box center [203, 151] width 41 height 19
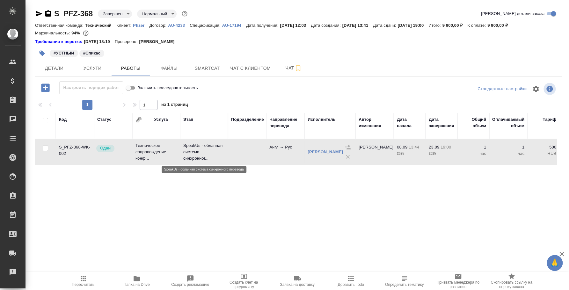
click at [199, 151] on p "SpeakUs - облачная система синхронног..." at bounding box center [203, 151] width 41 height 19
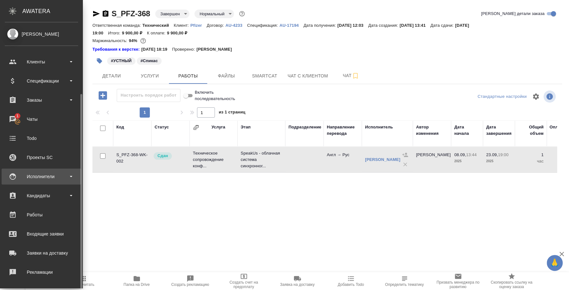
scroll to position [40, 0]
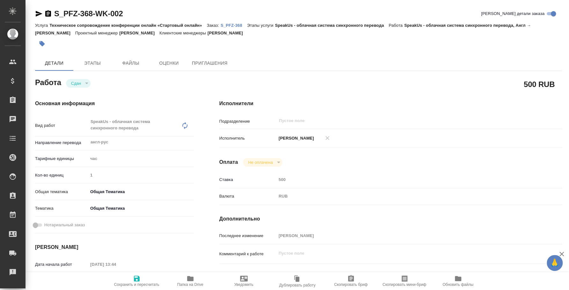
type textarea "x"
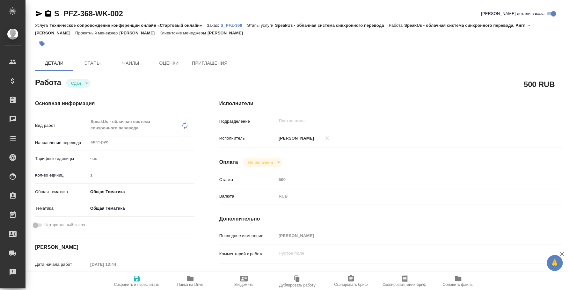
scroll to position [119, 0]
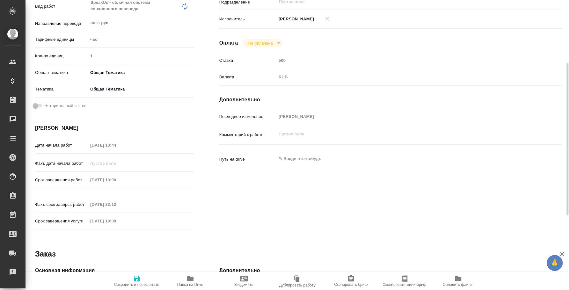
type textarea "x"
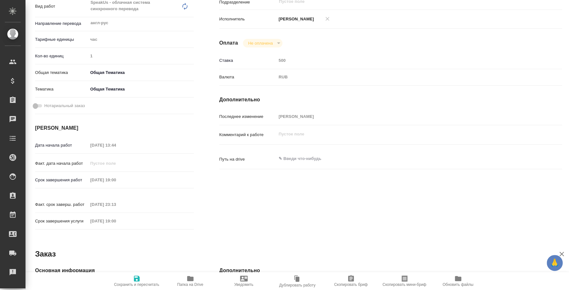
type textarea "x"
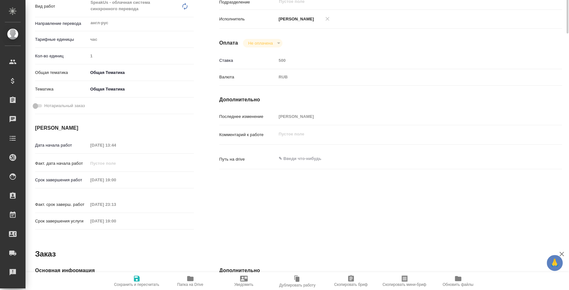
scroll to position [0, 0]
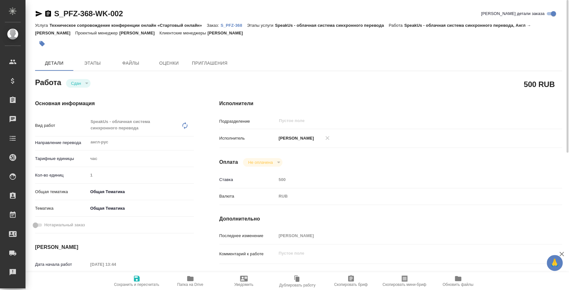
type textarea "x"
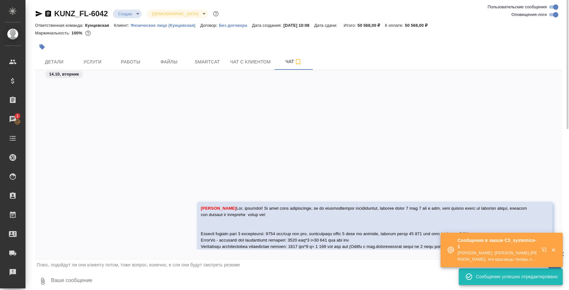
scroll to position [200, 0]
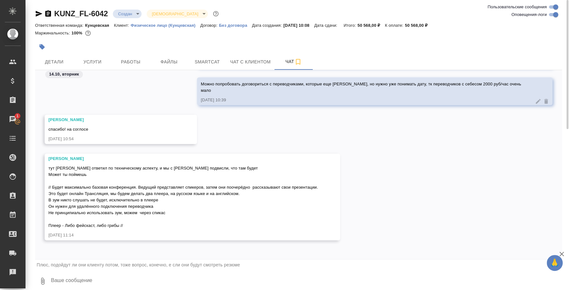
click at [40, 10] on icon "button" at bounding box center [39, 14] width 8 height 8
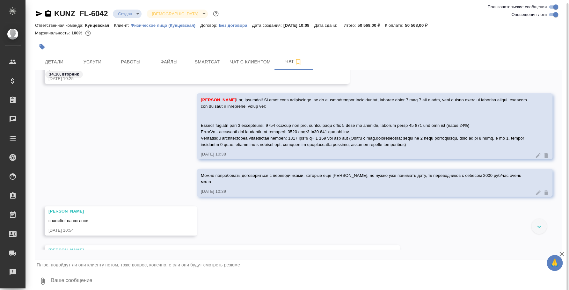
scroll to position [2, 0]
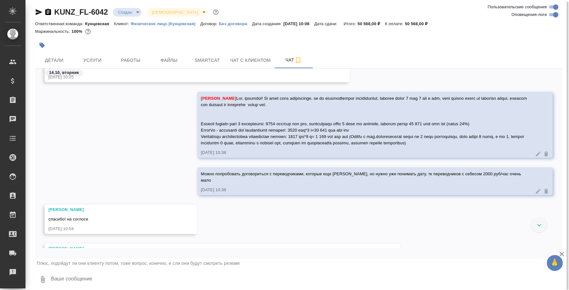
click at [539, 226] on icon at bounding box center [539, 225] width 4 height 2
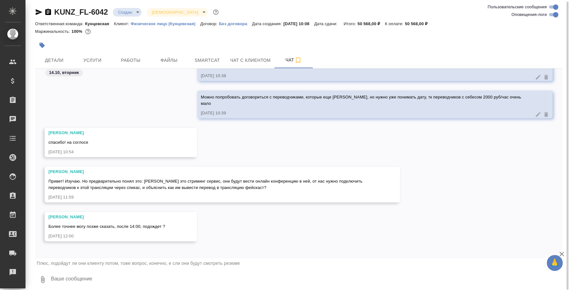
scroll to position [188, 0]
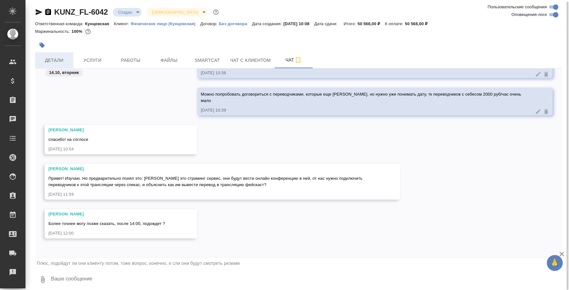
click at [67, 58] on span "Детали" at bounding box center [54, 60] width 31 height 8
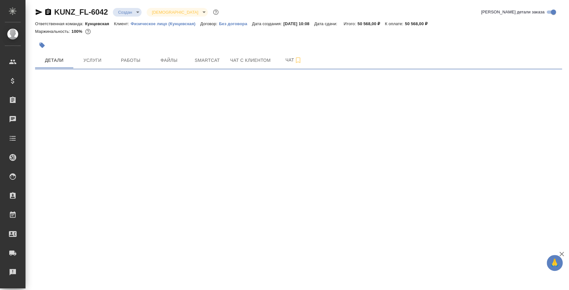
select select "RU"
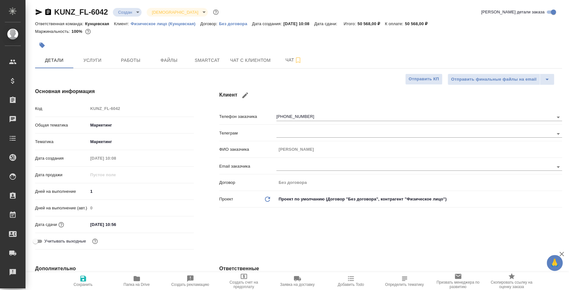
type textarea "x"
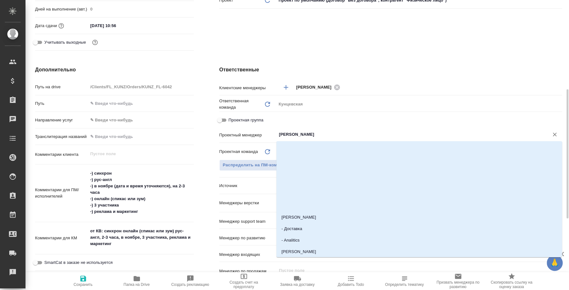
click at [316, 131] on input "[PERSON_NAME]" at bounding box center [408, 135] width 260 height 8
click at [327, 132] on input "[PERSON_NAME]" at bounding box center [408, 135] width 260 height 8
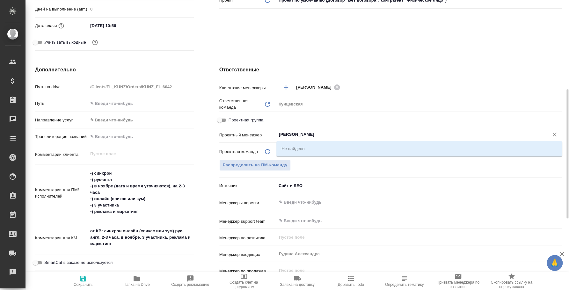
type input "Федотова Ирина ба"
click at [268, 150] on icon "Обновить" at bounding box center [267, 152] width 8 height 8
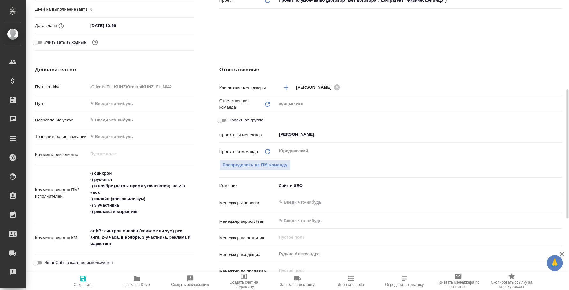
type textarea "x"
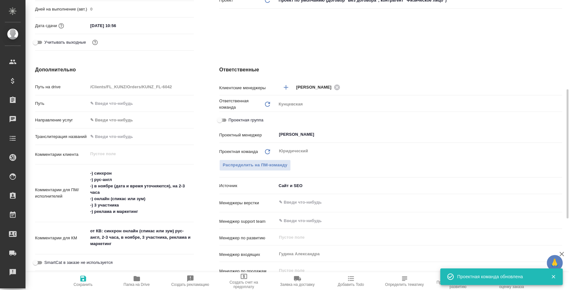
click at [223, 116] on input "Проектная группа" at bounding box center [219, 120] width 23 height 8
checkbox input "true"
type textarea "x"
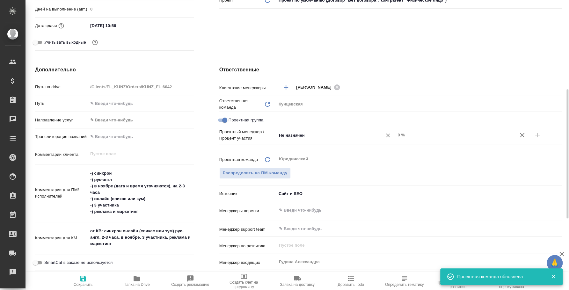
click at [306, 131] on input "Не назначен" at bounding box center [325, 135] width 94 height 8
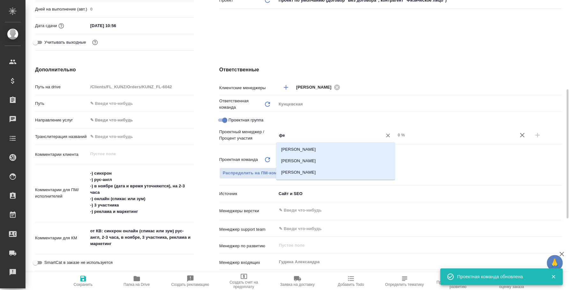
type input "фед"
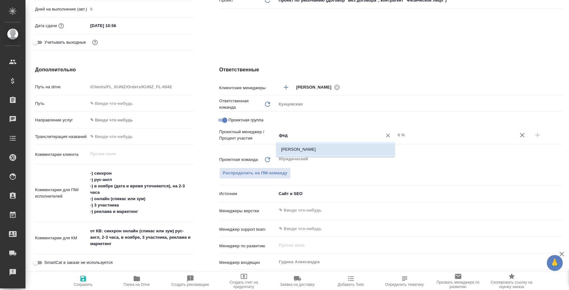
click at [317, 146] on li "[PERSON_NAME]" at bounding box center [335, 149] width 119 height 11
type textarea "x"
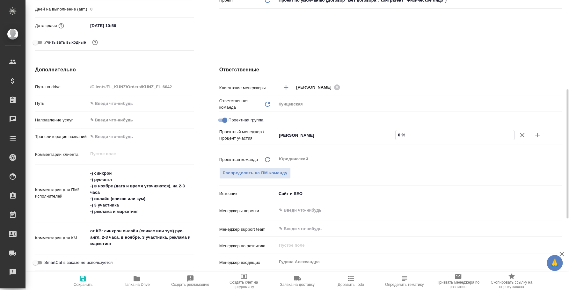
click at [399, 133] on input "0 %" at bounding box center [454, 134] width 118 height 9
type textarea "x"
type input "5 %"
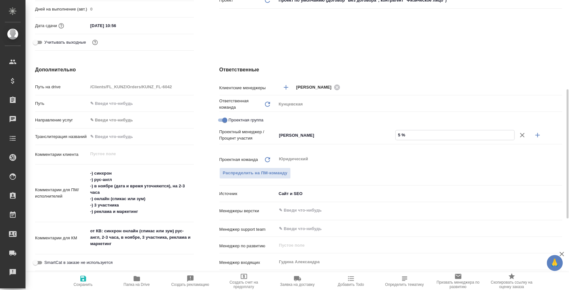
type textarea "x"
type input "50 %"
type textarea "x"
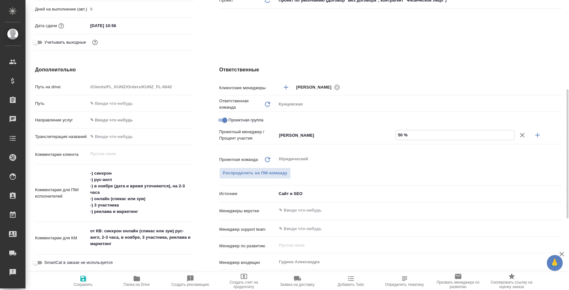
type textarea "x"
click at [401, 132] on input "50 %" at bounding box center [454, 134] width 119 height 9
type input "5 %"
type textarea "x"
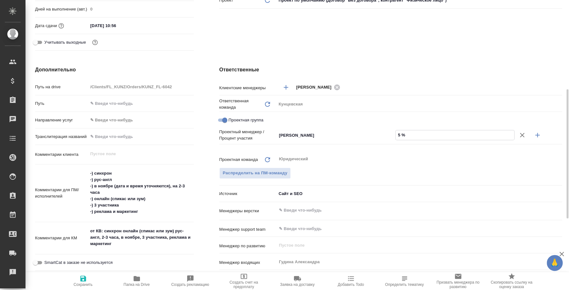
type textarea "x"
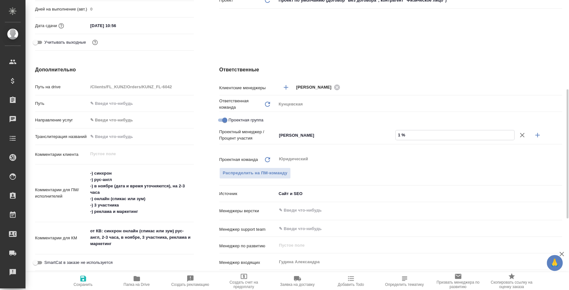
type input "1 %"
click at [451, 168] on div "Распределить на ПМ-команду" at bounding box center [390, 173] width 342 height 11
click at [535, 135] on icon "button" at bounding box center [537, 135] width 4 height 4
type textarea "x"
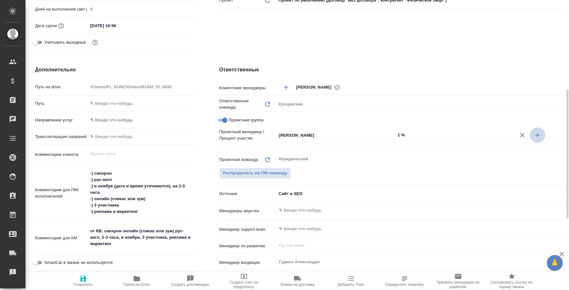
type textarea "x"
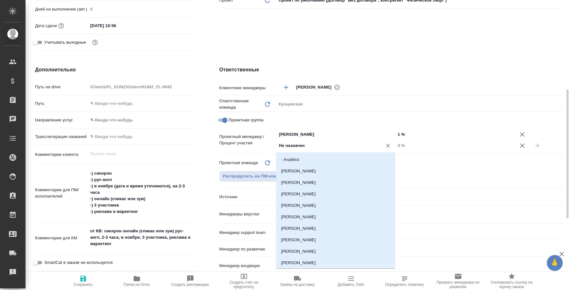
click at [312, 144] on input "Не назначен" at bounding box center [325, 146] width 94 height 8
type input "бада"
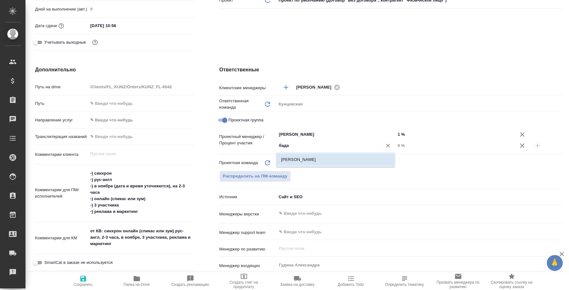
click at [316, 158] on li "[PERSON_NAME]" at bounding box center [335, 159] width 119 height 11
type textarea "x"
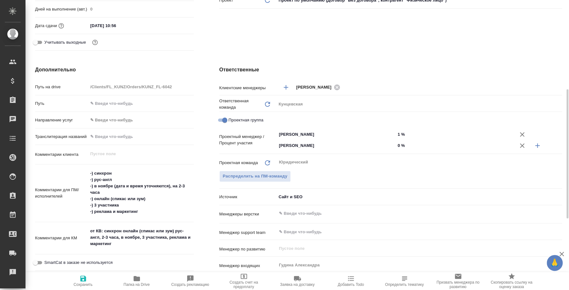
click at [398, 145] on input "0 %" at bounding box center [454, 145] width 119 height 9
type textarea "x"
type input "9 %"
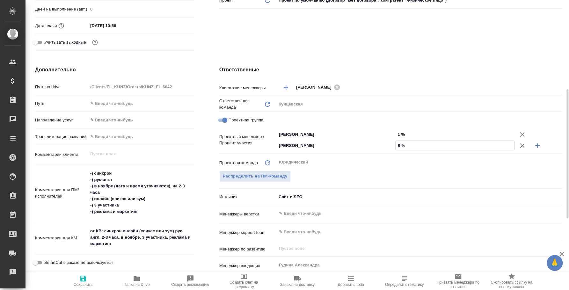
type textarea "x"
type input "99 %"
click at [450, 65] on div "Ответственные Клиентские менеджеры Веселова Юлия ​ Ответственная команда Обнови…" at bounding box center [390, 187] width 368 height 268
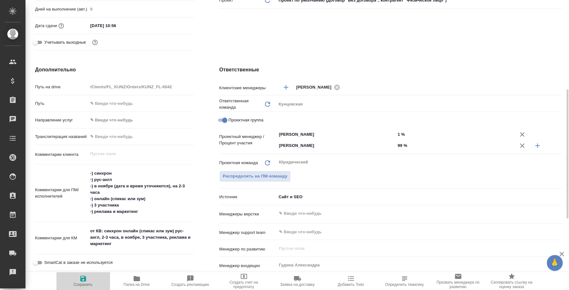
click at [88, 276] on span "Сохранить" at bounding box center [83, 281] width 46 height 12
type textarea "x"
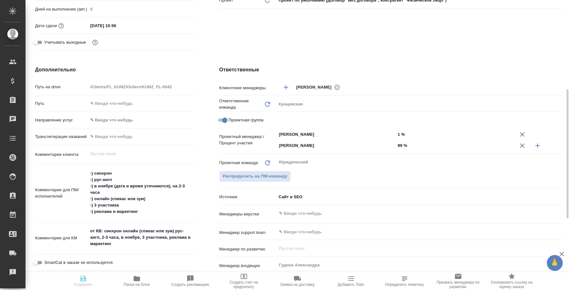
type textarea "x"
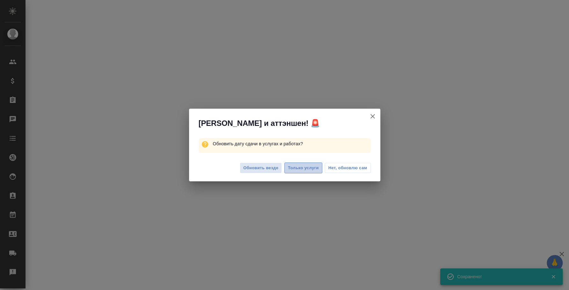
click at [302, 168] on span "Только услуги" at bounding box center [303, 167] width 31 height 7
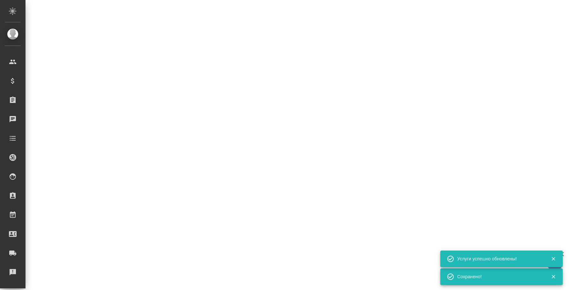
select select "RU"
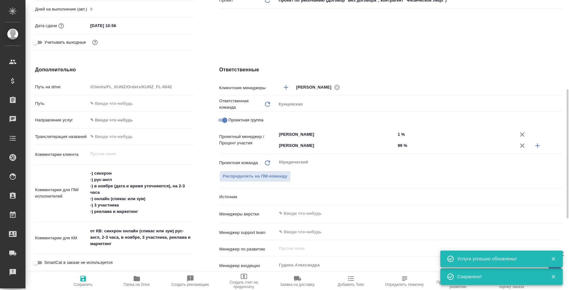
type textarea "x"
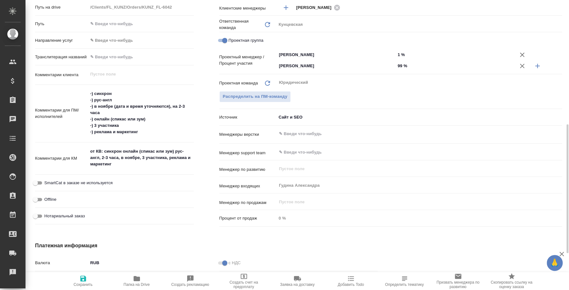
scroll to position [2, 0]
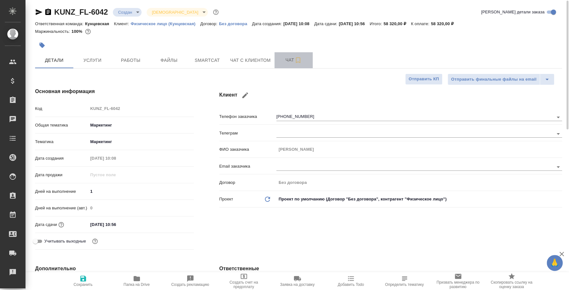
click at [289, 64] on button "Чат" at bounding box center [293, 60] width 38 height 16
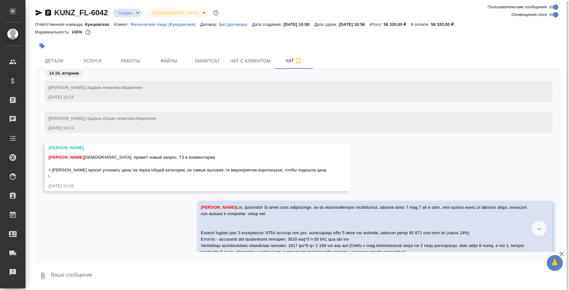
scroll to position [234, 0]
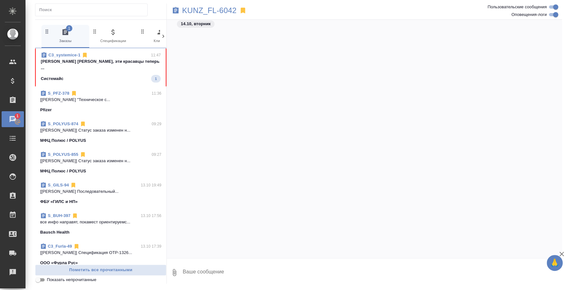
scroll to position [466, 0]
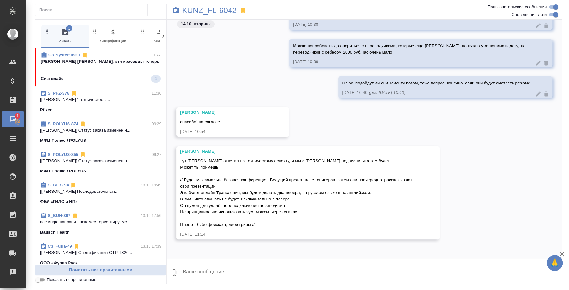
click at [177, 10] on icon at bounding box center [176, 10] width 6 height 6
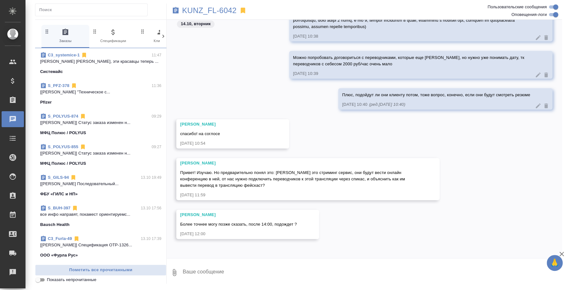
scroll to position [454, 0]
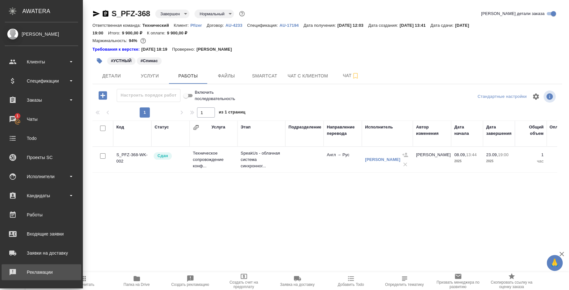
scroll to position [58, 0]
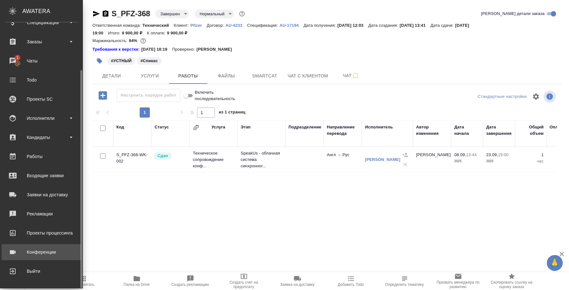
click at [33, 252] on div "Конференции" at bounding box center [41, 252] width 73 height 10
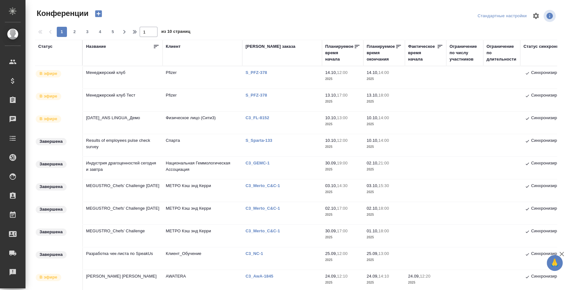
click at [122, 73] on td "Менеджерский клуб" at bounding box center [123, 77] width 80 height 22
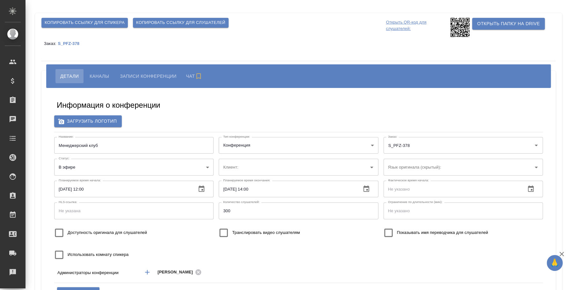
type input "Pfizer"
click at [168, 25] on span "Копировать ссылку для слушателей" at bounding box center [180, 22] width 89 height 7
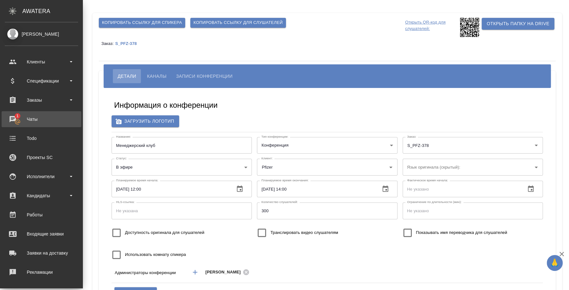
click at [19, 120] on div "Чаты" at bounding box center [41, 119] width 73 height 10
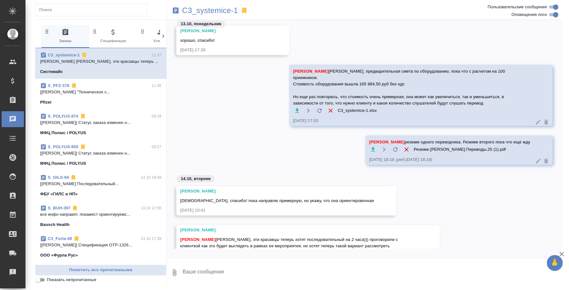
scroll to position [681, 0]
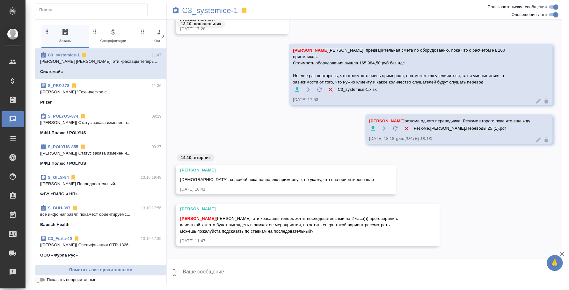
click at [291, 265] on textarea at bounding box center [372, 273] width 380 height 22
type textarea "П"
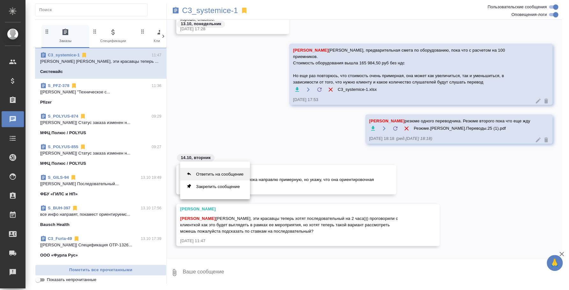
click at [224, 175] on button "Ответить на сообщение" at bounding box center [215, 174] width 70 height 12
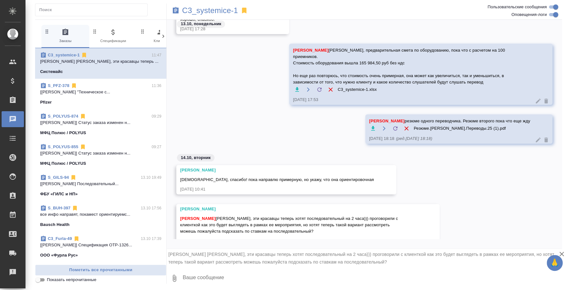
click at [210, 271] on textarea at bounding box center [372, 278] width 380 height 22
type textarea "g"
type textarea "G"
drag, startPoint x: 200, startPoint y: 278, endPoint x: 177, endPoint y: 274, distance: 23.8
click at [177, 274] on div "0 Привет!" at bounding box center [364, 278] width 395 height 22
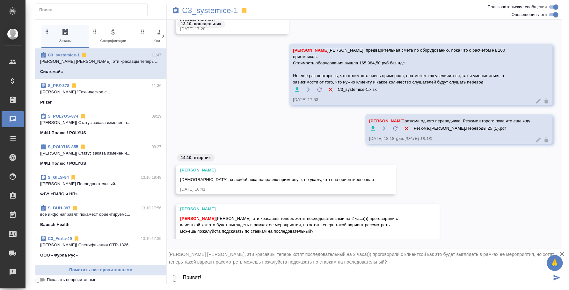
type textarea "!"
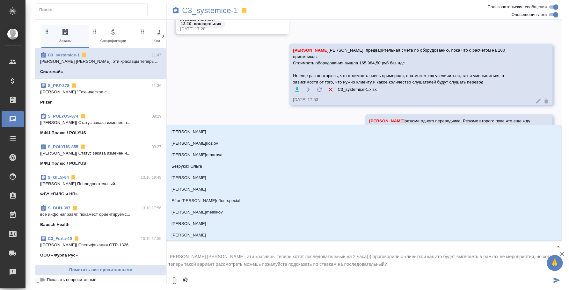
type textarea "@t"
type input "t"
type textarea "@t'r"
type input "t'r"
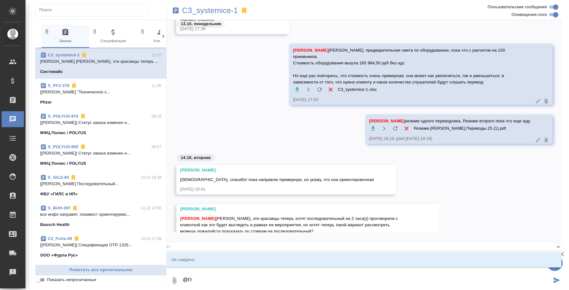
type textarea "@t'r'f"
type input "t'r'f"
type textarea "@t'r'f'n"
type input "t'r'f'n"
type textarea "@t'r'f"
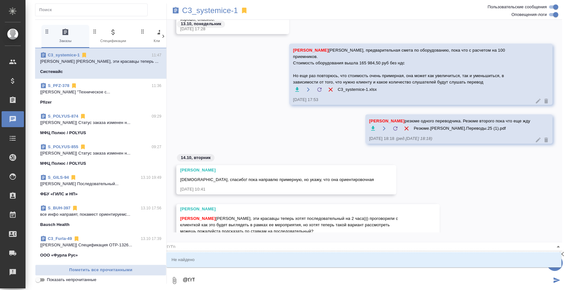
type input "t'r'f"
type textarea "@t'r"
type input "t'r"
type textarea "@t"
type input "t"
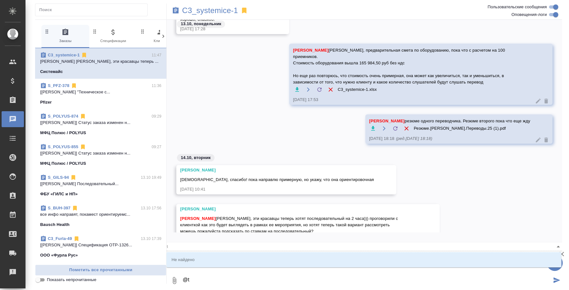
type textarea "@"
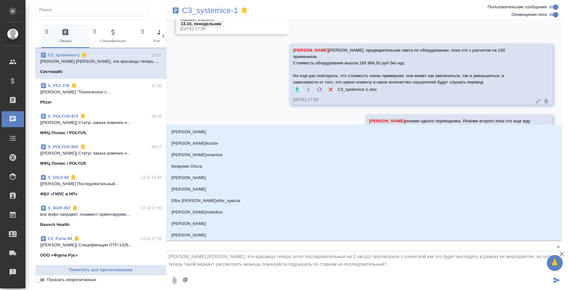
type textarea "@и"
type input "и"
type textarea "@ил"
type input "ил"
type textarea "@иль"
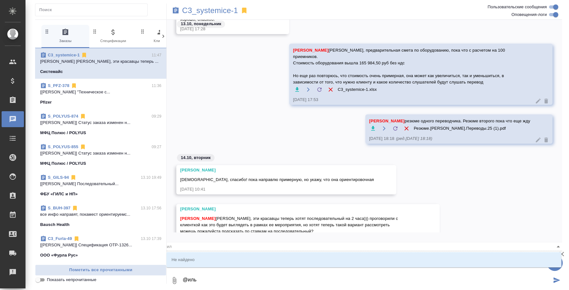
type input "иль"
type textarea "@[PERSON_NAME]"
type input "ильи"
type textarea "@иль"
type input "иль"
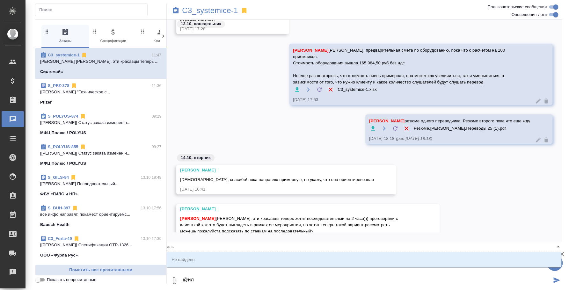
type textarea "@и"
type input "и"
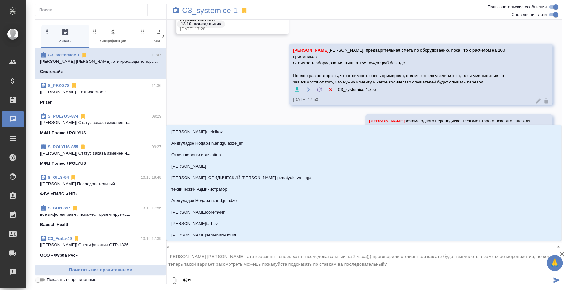
type textarea "@"
type textarea "@н"
type input "н"
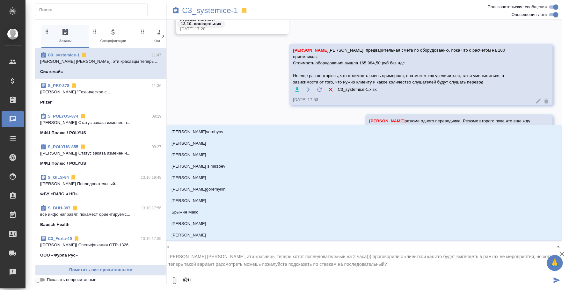
type textarea "@"
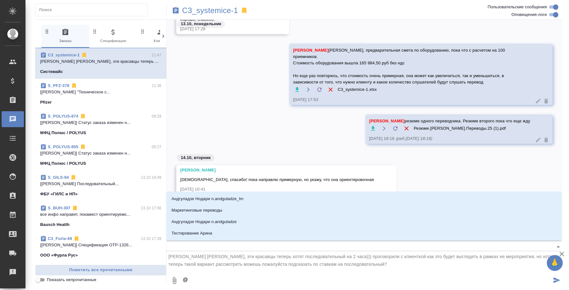
type textarea "@е"
type input "е"
type textarea "@ек"
type input "ек"
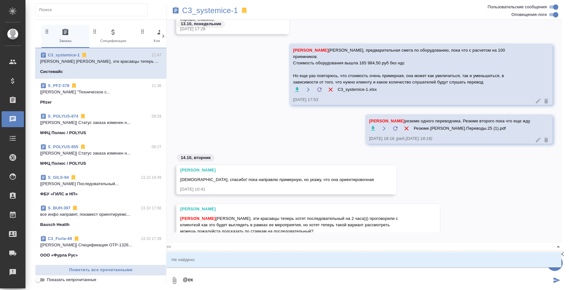
type textarea "@ека"
type input "ека"
type textarea "@екат"
type input "екат"
type textarea "@екате"
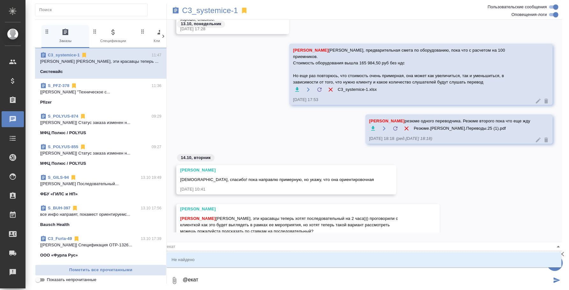
type input "екате"
type textarea "@екатер"
type input "екатер"
type textarea "@екатери"
type input "екатери"
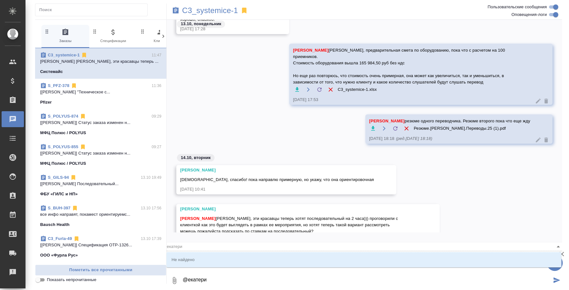
type textarea "@екатер"
type input "екатер"
type textarea "@екате"
type input "екате"
type textarea "@екат"
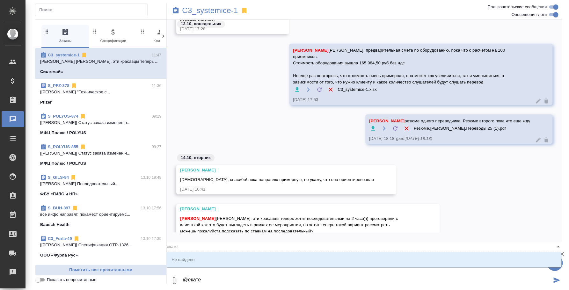
type input "екат"
type textarea "@ека"
type input "ека"
type textarea "@"
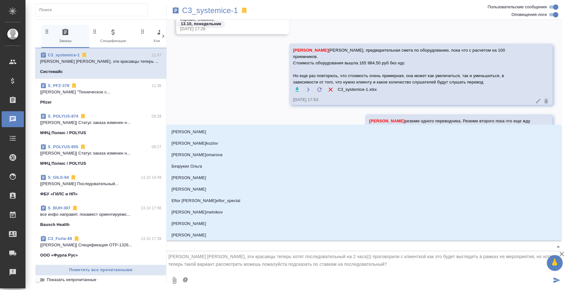
type textarea "@b"
type input "b"
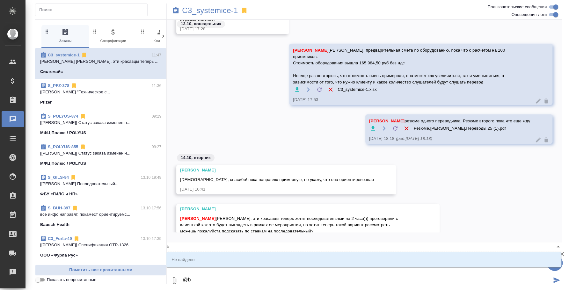
type textarea "@b'k"
type input "b'k"
type textarea "@b'k'm"
type input "b'k'm"
type textarea "@b'k"
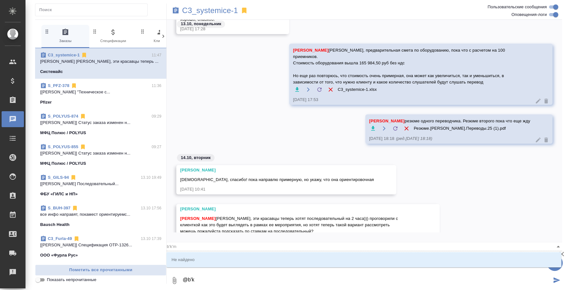
type input "b'k"
type textarea "@b"
type input "b"
type textarea "@"
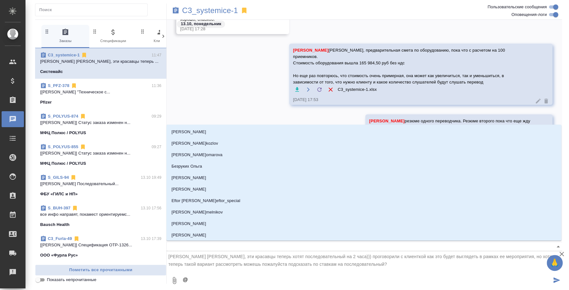
type textarea "@b"
type input "b"
type textarea "@b'k"
type input "b'k"
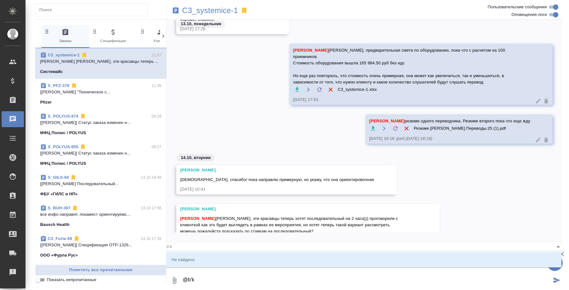
type textarea "@b'k'm"
type input "b'k'm"
type textarea "@b'k"
type input "b'k"
type textarea "@b"
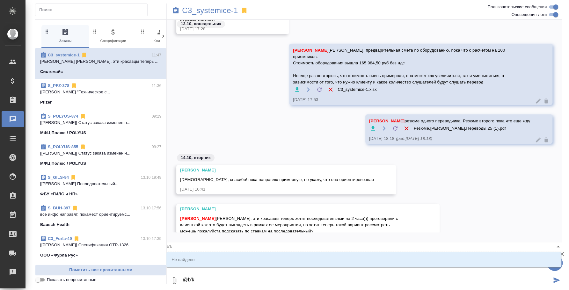
type input "b"
type textarea "@"
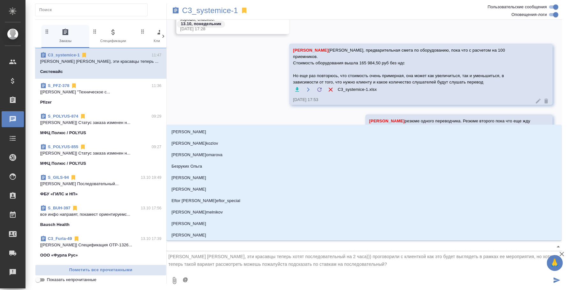
type textarea "@и"
type input "и"
type textarea "@ил"
type input "ил"
type textarea "@иль"
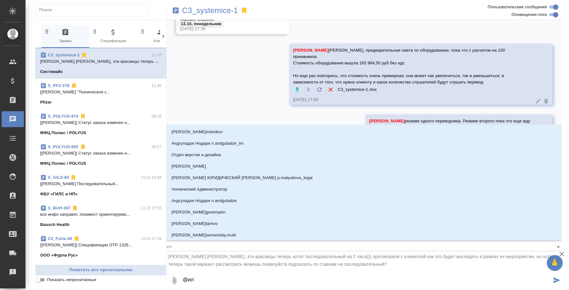
type input "иль"
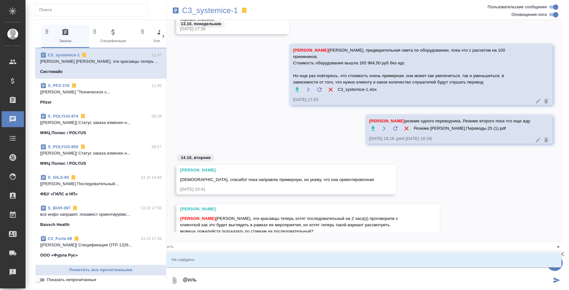
type textarea "@ильи"
type input "ильи"
type textarea "@ильин"
type input "ильин"
type textarea "@ильина"
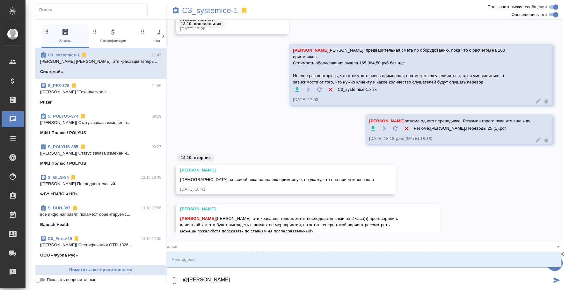
type input "ильина"
type textarea "@ильин"
type input "ильин"
type textarea "@иль"
type input "иль"
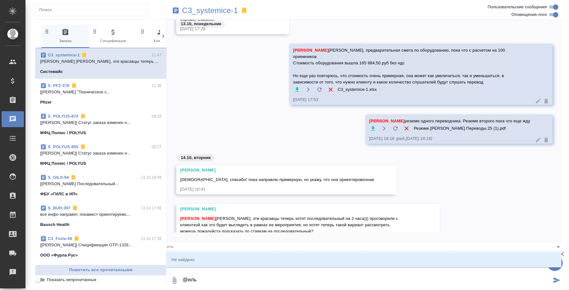
type textarea "@ильи"
type input "ильи"
type textarea "@ильин"
type input "ильин"
type textarea "@ильина"
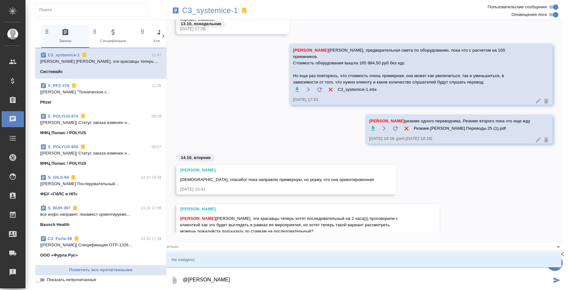
type input "ильина"
click at [188, 262] on p "Ильина Екатерина" at bounding box center [188, 259] width 35 height 6
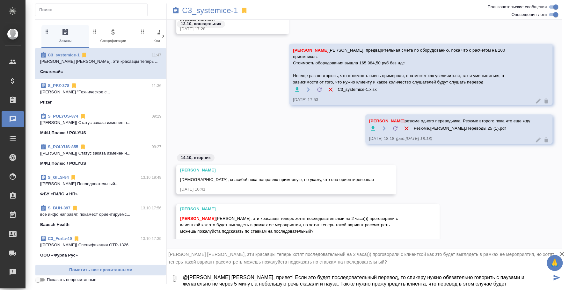
click at [347, 280] on textarea "@Ильина Екатерина Катя, привет! Если это будет последовательный перевод, то спи…" at bounding box center [366, 278] width 369 height 22
click at [347, 285] on textarea "@Ильина Екатерина Катя, привет! Если это будет последовательный перевод, то спи…" at bounding box center [366, 278] width 369 height 22
click at [493, 285] on textarea "@Ильина Екатерина Катя, привет! Если это будет последовательный перевод, то спи…" at bounding box center [366, 278] width 369 height 22
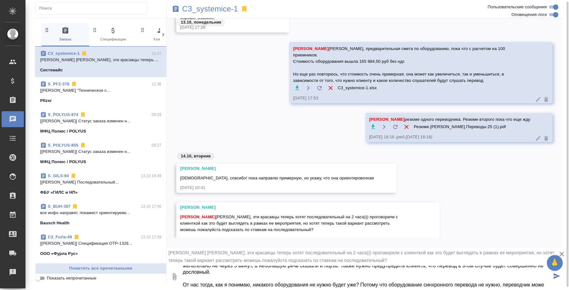
scroll to position [12, 0]
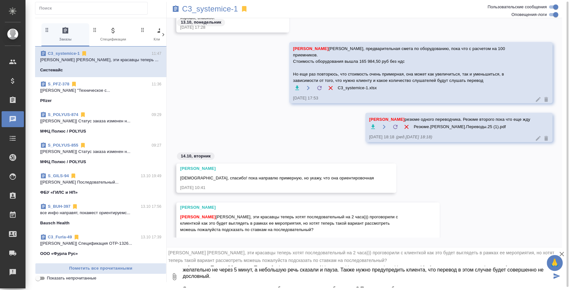
click at [478, 281] on textarea "@Ильина Екатерина Катя, привет! Если это будет последовательный перевод, то спи…" at bounding box center [366, 277] width 369 height 22
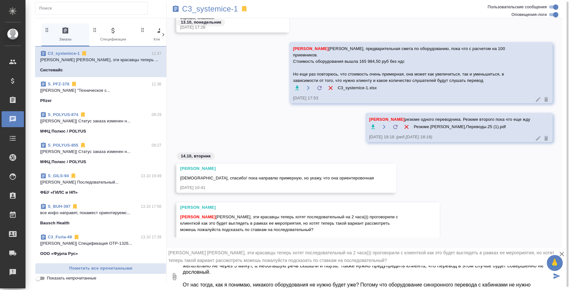
scroll to position [23, 0]
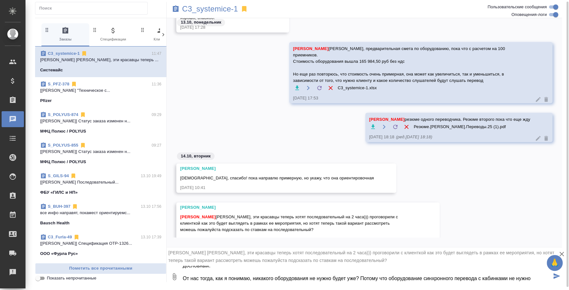
type textarea "@Ильина Екатерина Катя, привет! Если это будет последовательный перевод, то спи…"
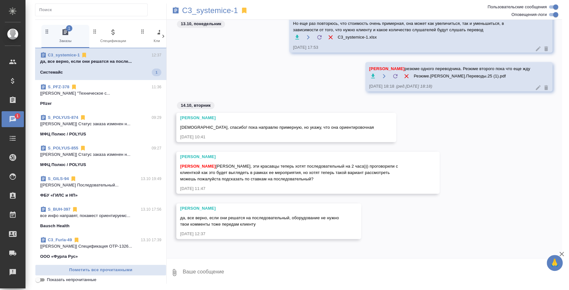
scroll to position [727, 0]
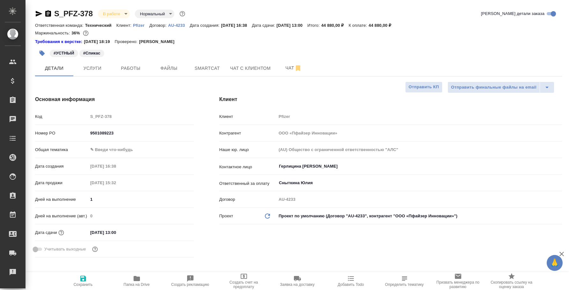
select select "RU"
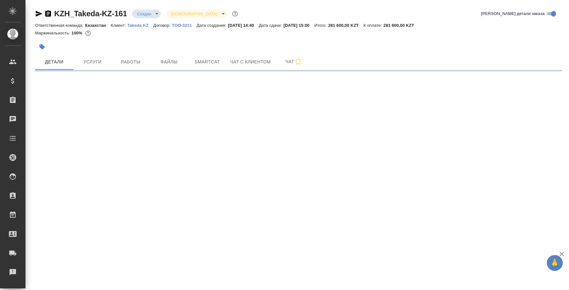
select select "RU"
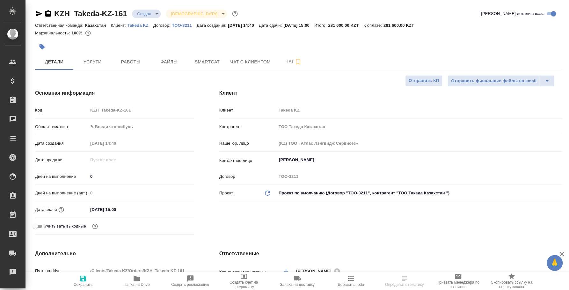
type textarea "x"
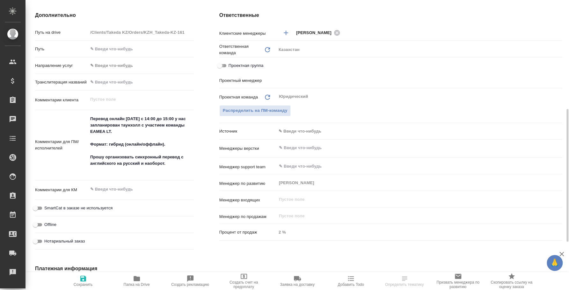
click at [227, 63] on input "Проектная группа" at bounding box center [219, 66] width 23 height 8
checkbox input "true"
type textarea "x"
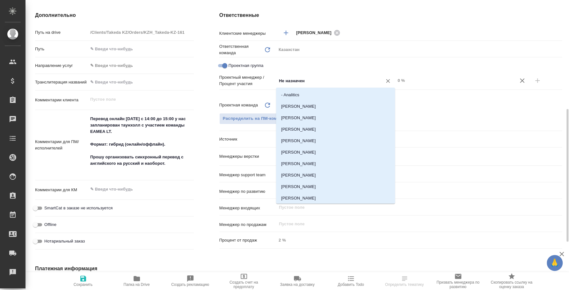
click at [311, 81] on input "Не назначен" at bounding box center [325, 81] width 94 height 8
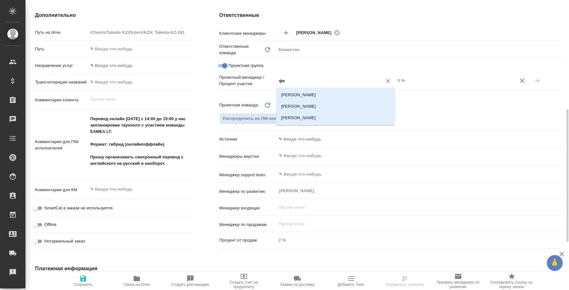
type input "фед"
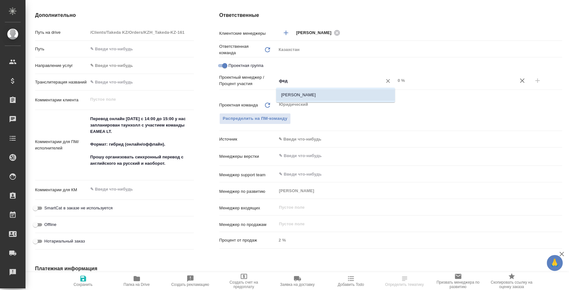
click at [319, 94] on li "[PERSON_NAME]" at bounding box center [335, 94] width 119 height 11
type textarea "x"
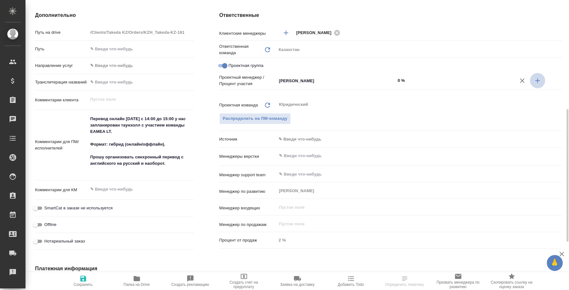
click at [538, 82] on icon "button" at bounding box center [537, 81] width 8 height 8
type textarea "x"
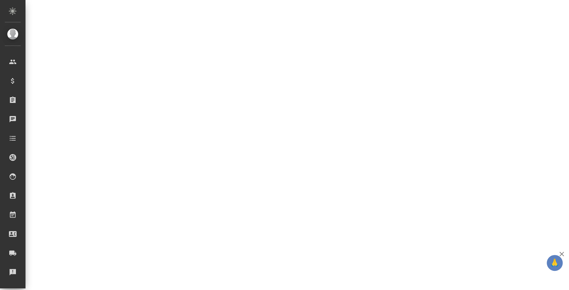
select select "RU"
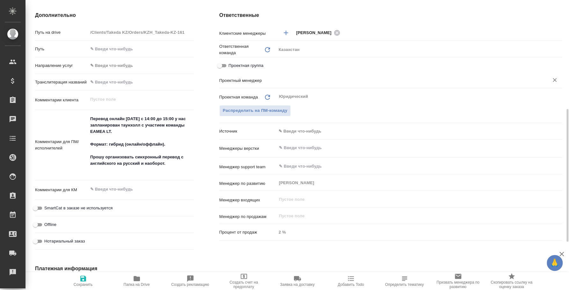
type textarea "x"
click at [224, 64] on input "Проектная группа" at bounding box center [219, 66] width 23 height 8
checkbox input "true"
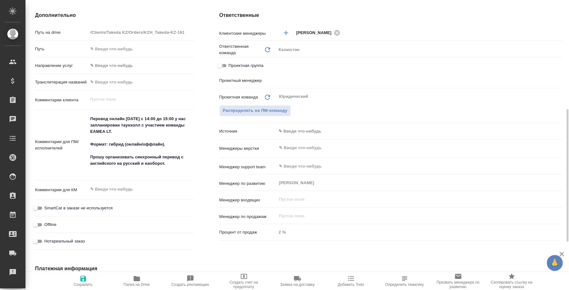
type textarea "x"
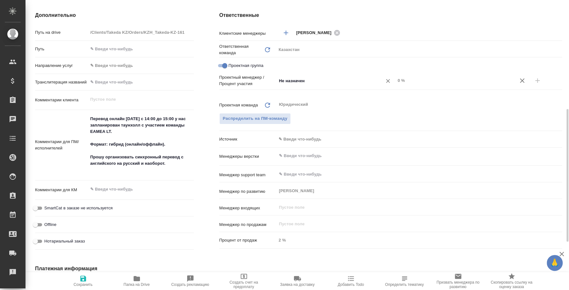
click at [295, 86] on div "Не назначен ​" at bounding box center [335, 80] width 119 height 11
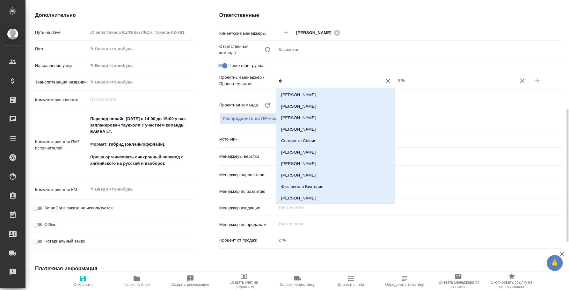
type input "фе"
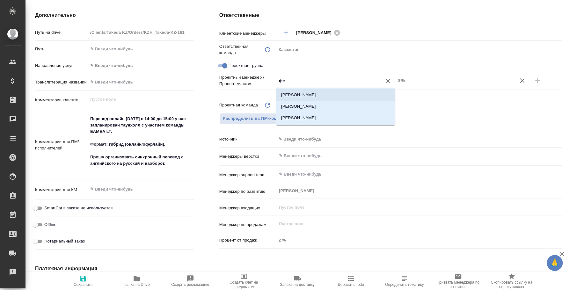
click at [354, 96] on li "[PERSON_NAME]" at bounding box center [335, 94] width 119 height 11
type textarea "x"
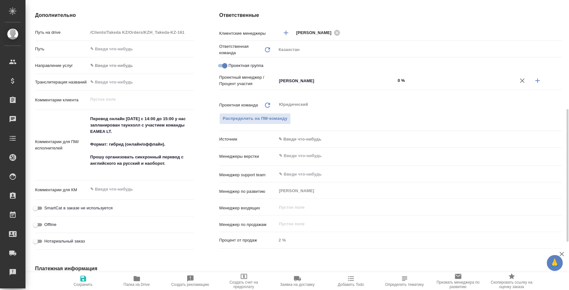
click at [491, 78] on input "0 %" at bounding box center [454, 80] width 119 height 9
click at [539, 79] on icon "button" at bounding box center [537, 81] width 8 height 8
type textarea "x"
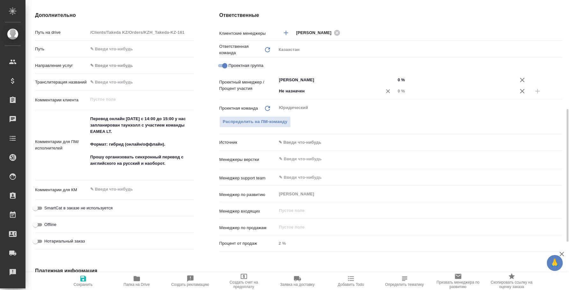
click at [313, 93] on input "Не назначен" at bounding box center [325, 91] width 94 height 8
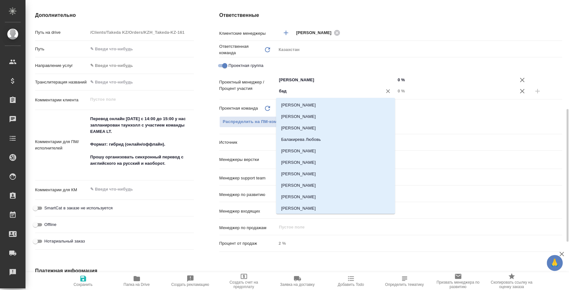
type input "бада"
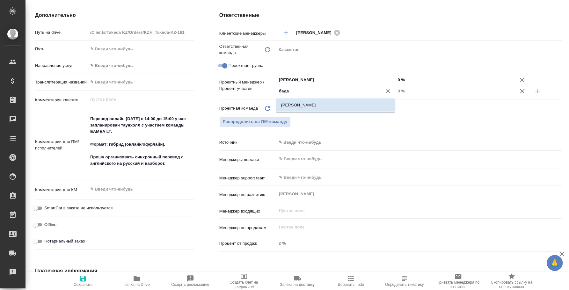
click at [368, 100] on li "Баданян Артак" at bounding box center [335, 104] width 119 height 11
type textarea "x"
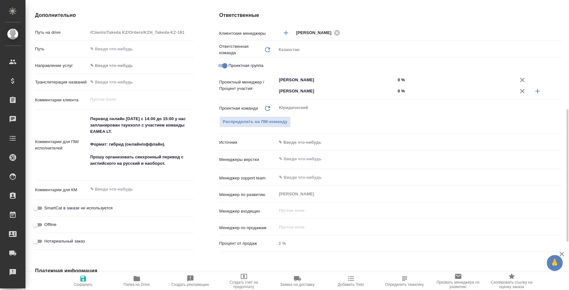
click at [401, 89] on input "0 %" at bounding box center [454, 90] width 119 height 9
type textarea "x"
type input "1 %"
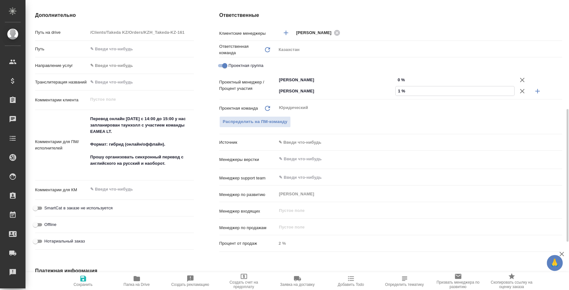
type textarea "x"
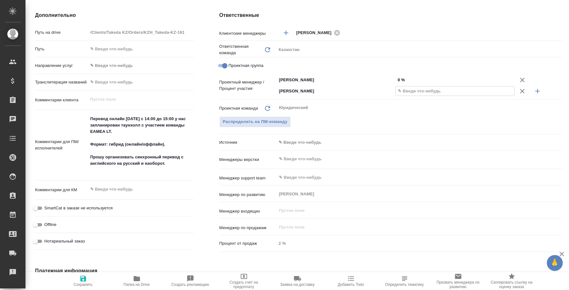
type textarea "x"
type input "9 %"
type textarea "x"
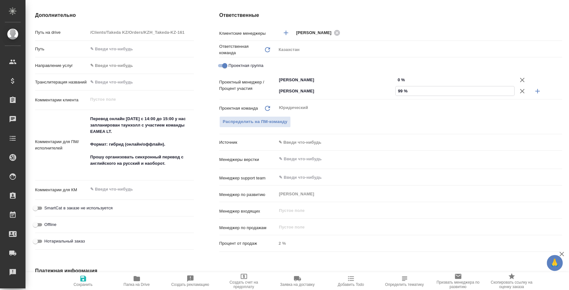
type input "99 %"
click at [398, 80] on input "0 %" at bounding box center [454, 79] width 119 height 9
type input "10 %"
type textarea "x"
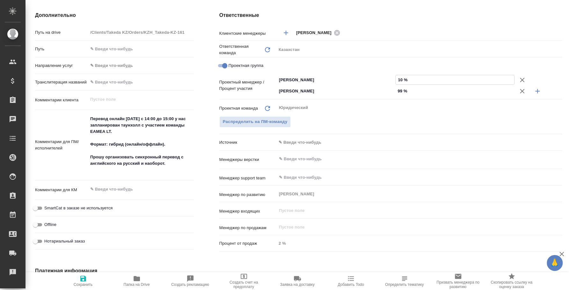
type textarea "x"
type input "11 %"
type textarea "x"
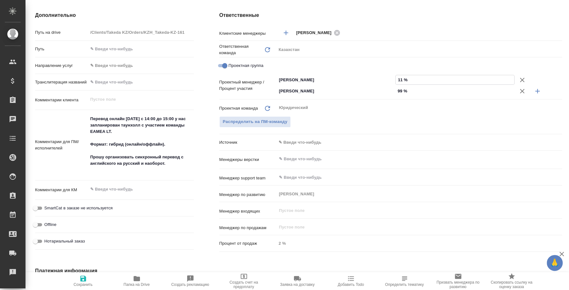
type input "1 %"
type textarea "x"
type input "1 %"
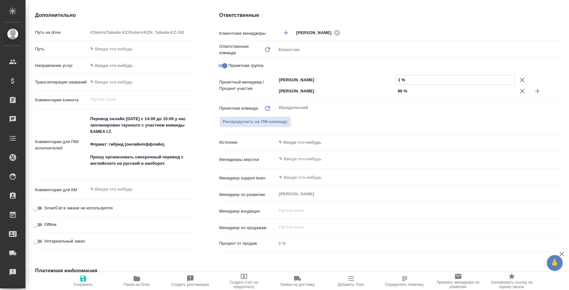
click at [429, 70] on div "Проектная группа" at bounding box center [390, 65] width 342 height 11
click at [83, 284] on span "Сохранить" at bounding box center [83, 284] width 19 height 4
type textarea "x"
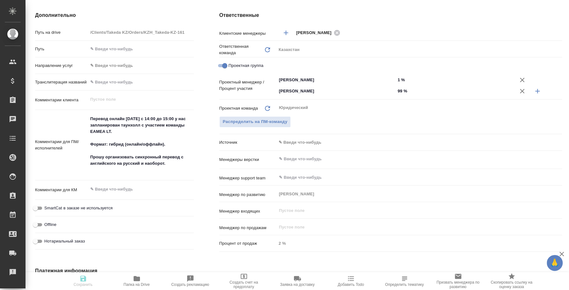
type textarea "x"
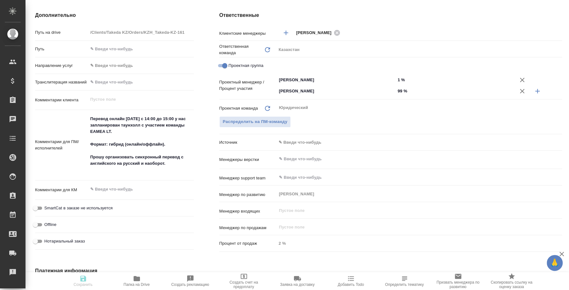
type textarea "x"
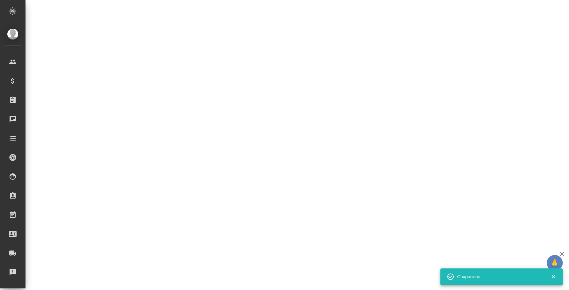
select select "RU"
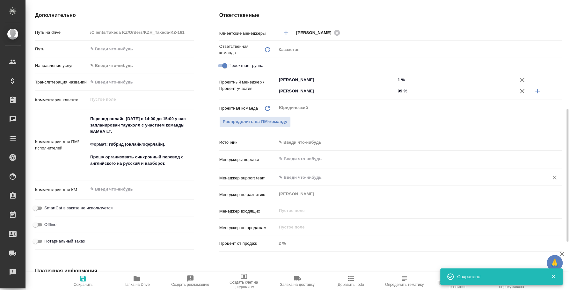
type textarea "x"
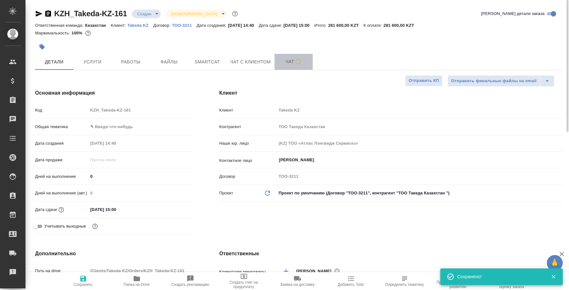
click at [285, 62] on span "Чат" at bounding box center [293, 62] width 31 height 8
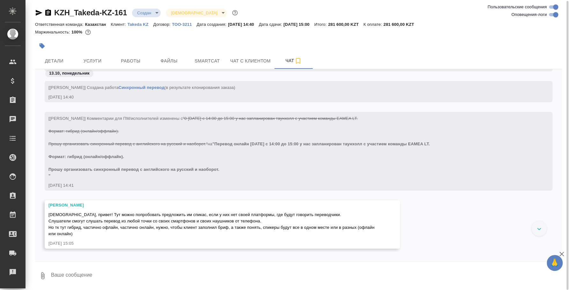
scroll to position [39, 0]
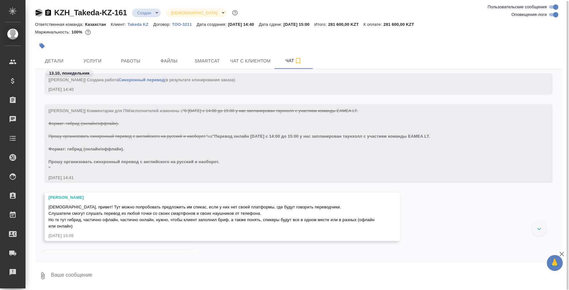
click at [37, 12] on icon "button" at bounding box center [39, 13] width 7 height 6
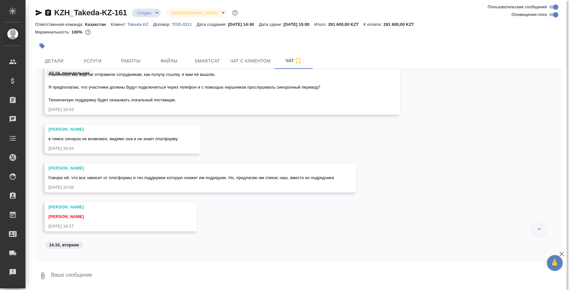
scroll to position [436, 0]
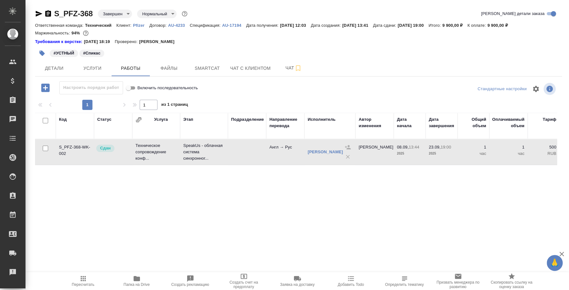
scroll to position [40, 0]
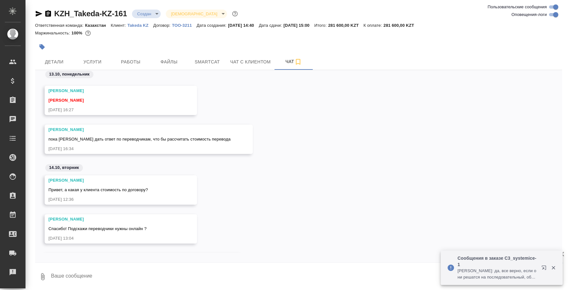
scroll to position [352, 0]
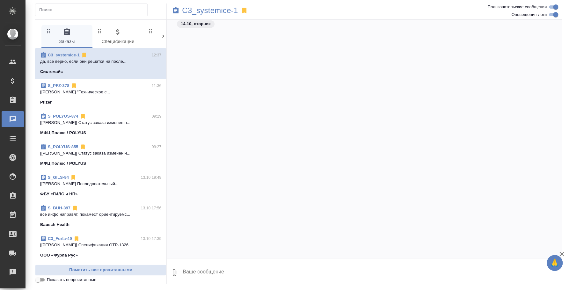
scroll to position [1434, 0]
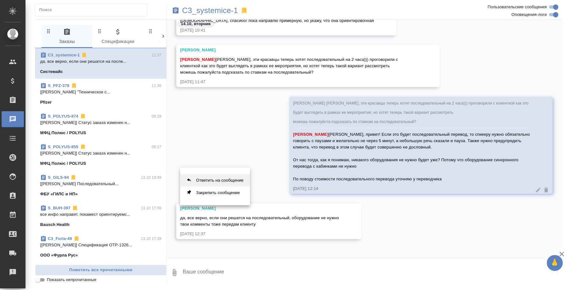
click at [223, 177] on button "Ответить на сообщение" at bounding box center [215, 180] width 70 height 12
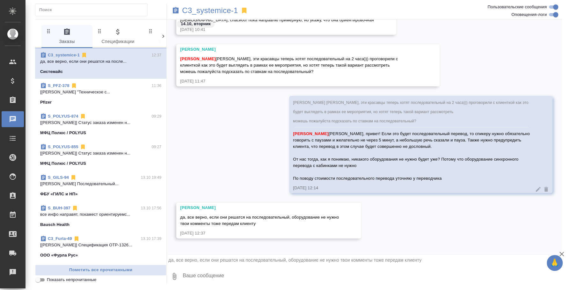
click at [234, 276] on textarea at bounding box center [372, 276] width 380 height 22
type textarea "Жду по стоимости информации от переводчика и напишу)"
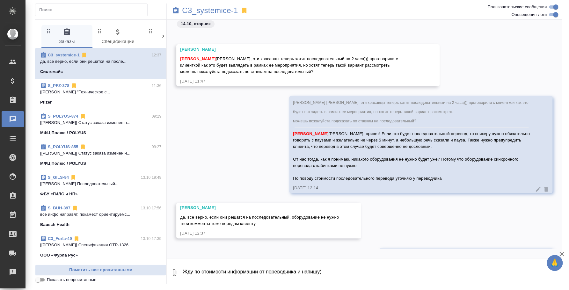
scroll to position [1487, 0]
